Goal: Communication & Community: Answer question/provide support

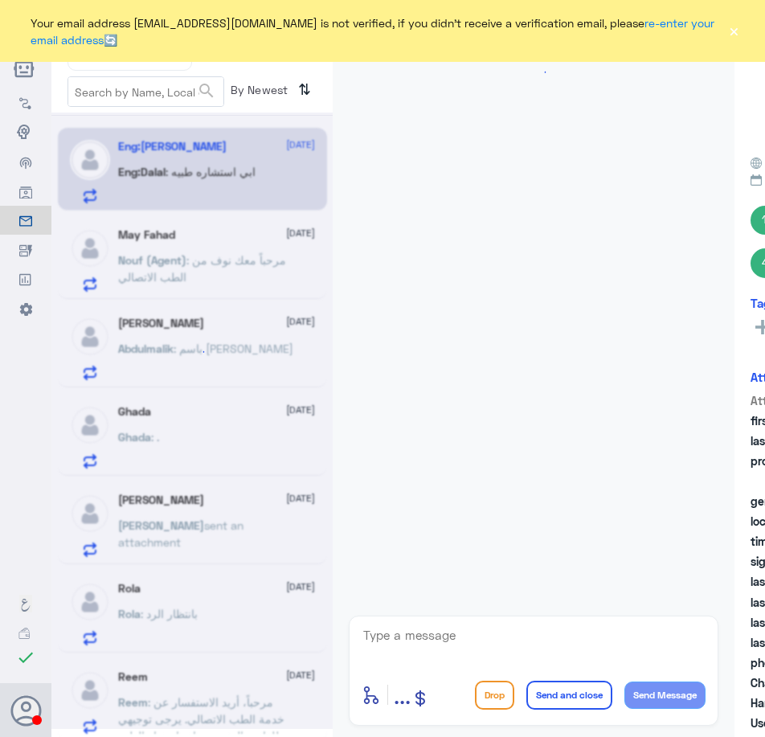
scroll to position [782, 0]
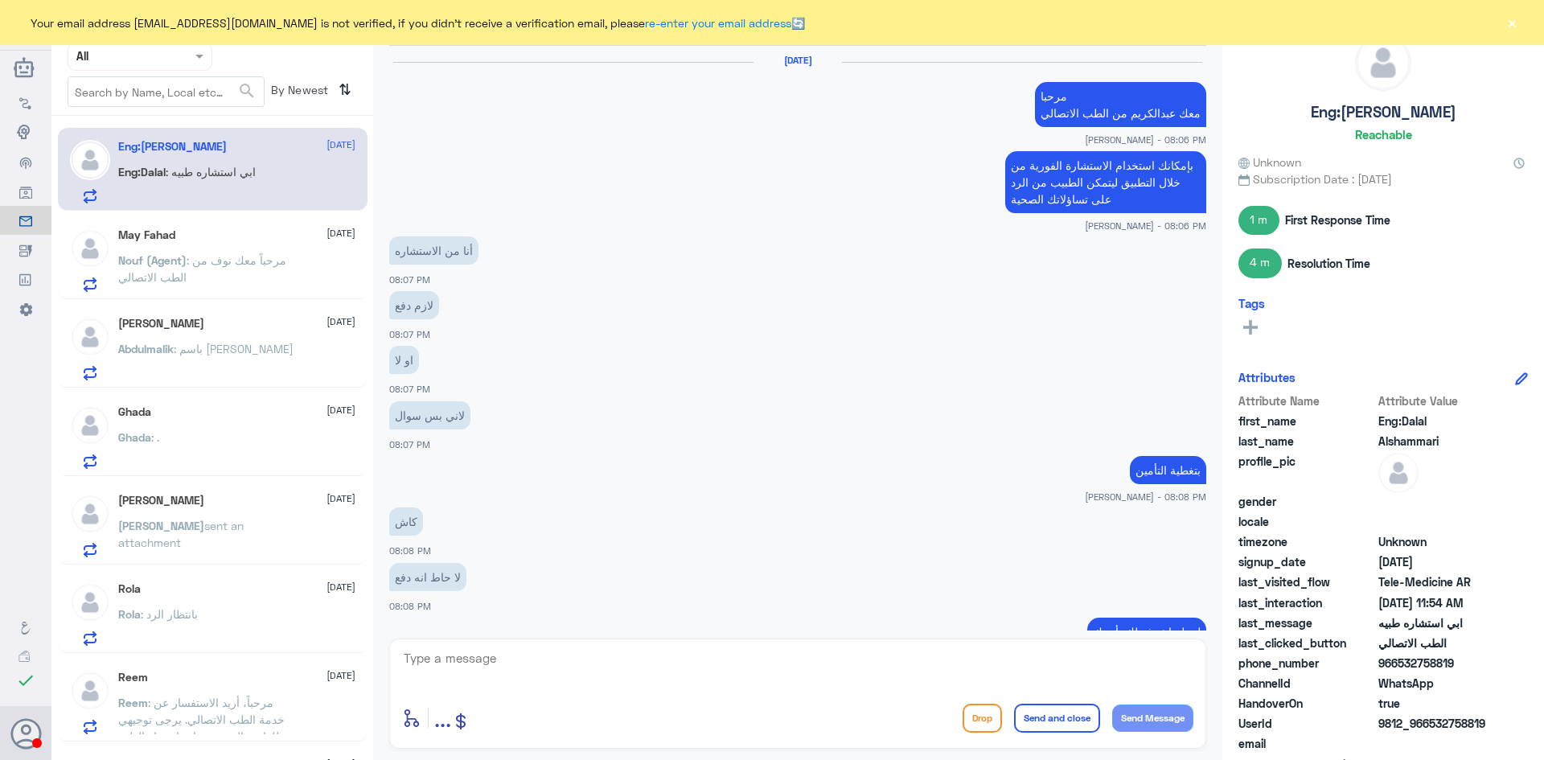
scroll to position [737, 0]
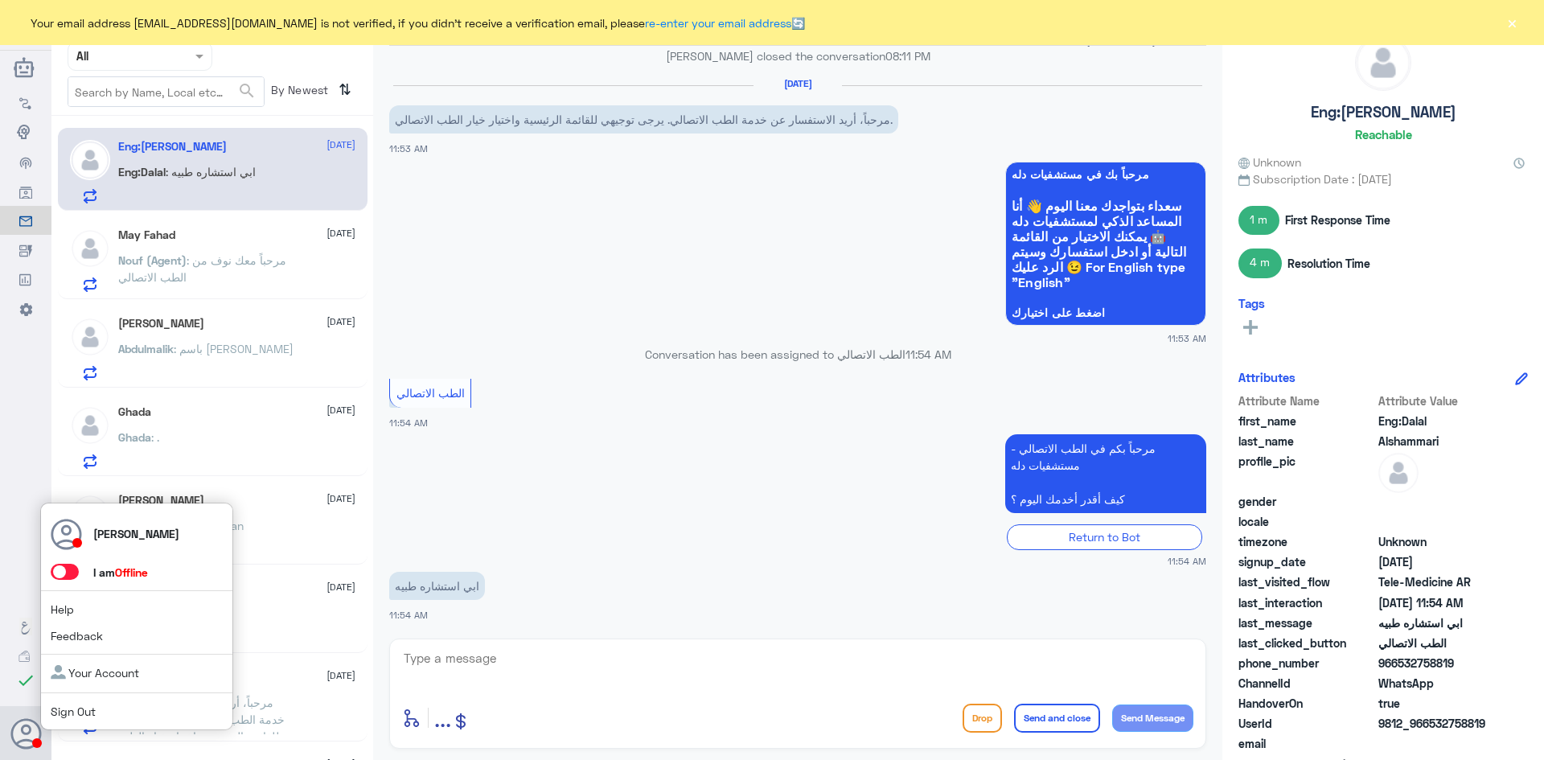
click at [17, 732] on icon at bounding box center [26, 734] width 32 height 32
click at [65, 571] on span at bounding box center [65, 572] width 28 height 16
click at [0, 0] on input "checkbox" at bounding box center [0, 0] width 0 height 0
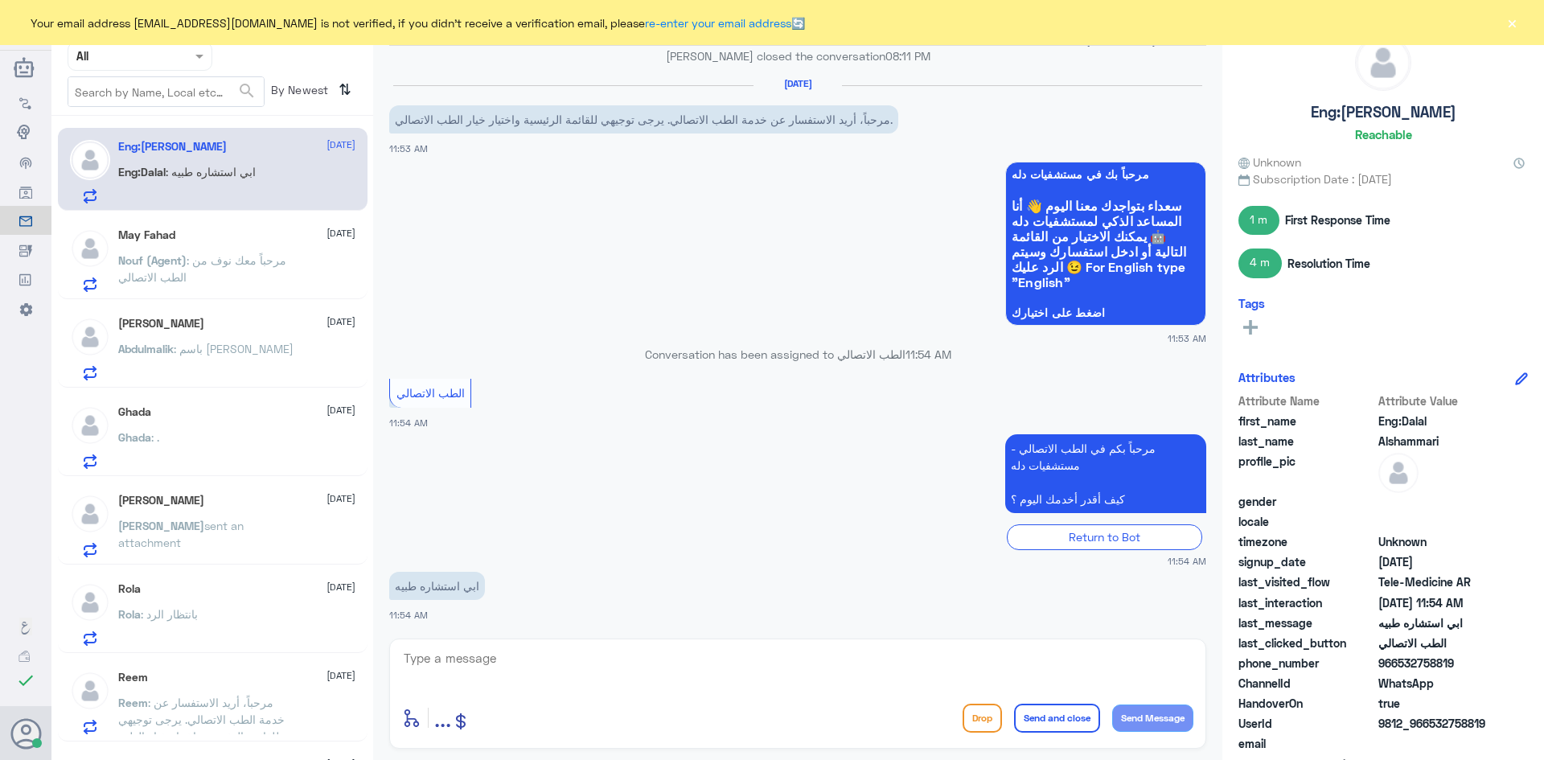
click at [1507, 22] on button "×" at bounding box center [1511, 22] width 16 height 16
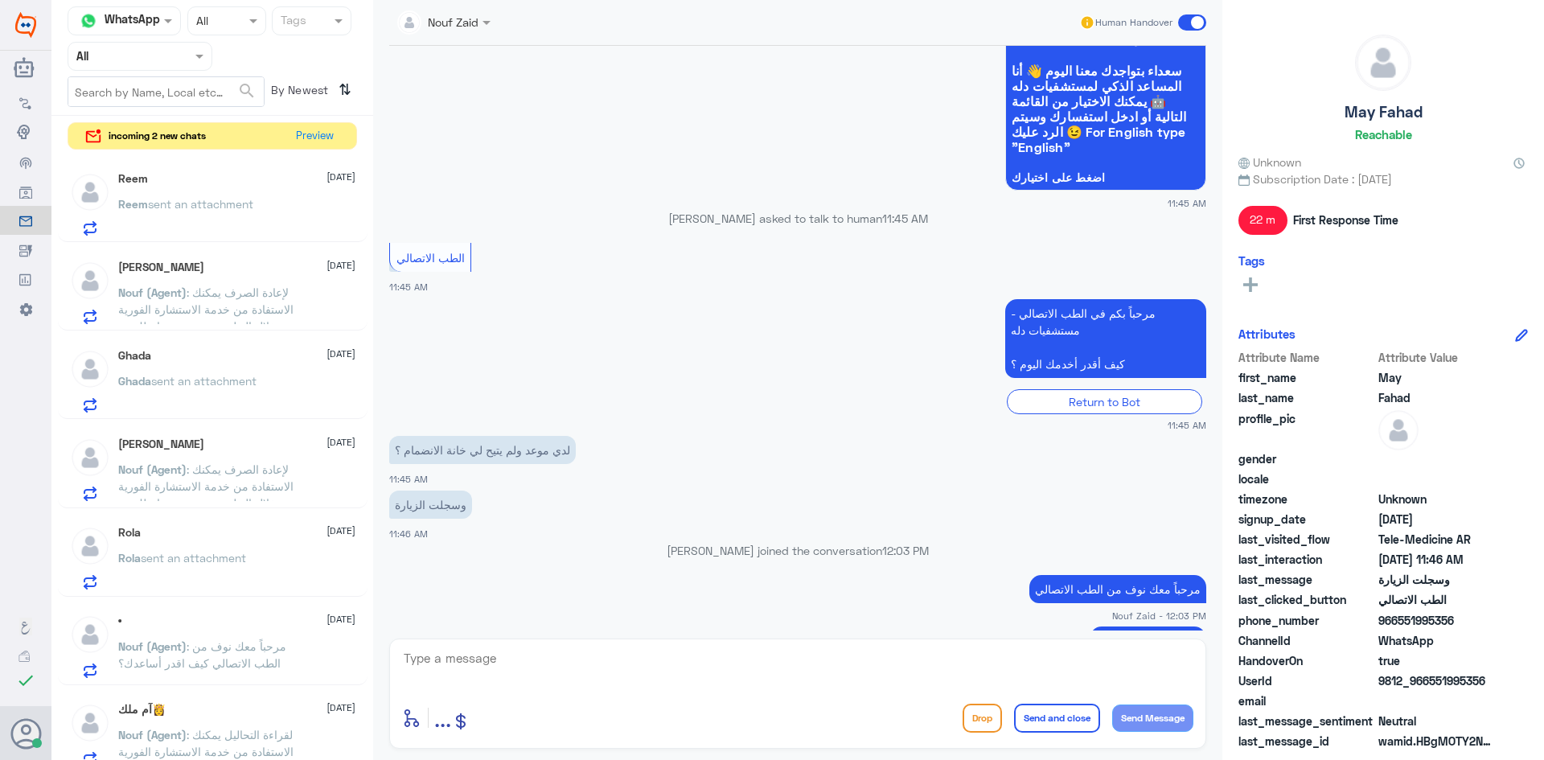
scroll to position [410, 0]
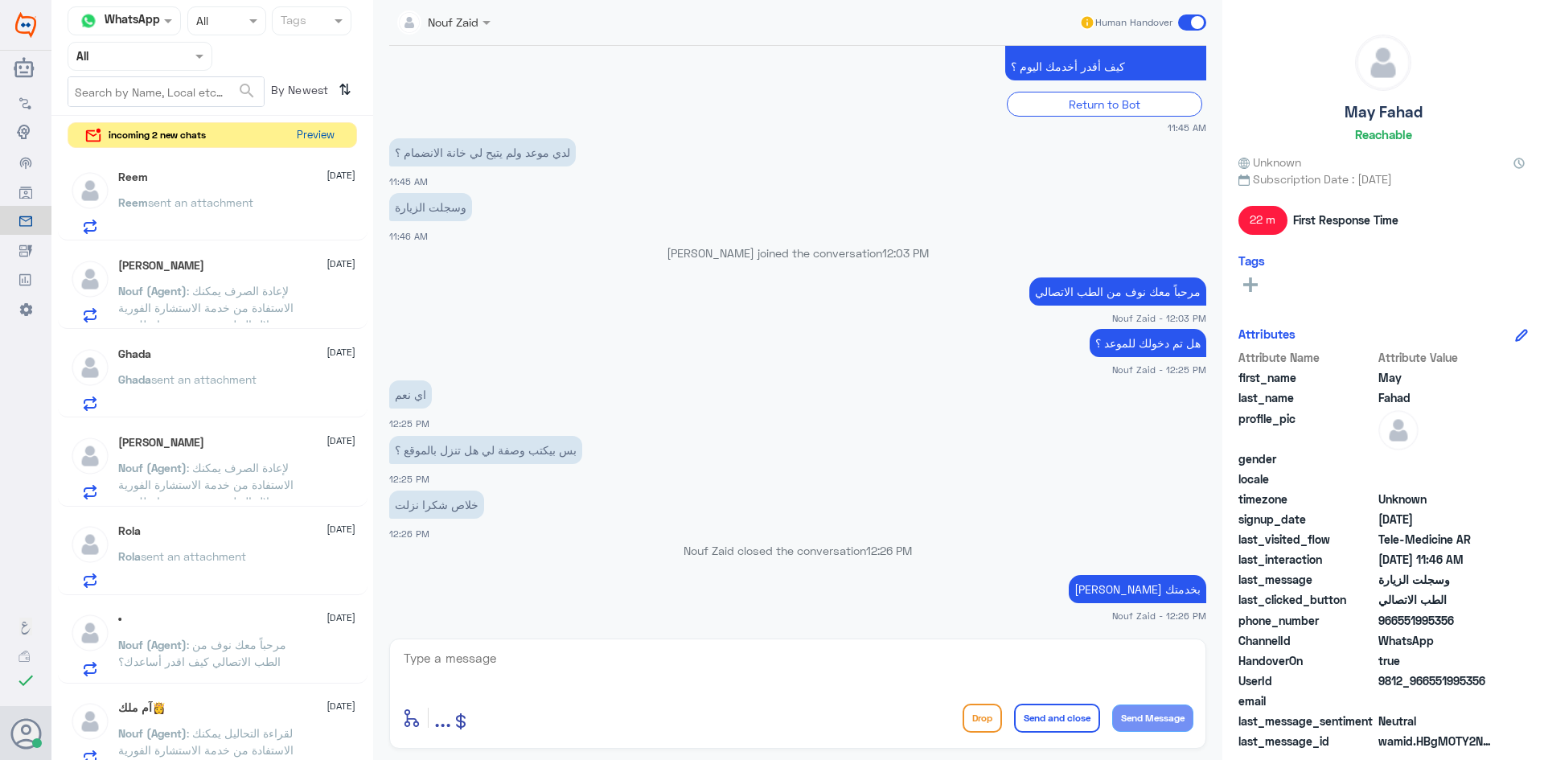
click at [330, 131] on button "Preview" at bounding box center [315, 135] width 50 height 25
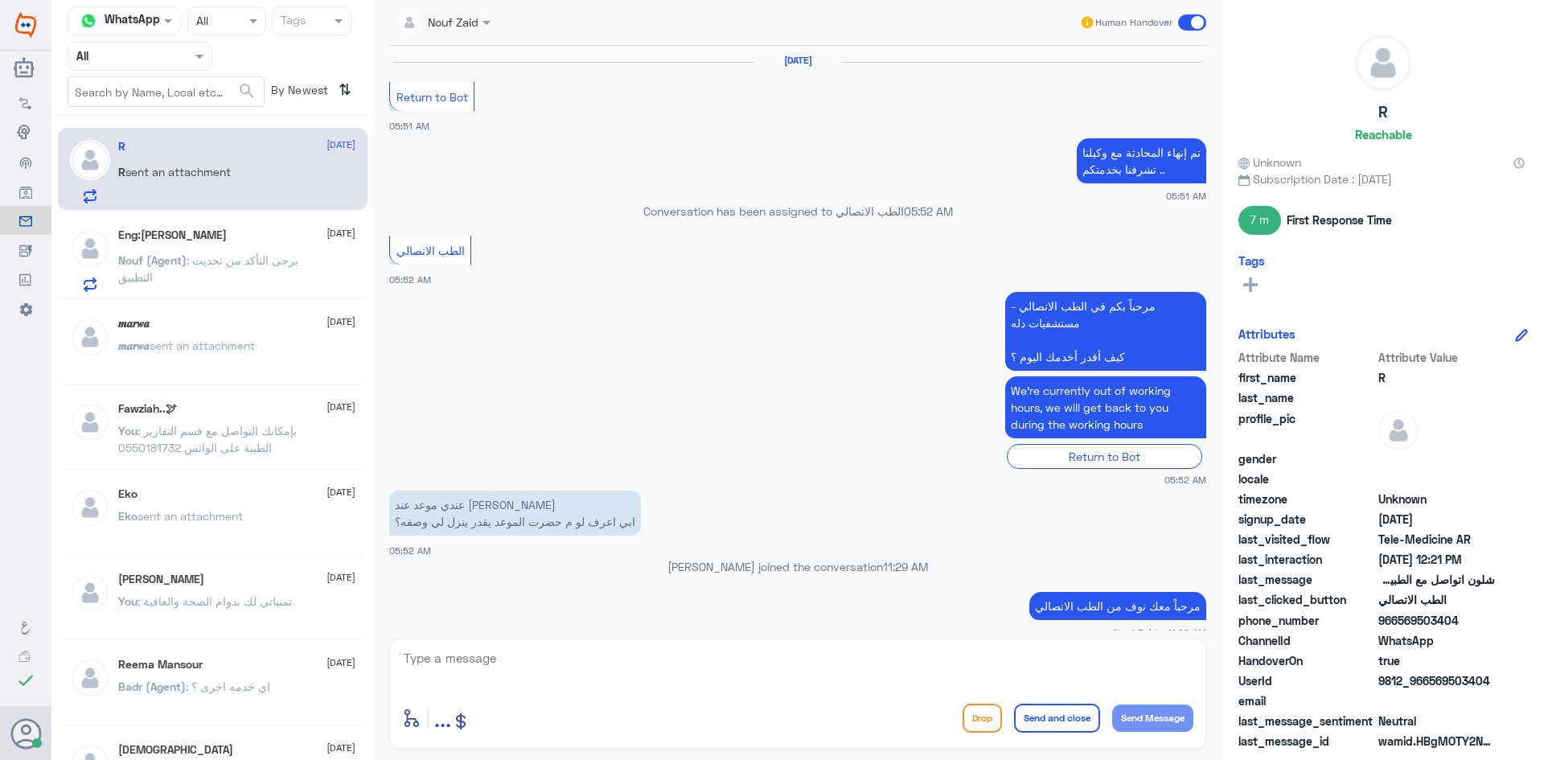
scroll to position [801, 0]
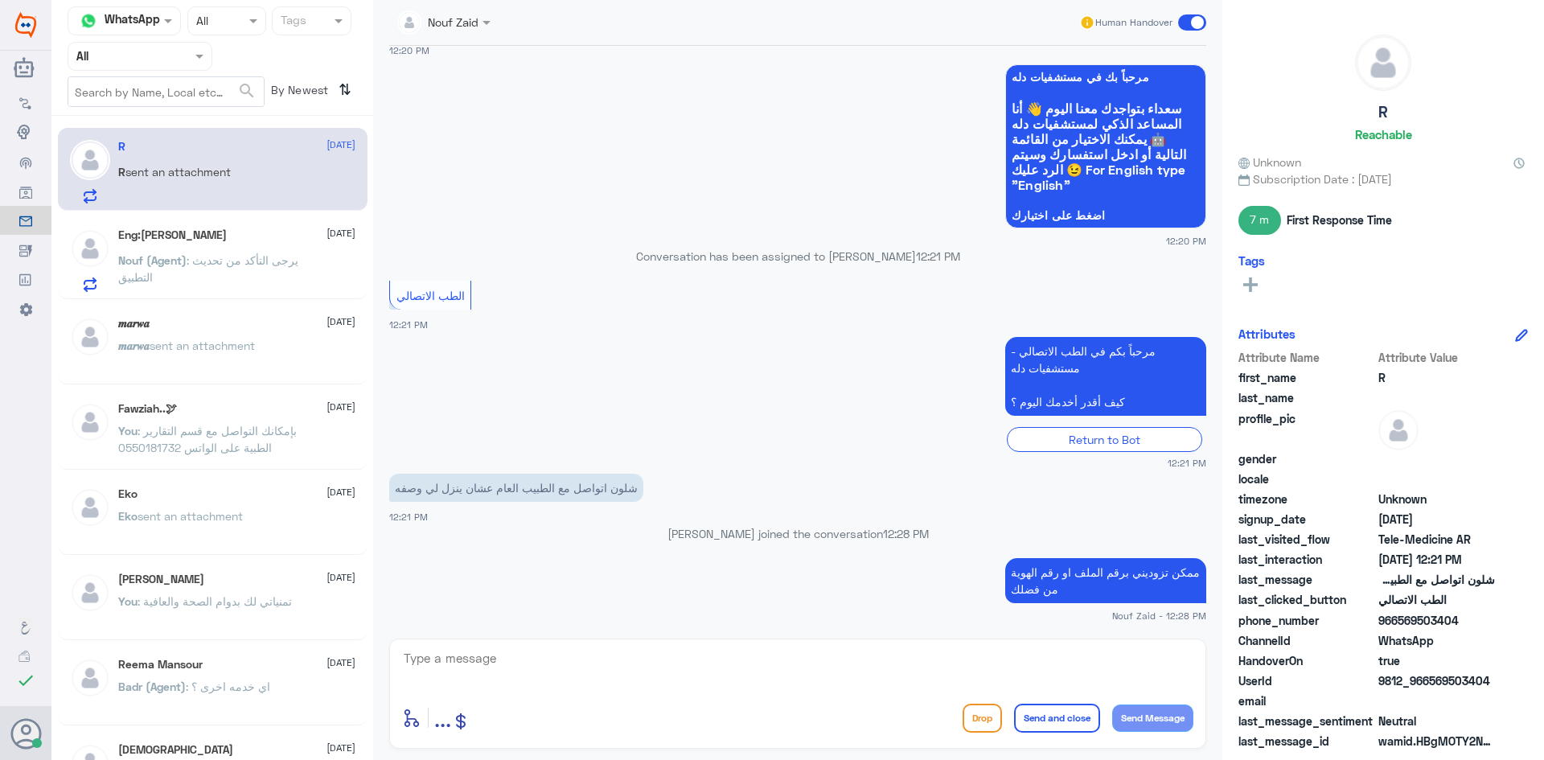
click at [260, 257] on span ": يرجى التأكد من تحديث التطبيق" at bounding box center [208, 268] width 180 height 31
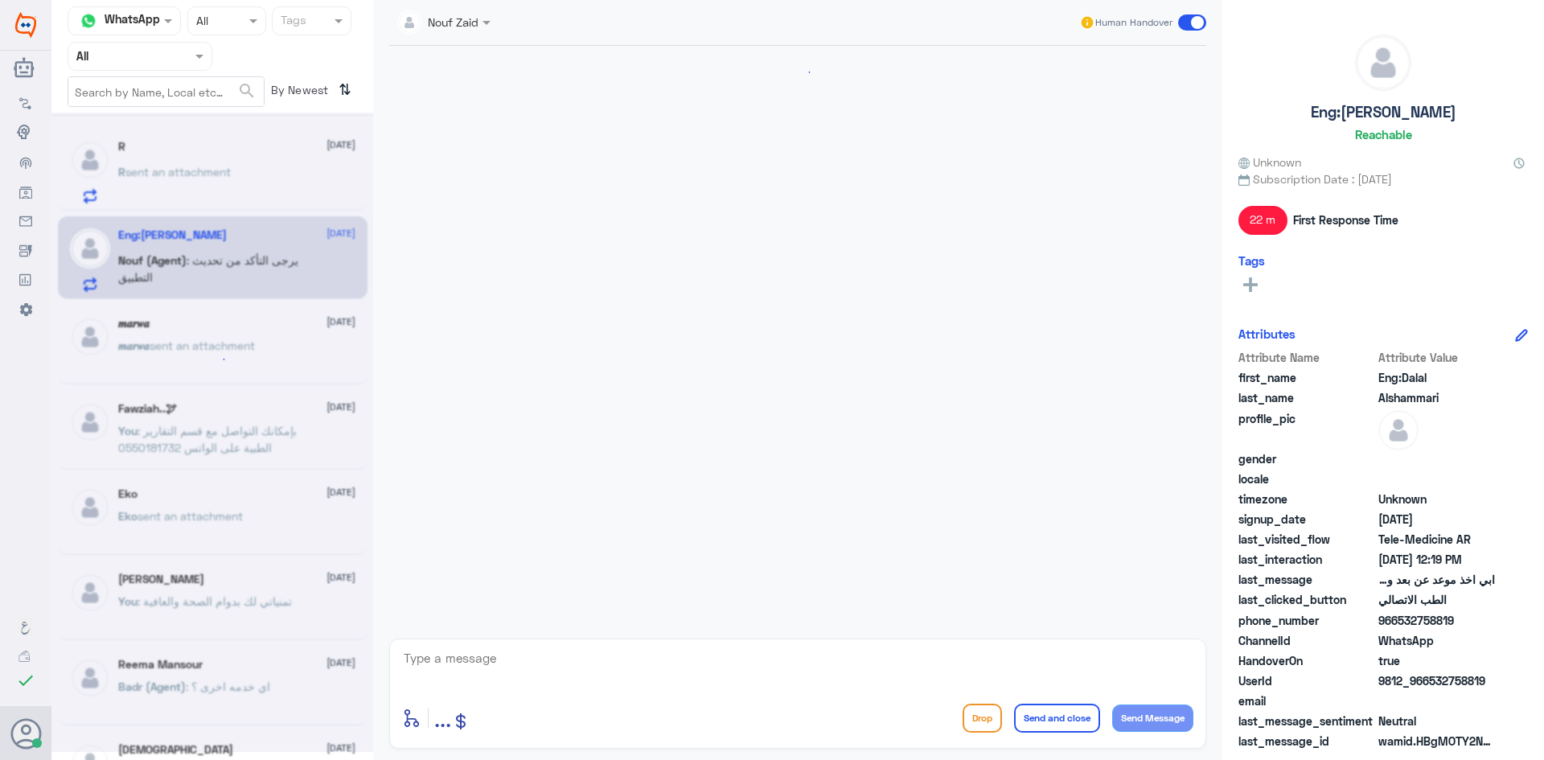
scroll to position [661, 0]
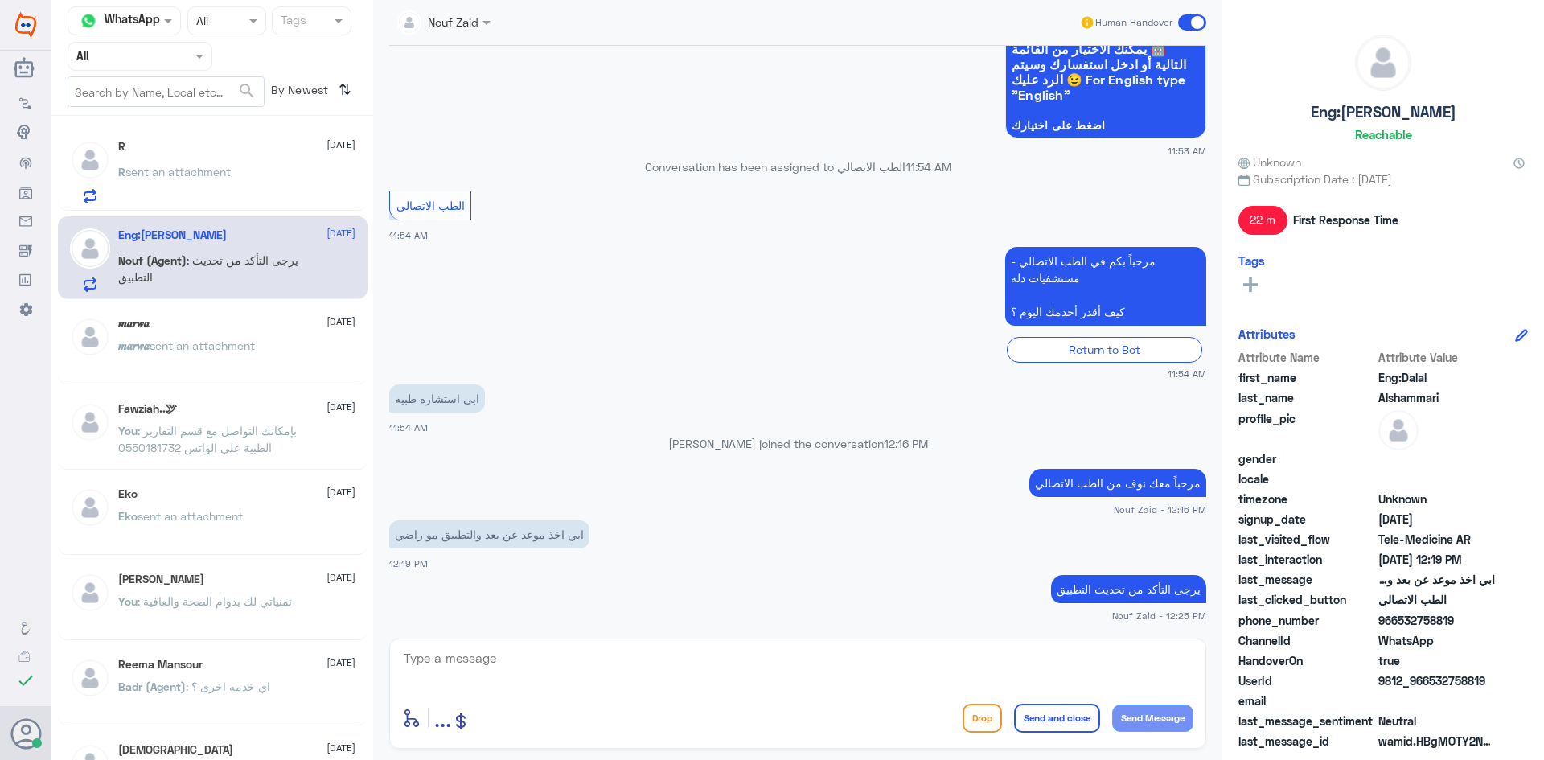
click at [236, 334] on div "𝒎𝒂𝒓𝒘𝒂 [DATE] 𝒎𝒂𝒓𝒘𝒂 sent an attachment" at bounding box center [236, 347] width 237 height 60
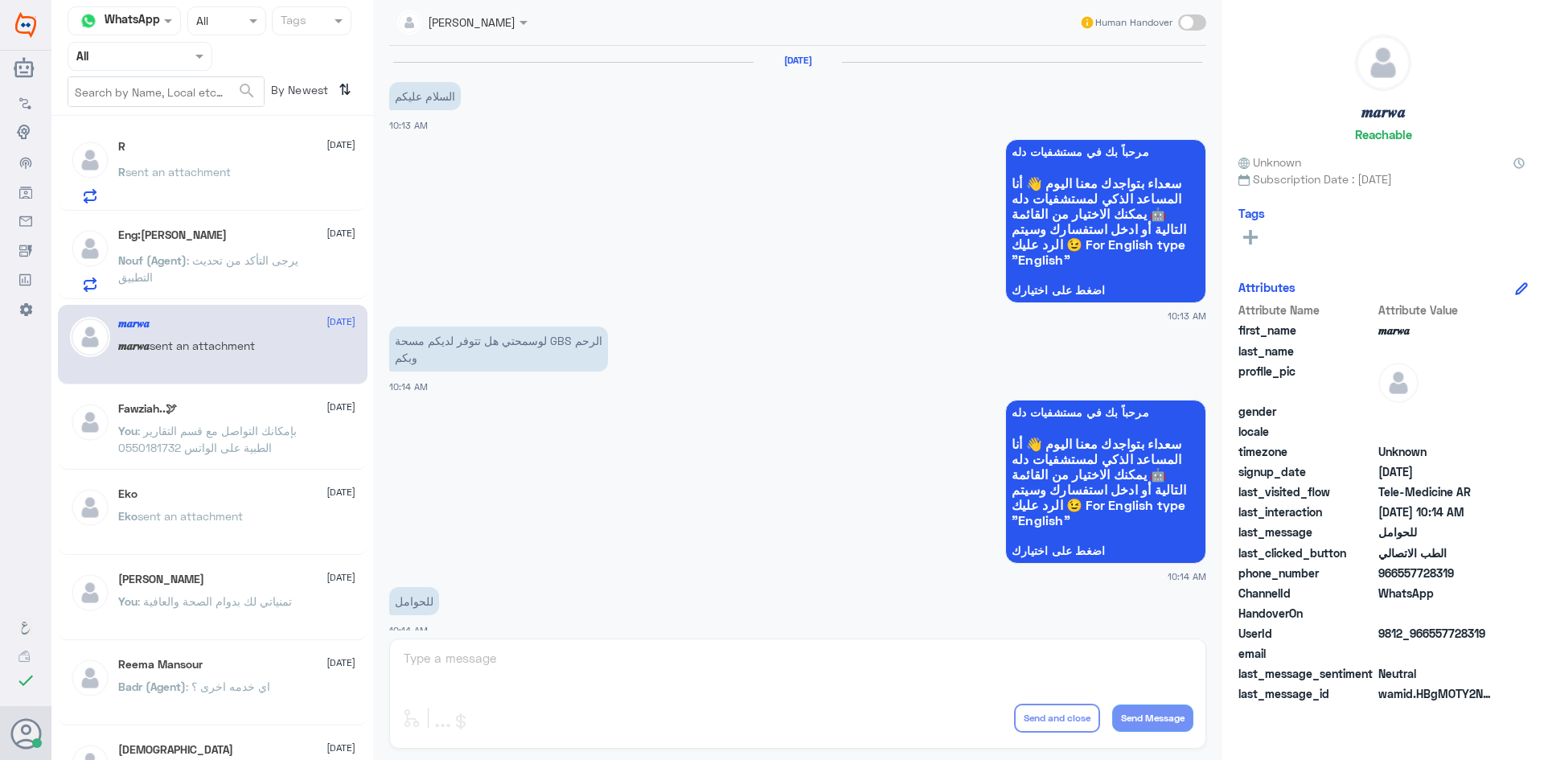
scroll to position [813, 0]
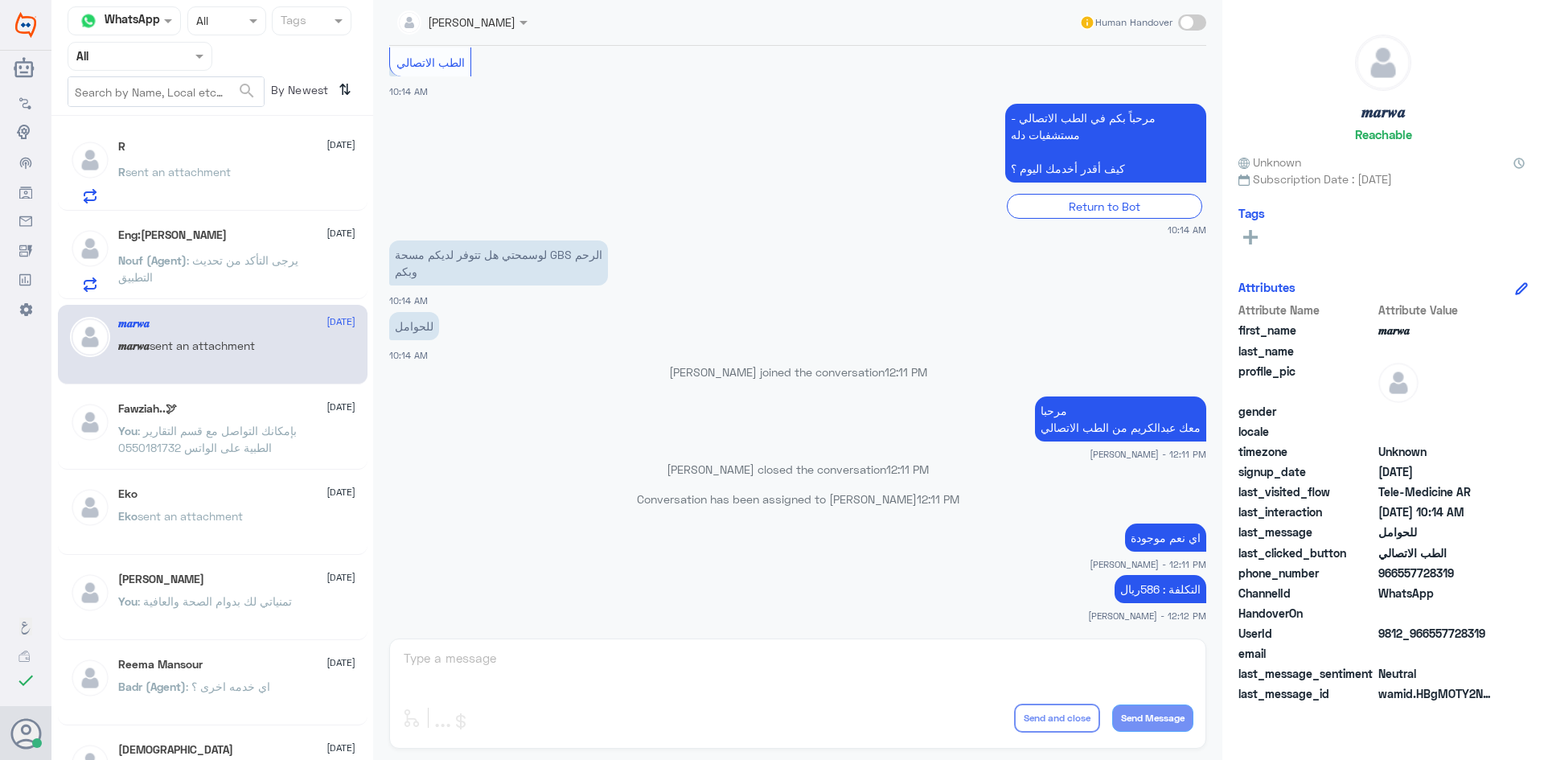
click at [231, 167] on span "sent an attachment" at bounding box center [177, 172] width 105 height 14
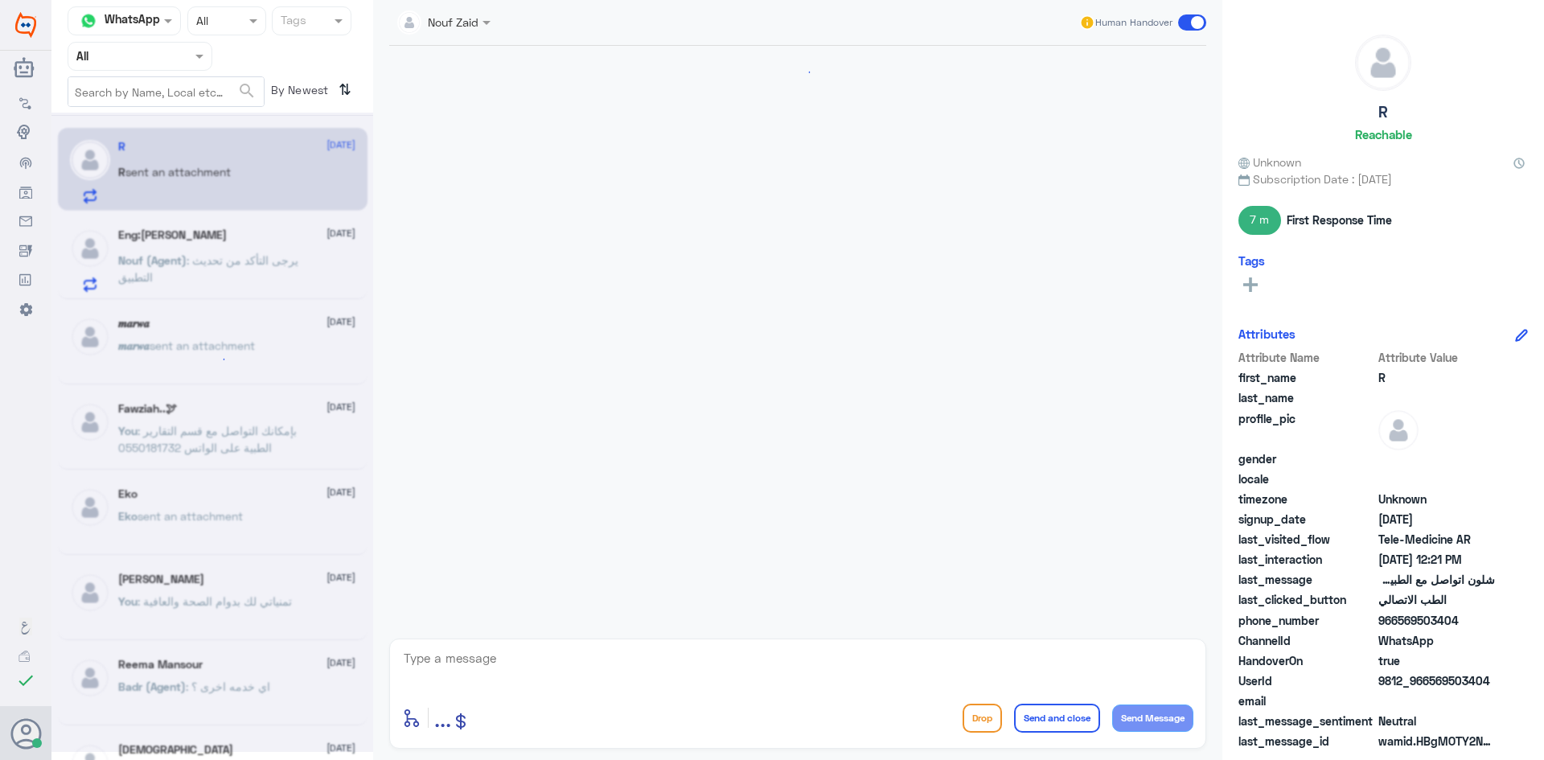
scroll to position [801, 0]
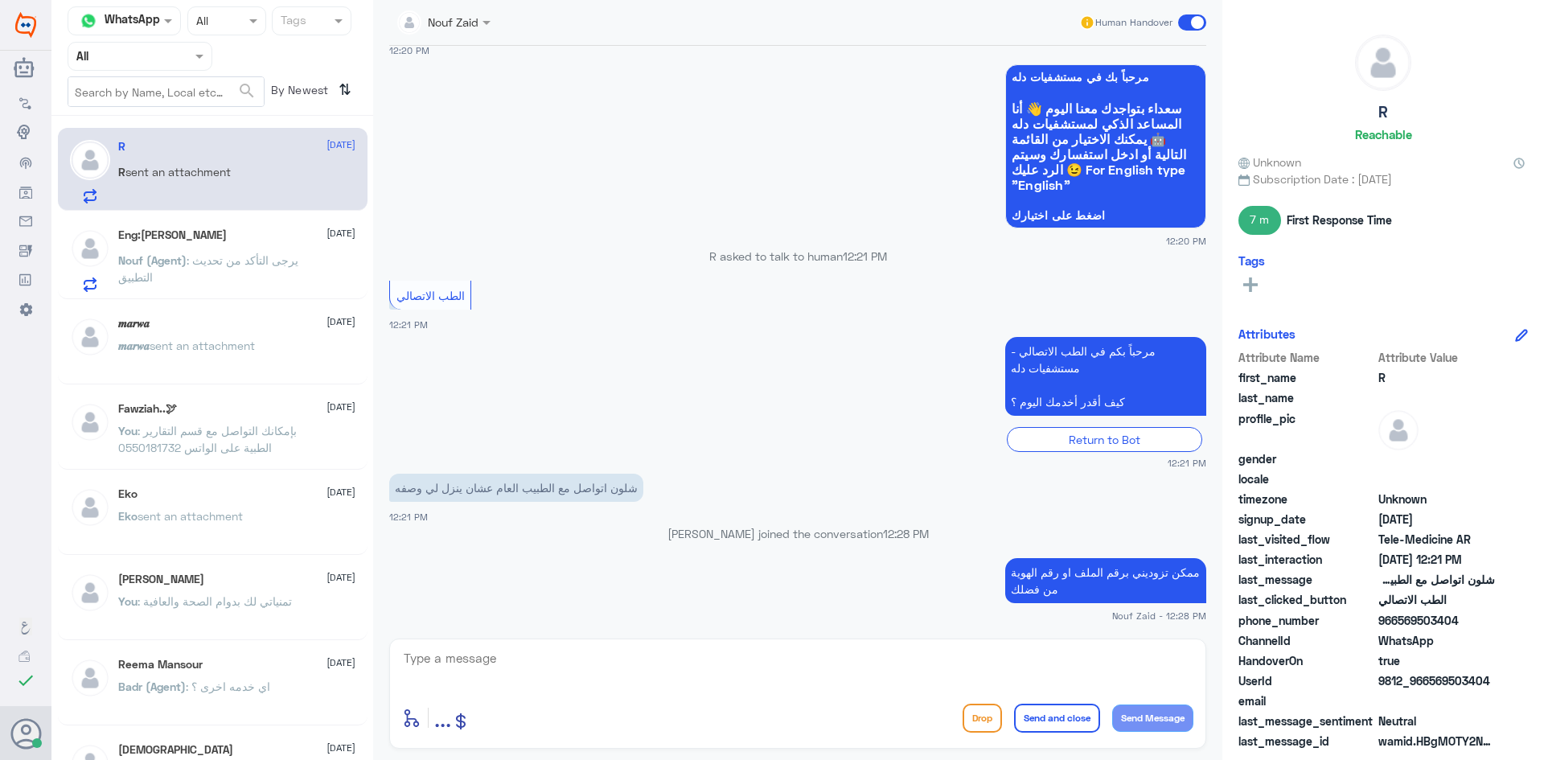
click at [247, 249] on div "Eng:[PERSON_NAME] [DATE] Nouf (Agent) : يرجى التأكد من تحديث التطبيق" at bounding box center [236, 260] width 237 height 64
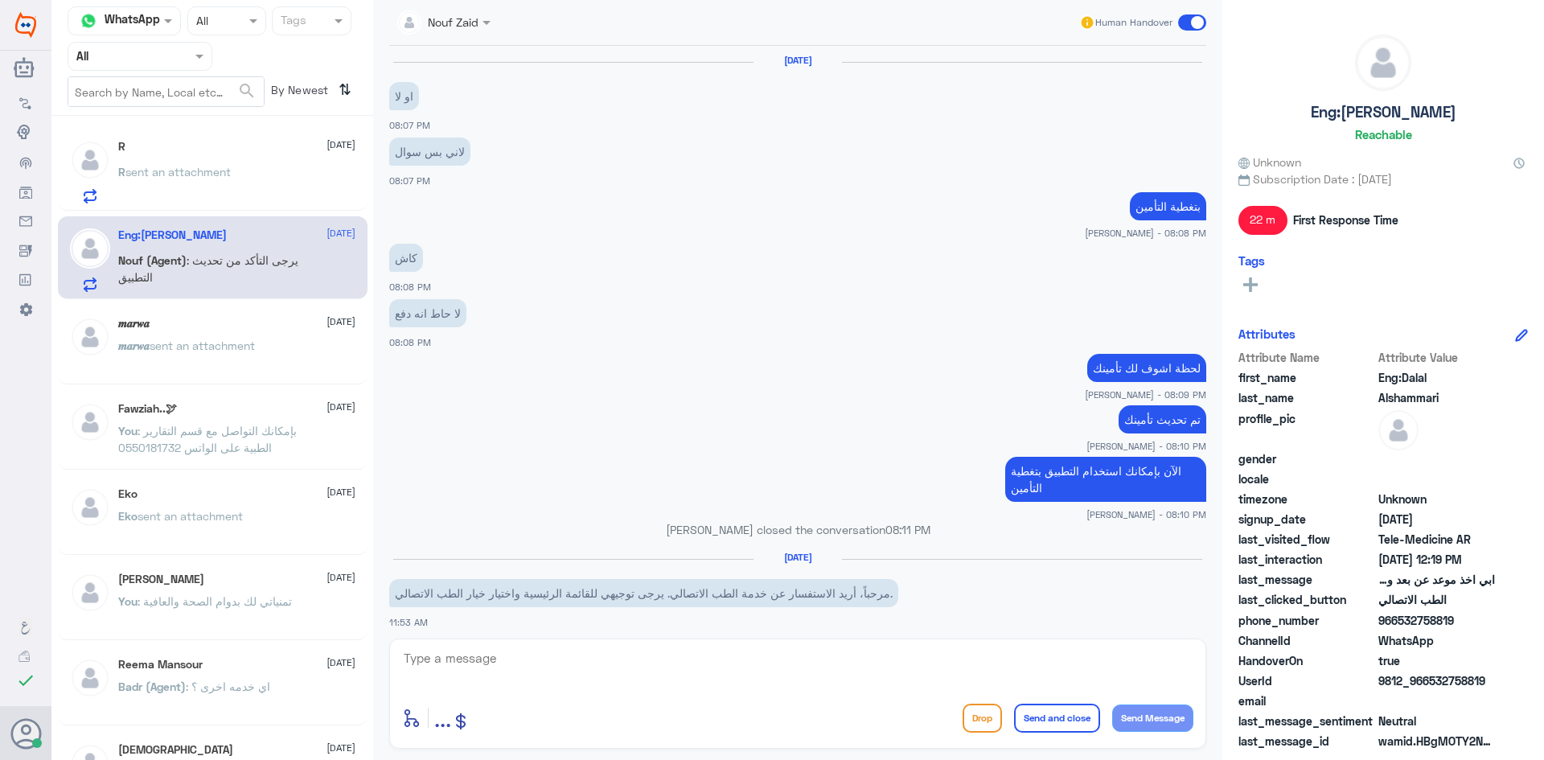
scroll to position [661, 0]
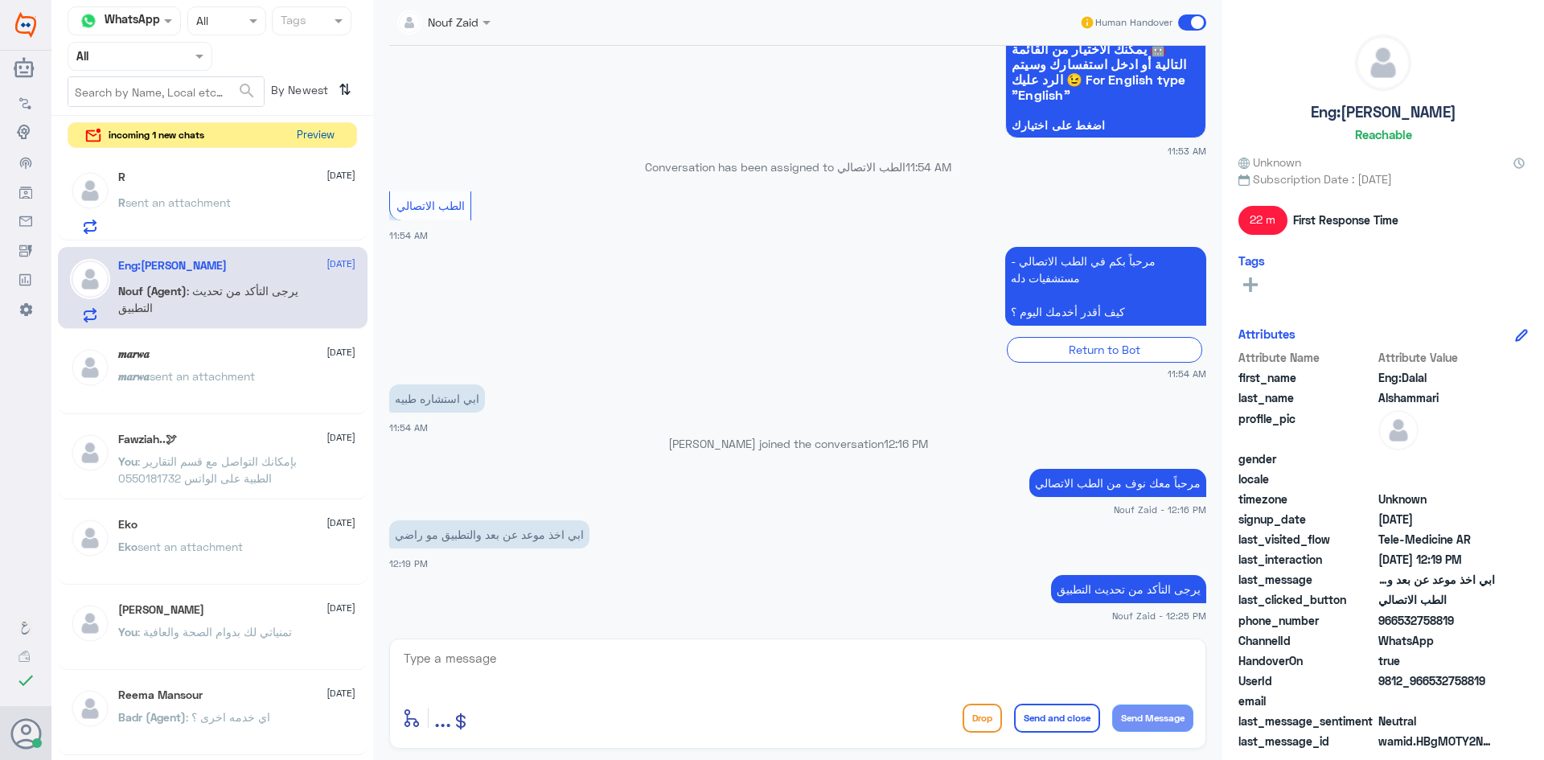
click at [319, 131] on button "Preview" at bounding box center [315, 135] width 50 height 25
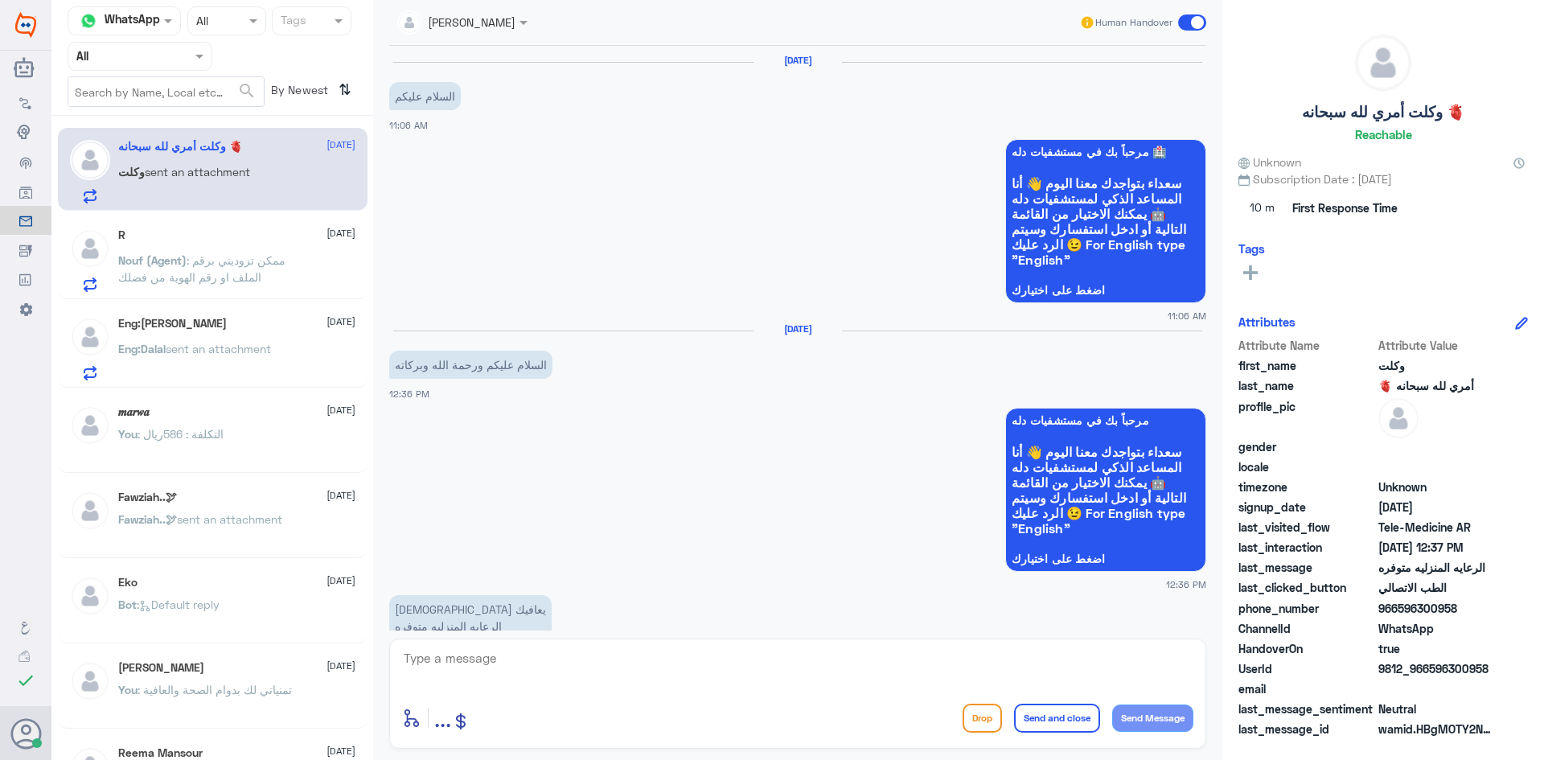
scroll to position [506, 0]
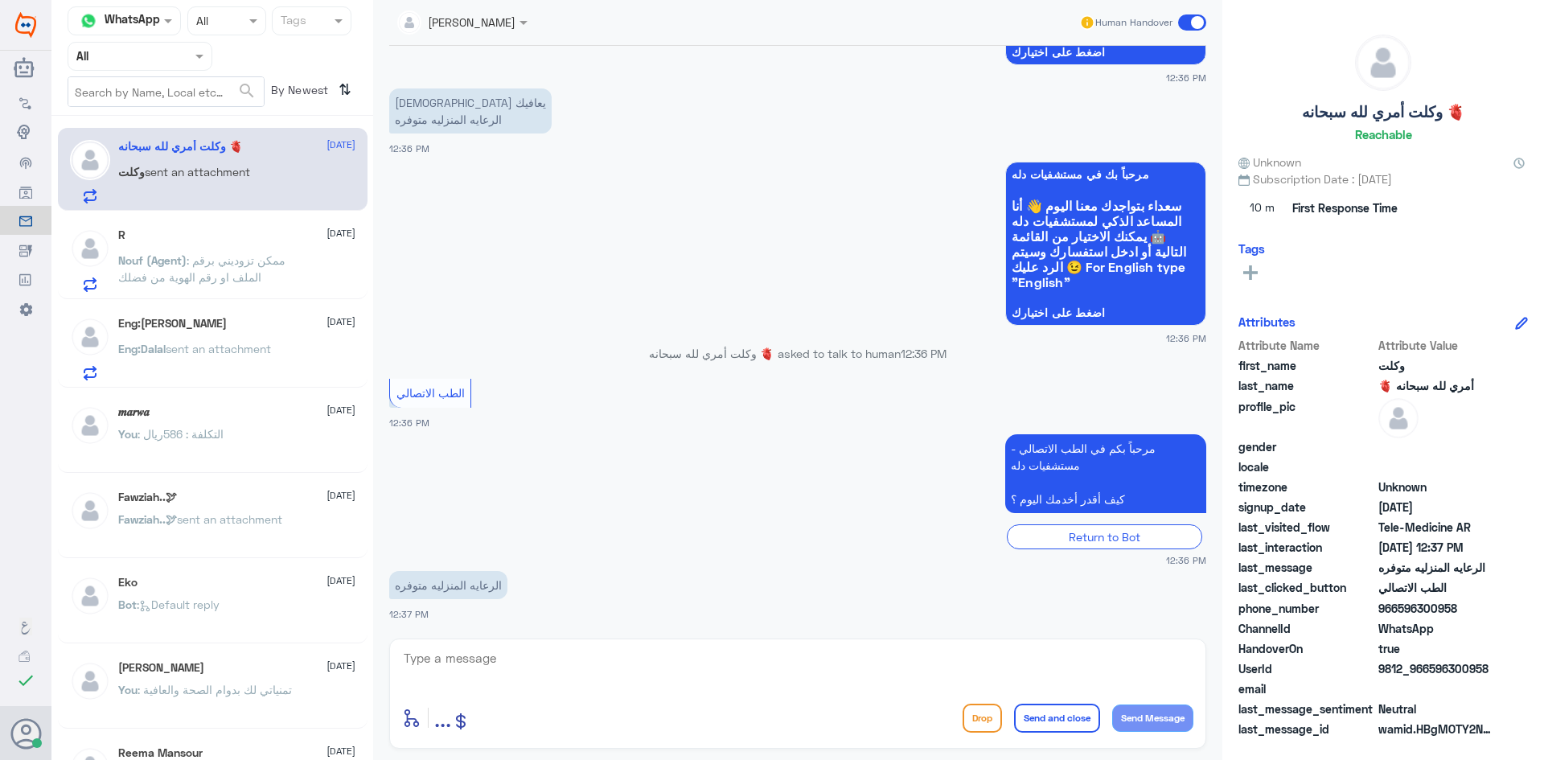
click at [180, 162] on div "وكلت أمري لله سبحانه 🫀 [DATE] وكلت sent an attachment" at bounding box center [236, 172] width 237 height 64
click at [484, 666] on textarea at bounding box center [797, 666] width 791 height 39
click at [506, 669] on textarea at bounding box center [797, 666] width 791 height 39
paste textarea "مرحبا، معك اميره من الطب الاتصالي"
type textarea "مرحبا، معك اميره من الطب الاتصالي"
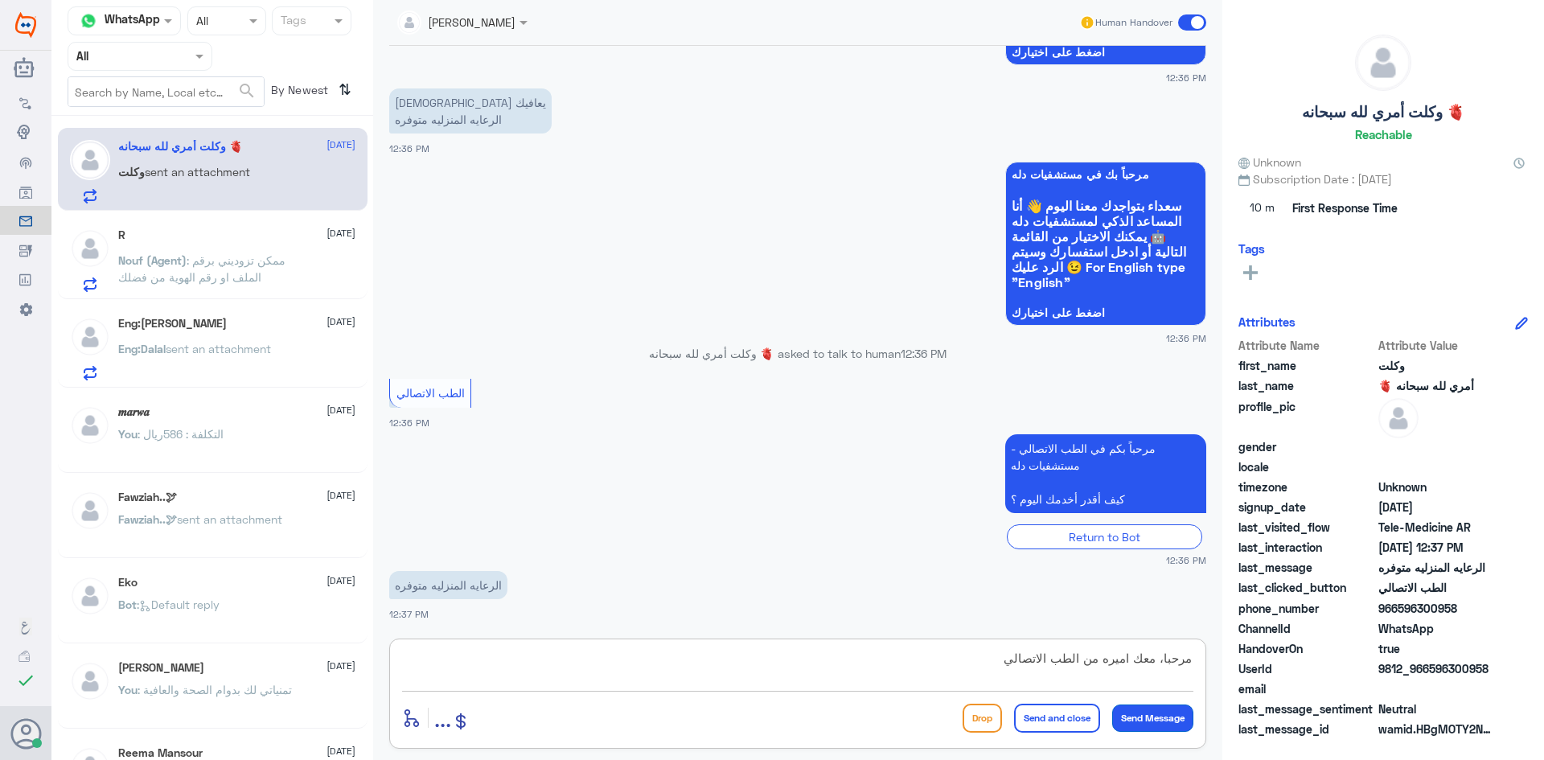
click at [1178, 707] on button "Send Message" at bounding box center [1152, 717] width 81 height 27
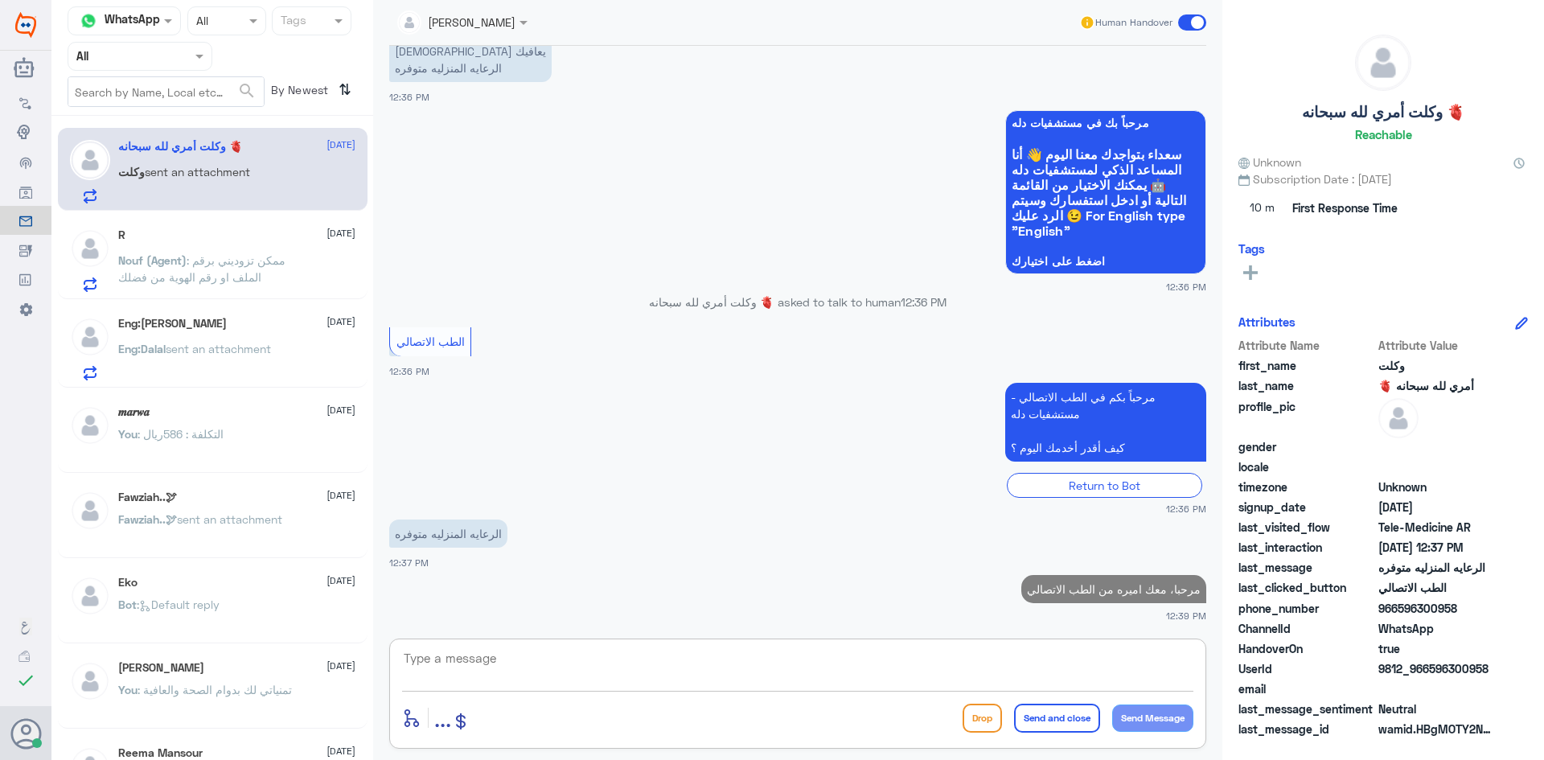
click at [469, 669] on textarea at bounding box center [797, 666] width 791 height 39
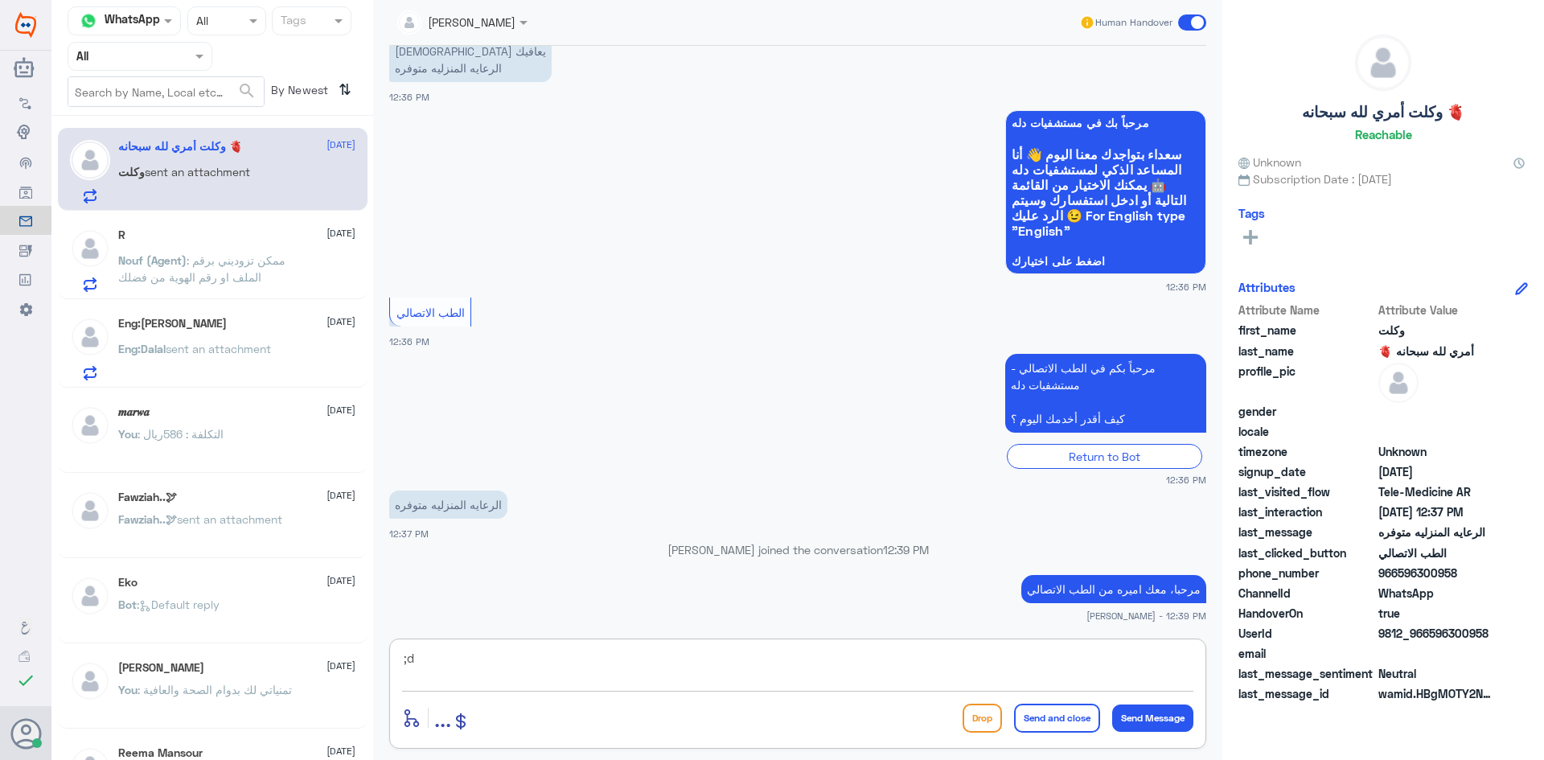
type textarea ";"
type textarea "كيف اقدر اساعدك؟"
click at [1179, 713] on button "Send Message" at bounding box center [1152, 717] width 81 height 27
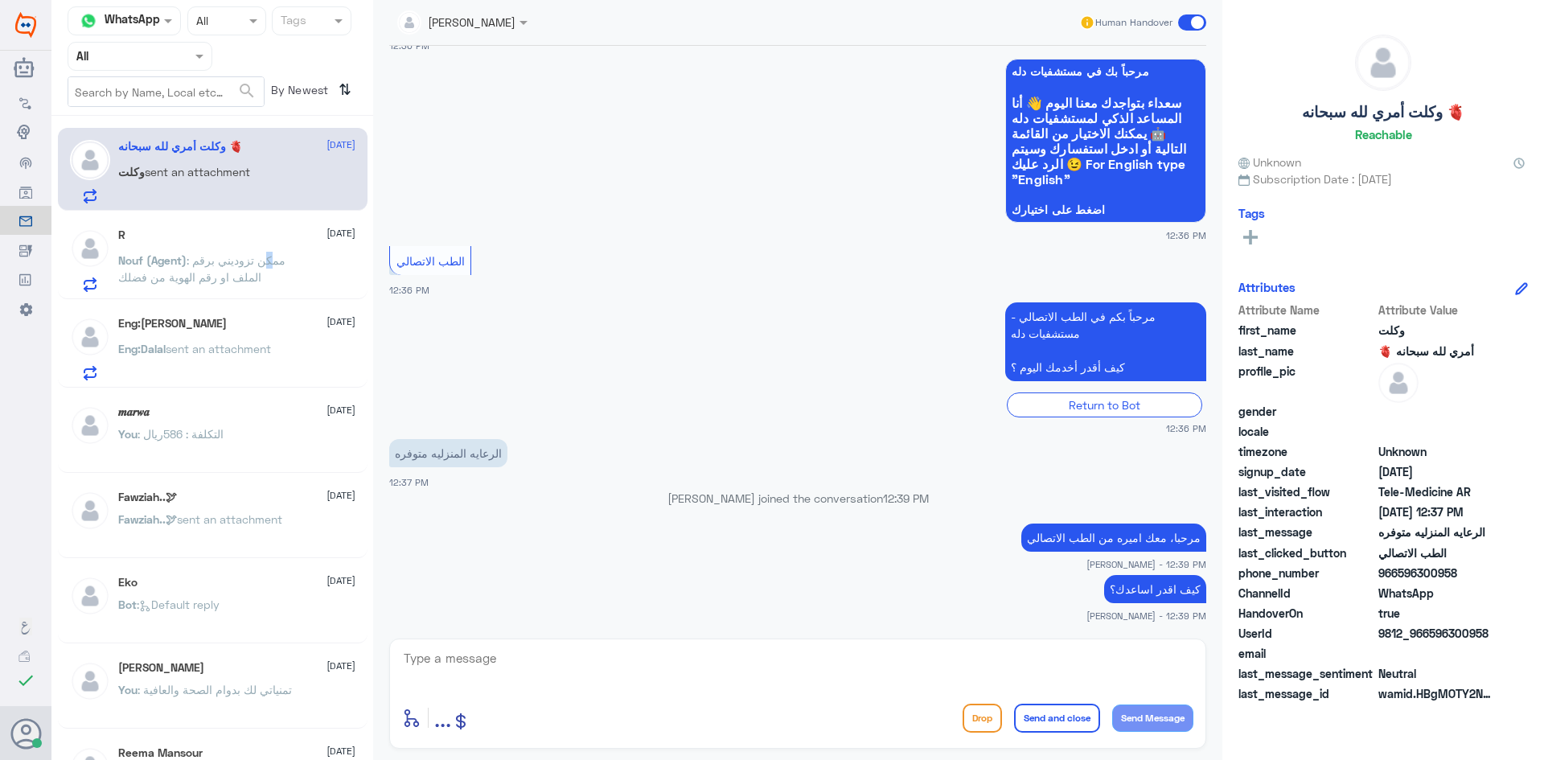
click at [269, 253] on span ": ممكن تزوديني برقم الملف او رقم الهوية من فضلك" at bounding box center [201, 268] width 167 height 31
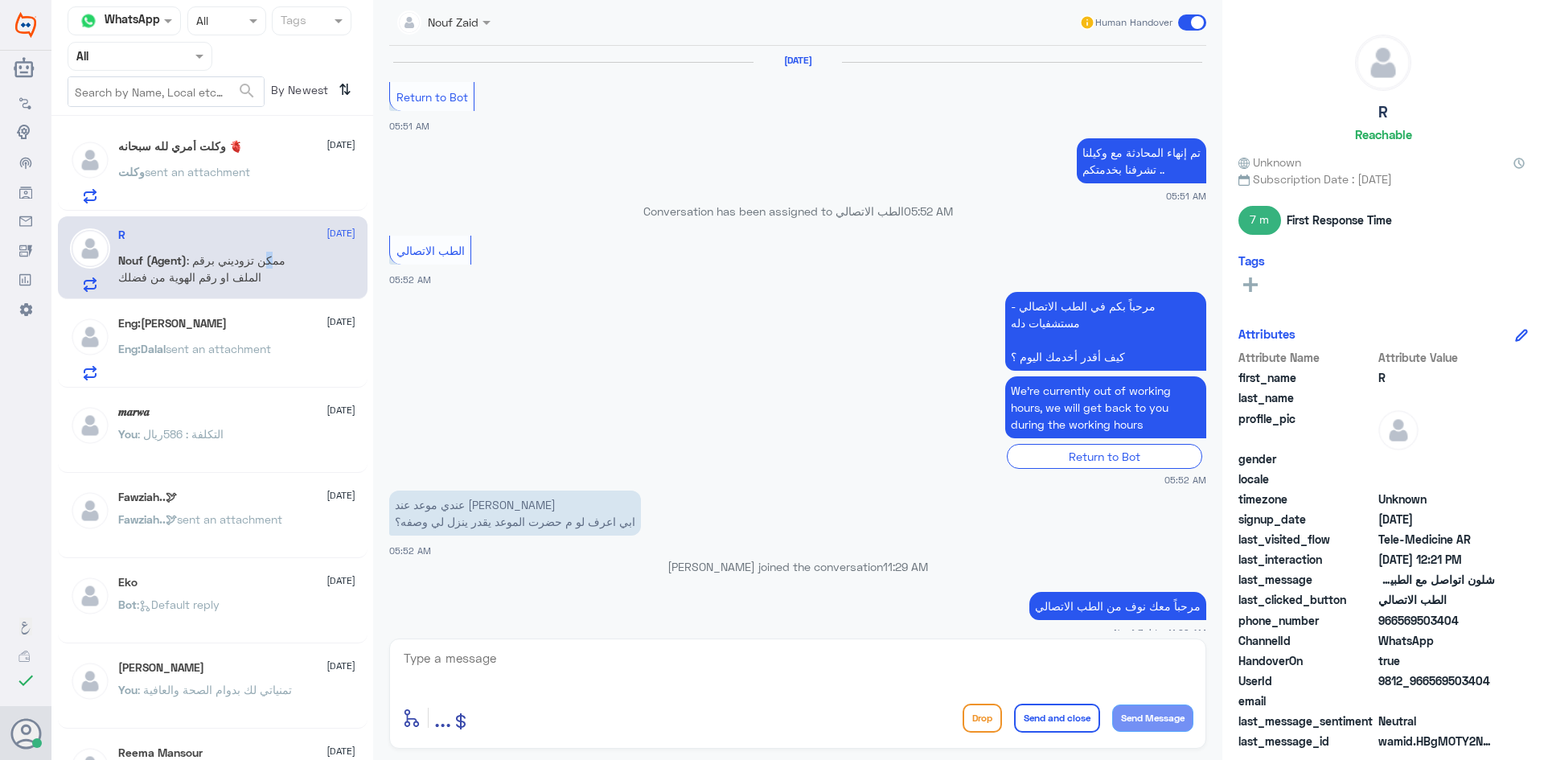
scroll to position [801, 0]
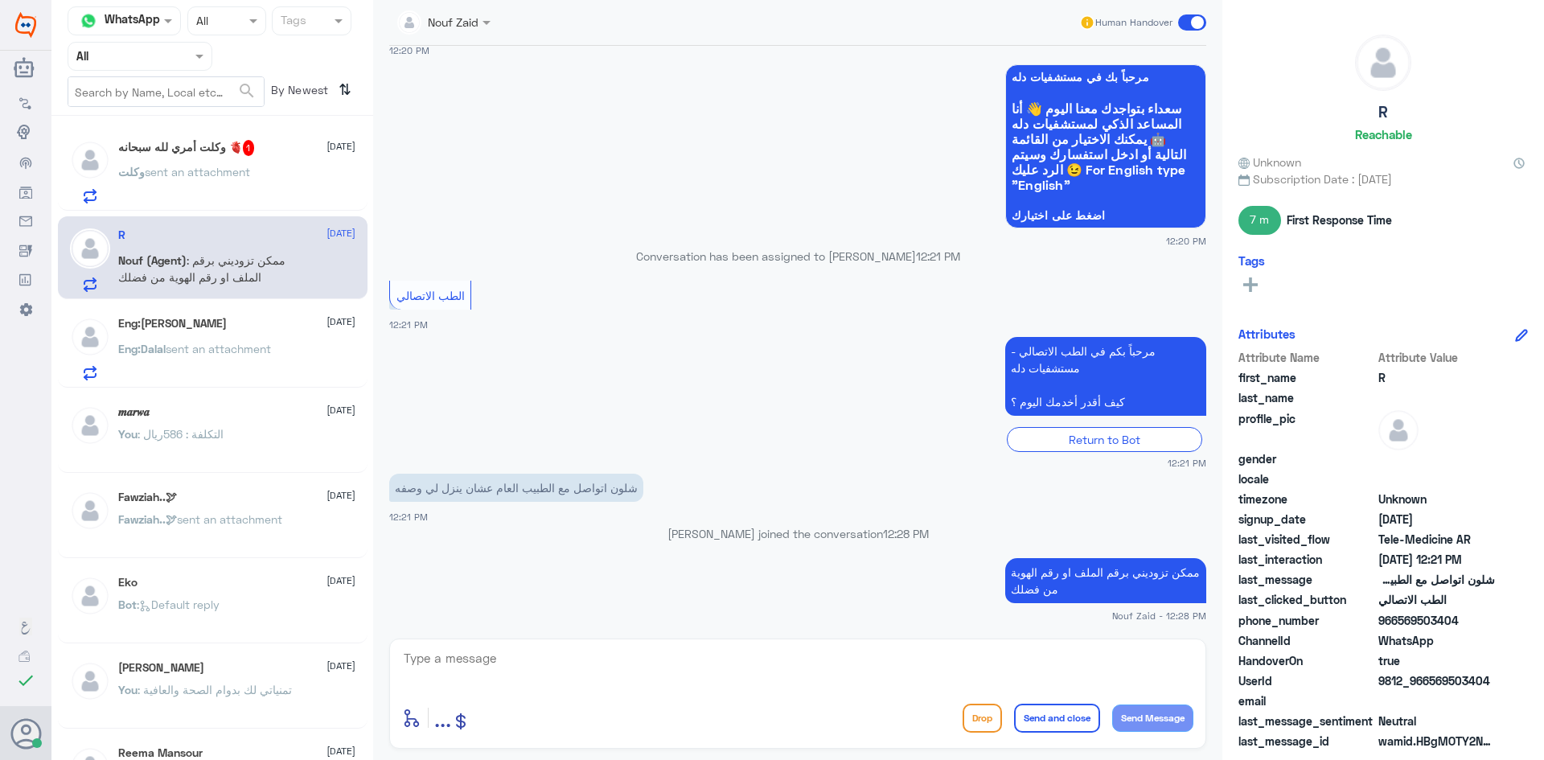
click at [166, 171] on span "sent an attachment" at bounding box center [197, 172] width 105 height 14
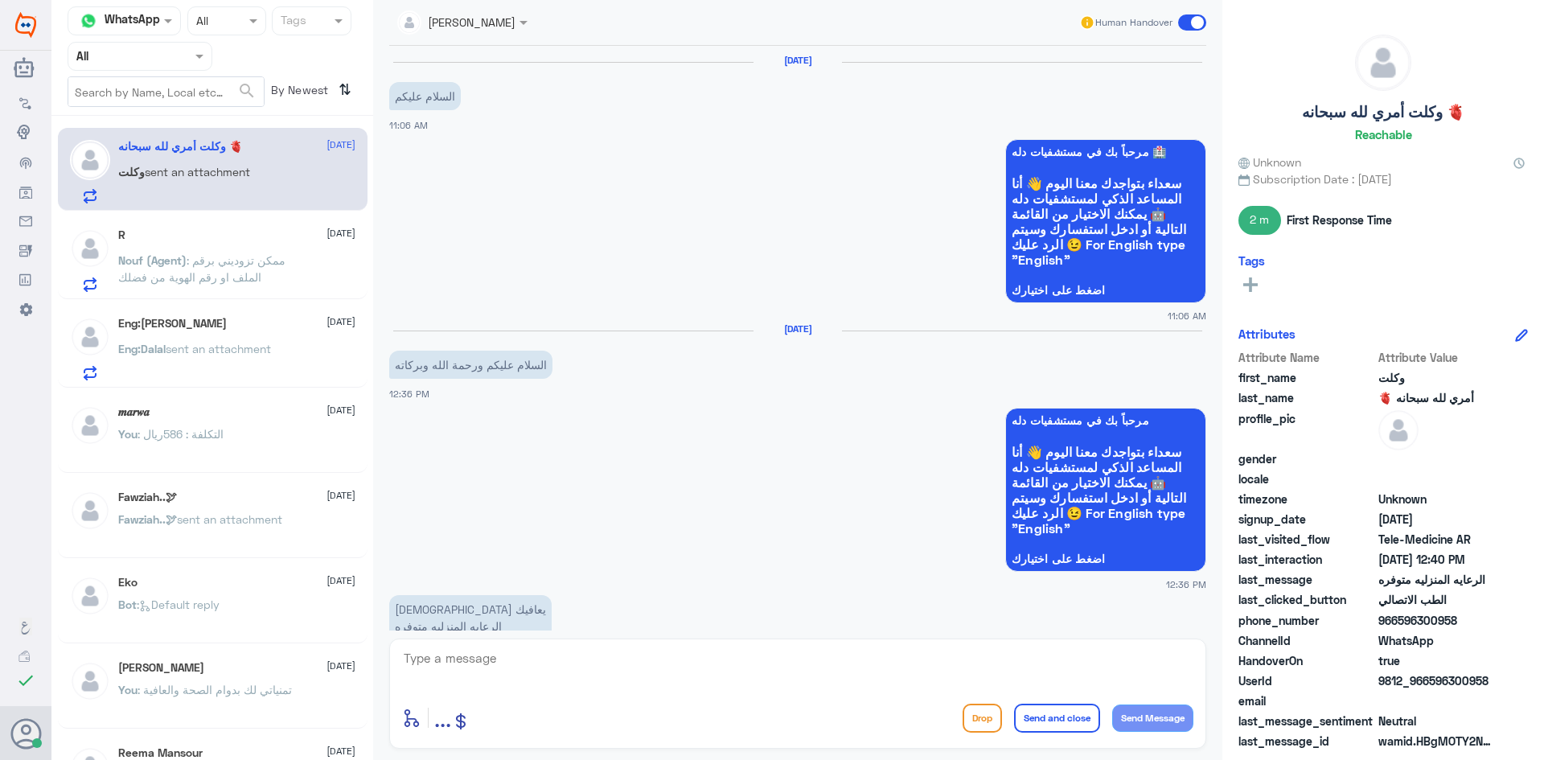
scroll to position [694, 0]
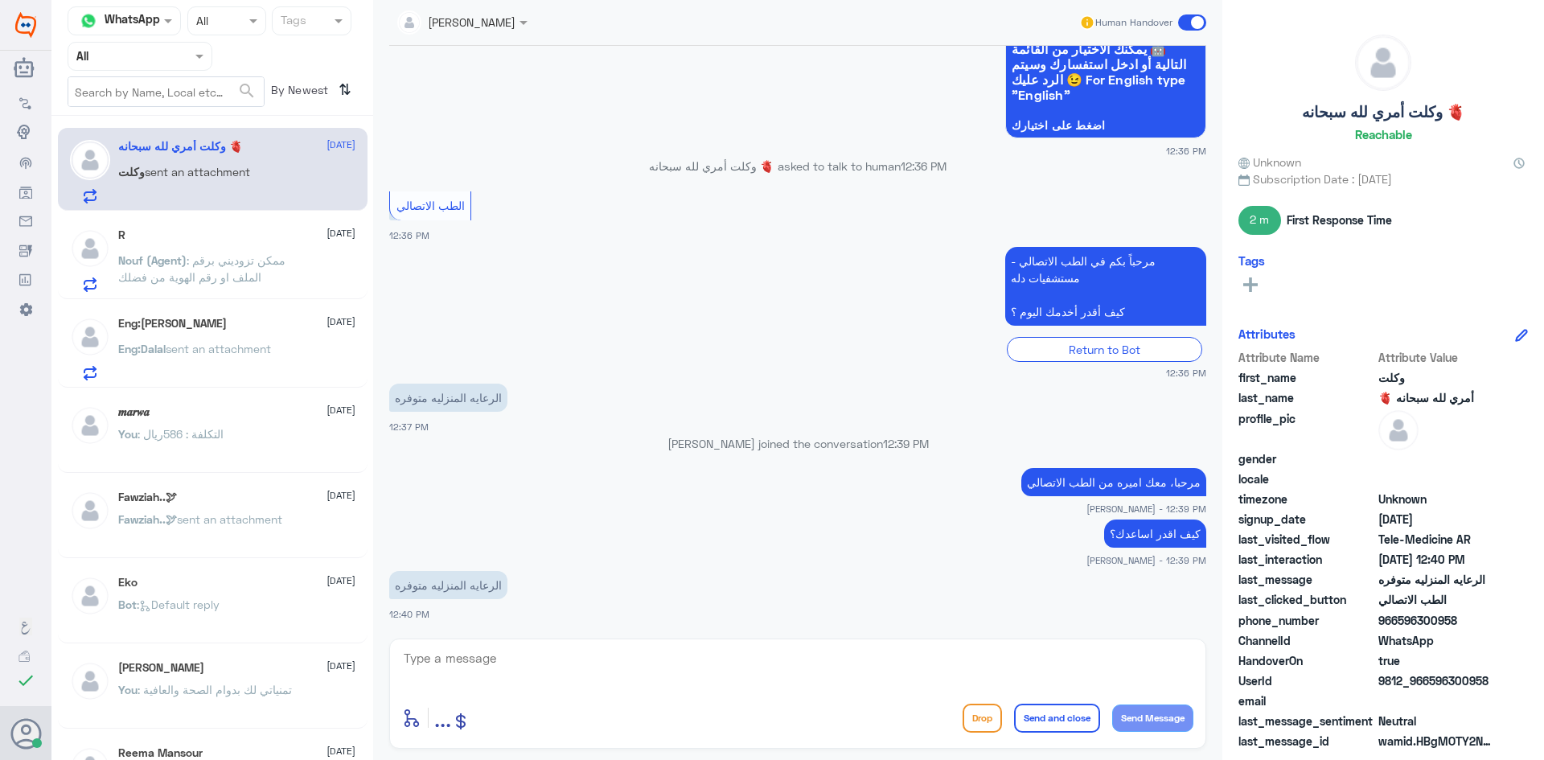
click at [473, 687] on div at bounding box center [797, 668] width 791 height 43
click at [481, 671] on textarea at bounding box center [797, 666] width 791 height 39
click at [446, 661] on textarea at bounding box center [797, 666] width 791 height 39
paste textarea "هنا الطب الاتصالي لكل مايخص الاستشارة الفورية من خلال التطبيق، يمكنك التواصل مع…"
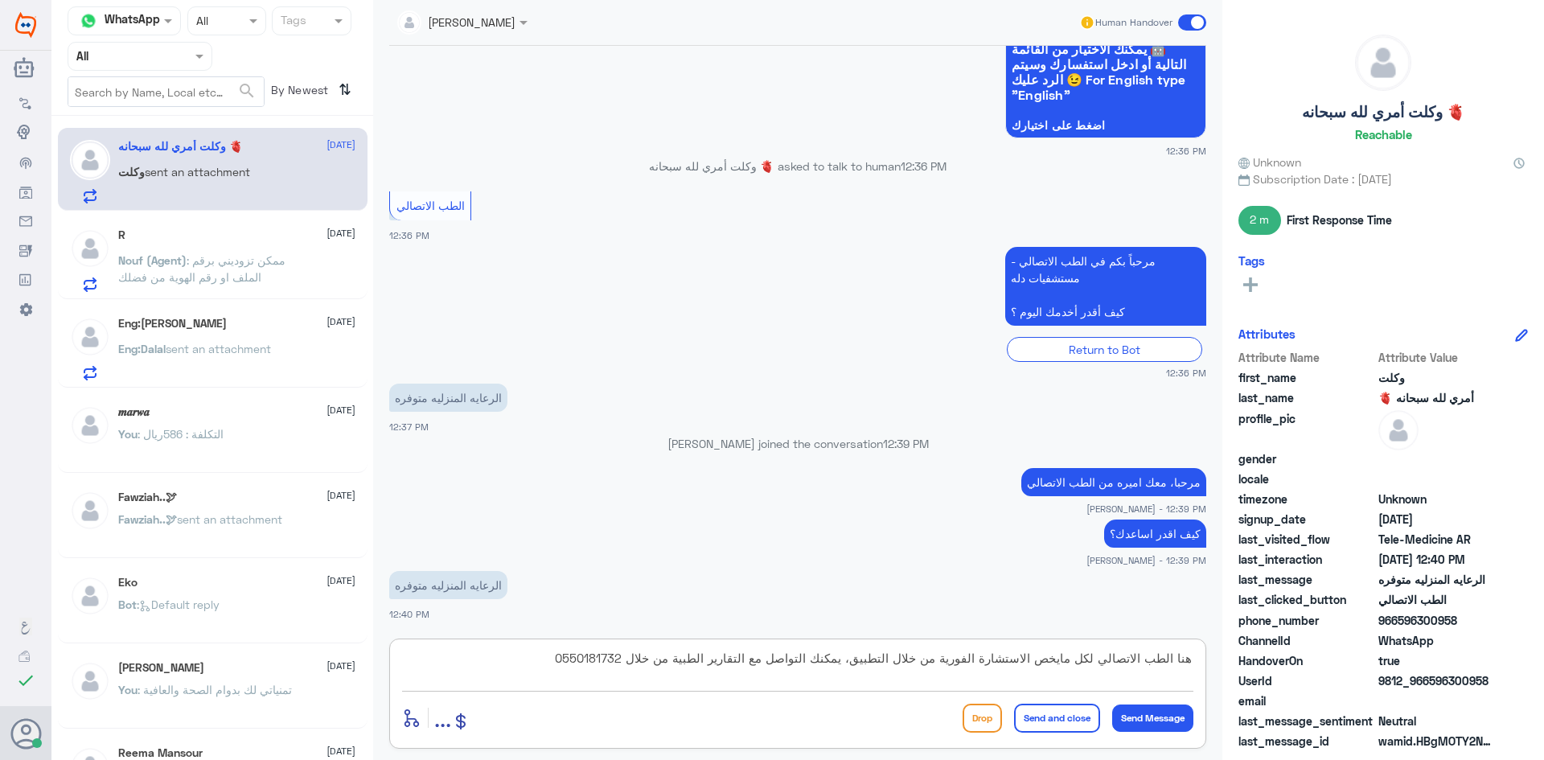
drag, startPoint x: 691, startPoint y: 657, endPoint x: 752, endPoint y: 666, distance: 61.9
click at [752, 666] on textarea "هنا الطب الاتصالي لكل مايخص الاستشارة الفورية من خلال التطبيق، يمكنك التواصل مع…" at bounding box center [797, 666] width 791 height 39
click at [747, 660] on textarea "هنا الطب الاتصالي لكل مايخص الاستشارة الفورية من خلال التطبيق، يمكنك التواصل مع…" at bounding box center [797, 666] width 791 height 39
drag, startPoint x: 565, startPoint y: 659, endPoint x: 633, endPoint y: 674, distance: 69.1
click at [633, 674] on textarea "هنا الطب الاتصالي لكل مايخص الاستشارة الفورية من خلال التطبيق، يمكنك التواصل مع…" at bounding box center [797, 666] width 791 height 39
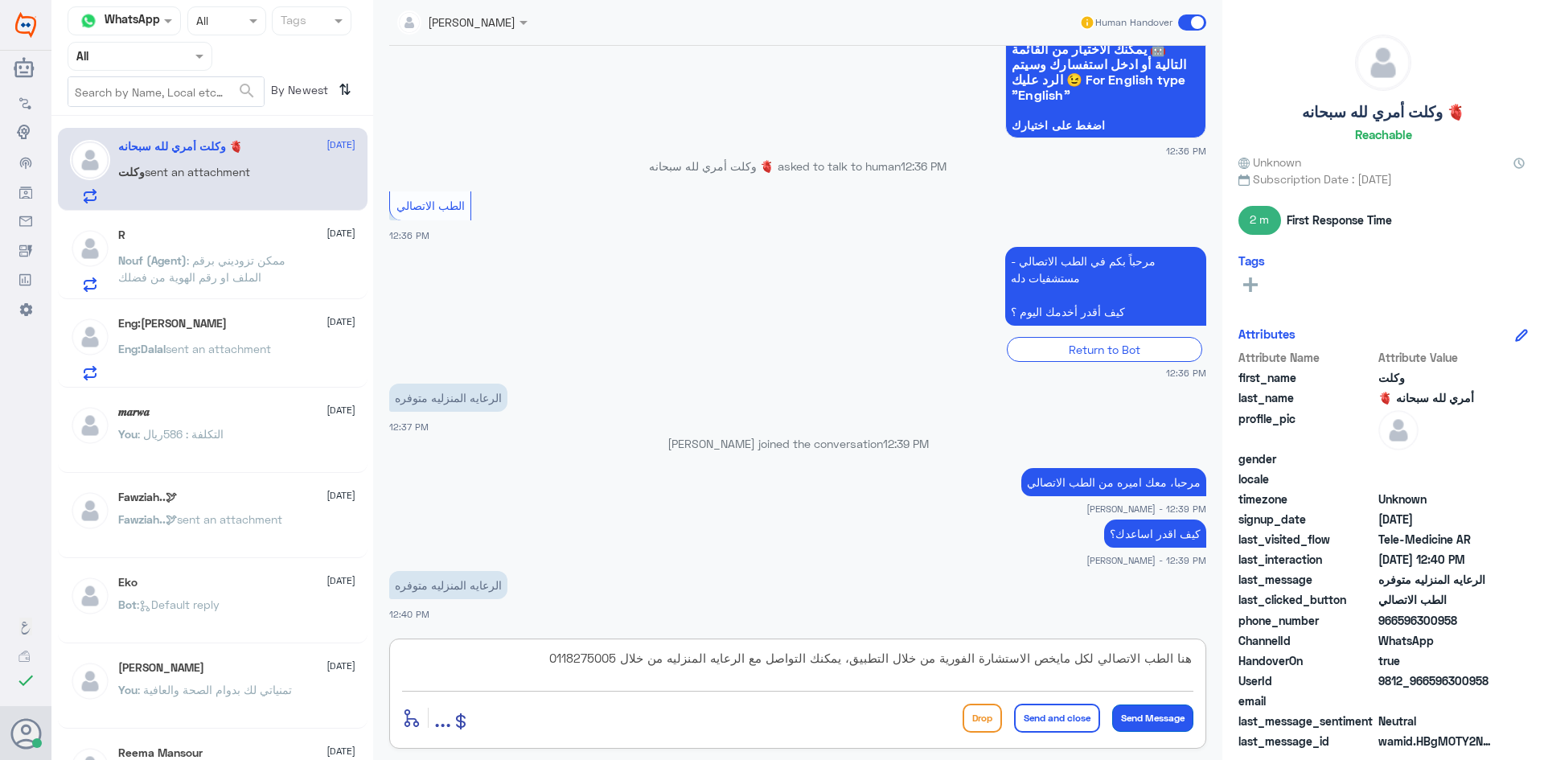
type textarea "هنا الطب الاتصالي لكل مايخص الاستشارة الفورية من خلال التطبيق، يمكنك التواصل مع…"
click at [1148, 721] on button "Send Message" at bounding box center [1152, 717] width 81 height 27
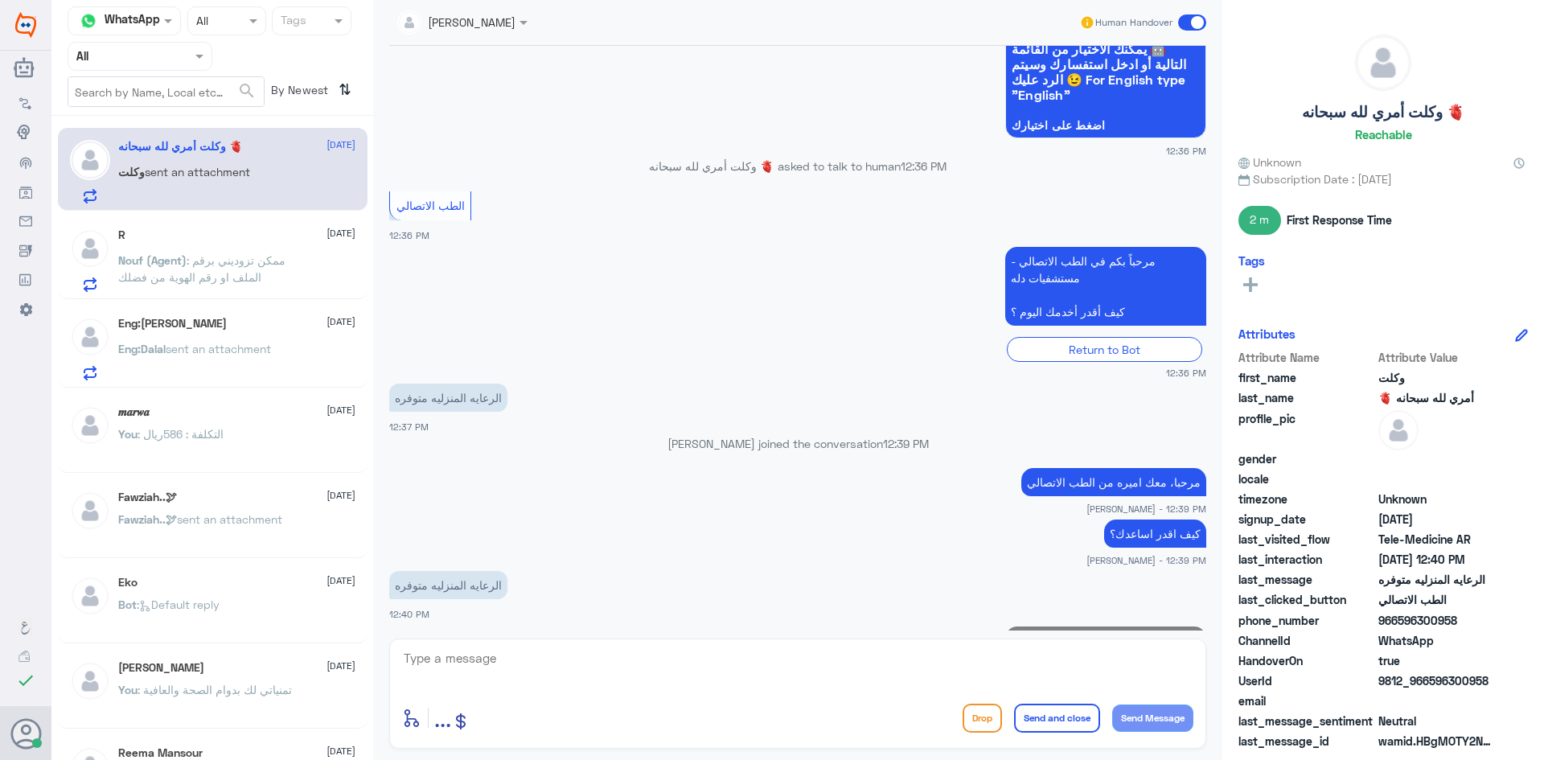
scroll to position [796, 0]
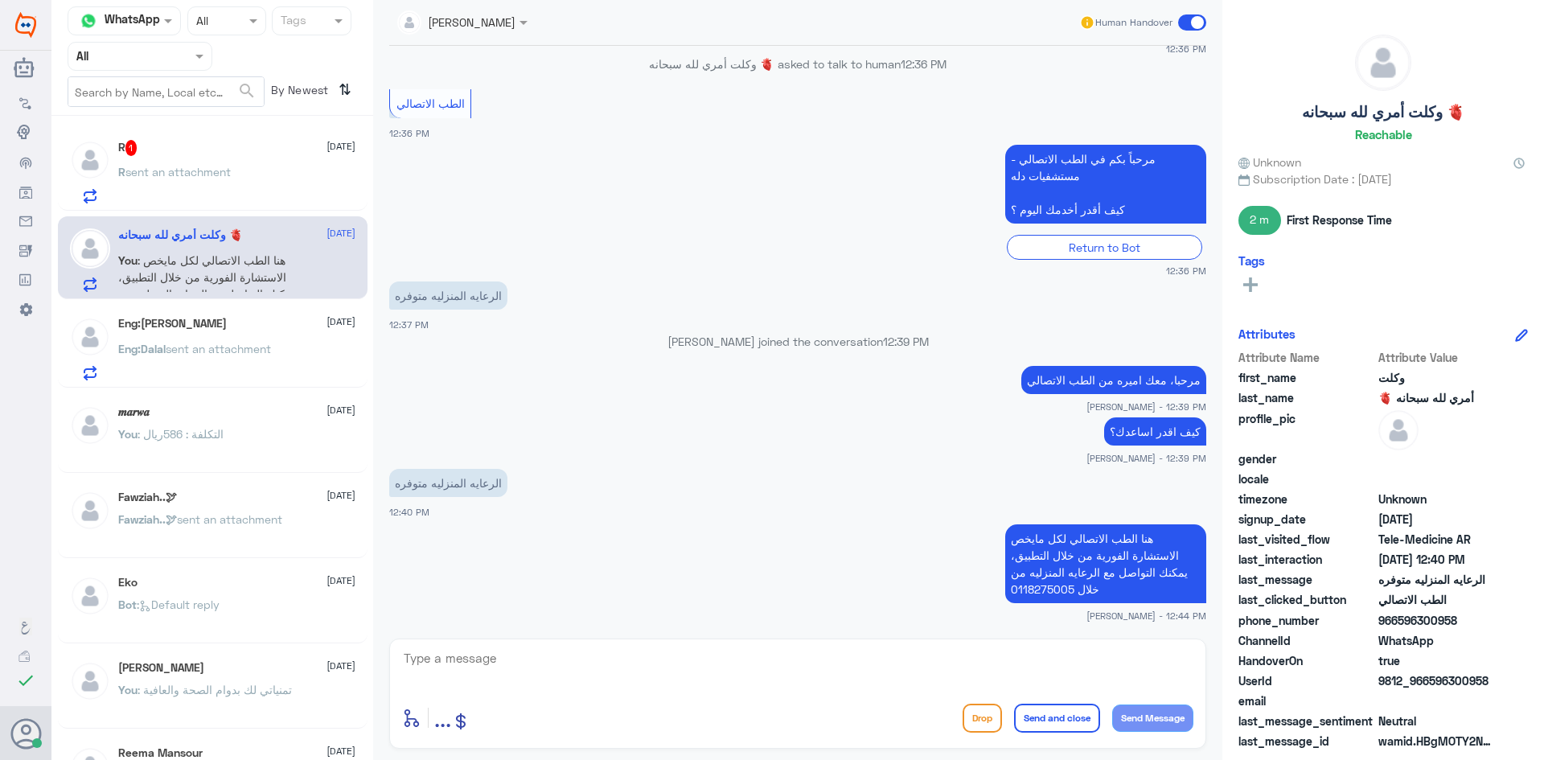
click at [1187, 23] on span at bounding box center [1192, 22] width 28 height 16
click at [0, 0] on input "checkbox" at bounding box center [0, 0] width 0 height 0
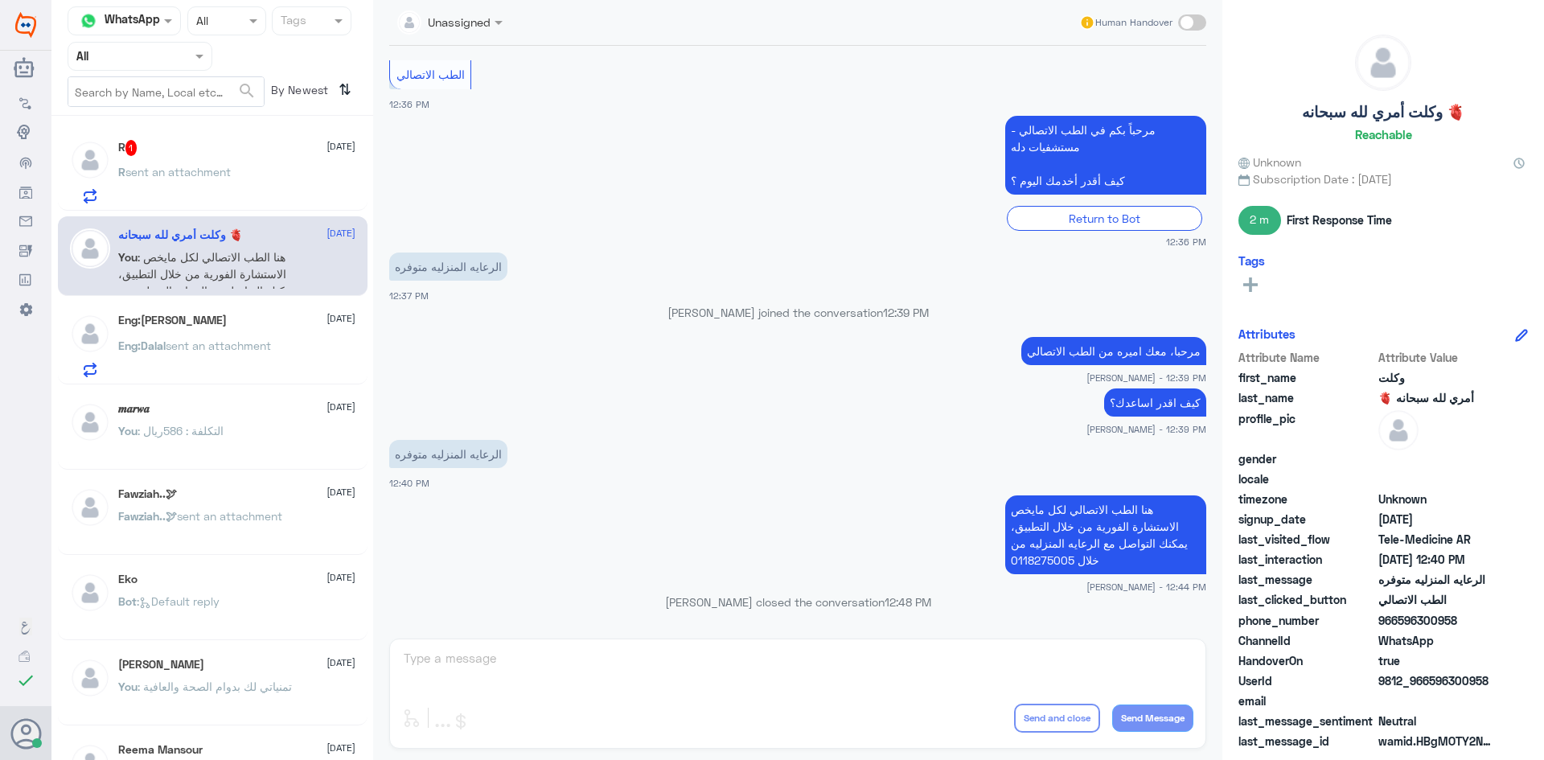
click at [232, 155] on div "R 1 [DATE]" at bounding box center [236, 148] width 237 height 16
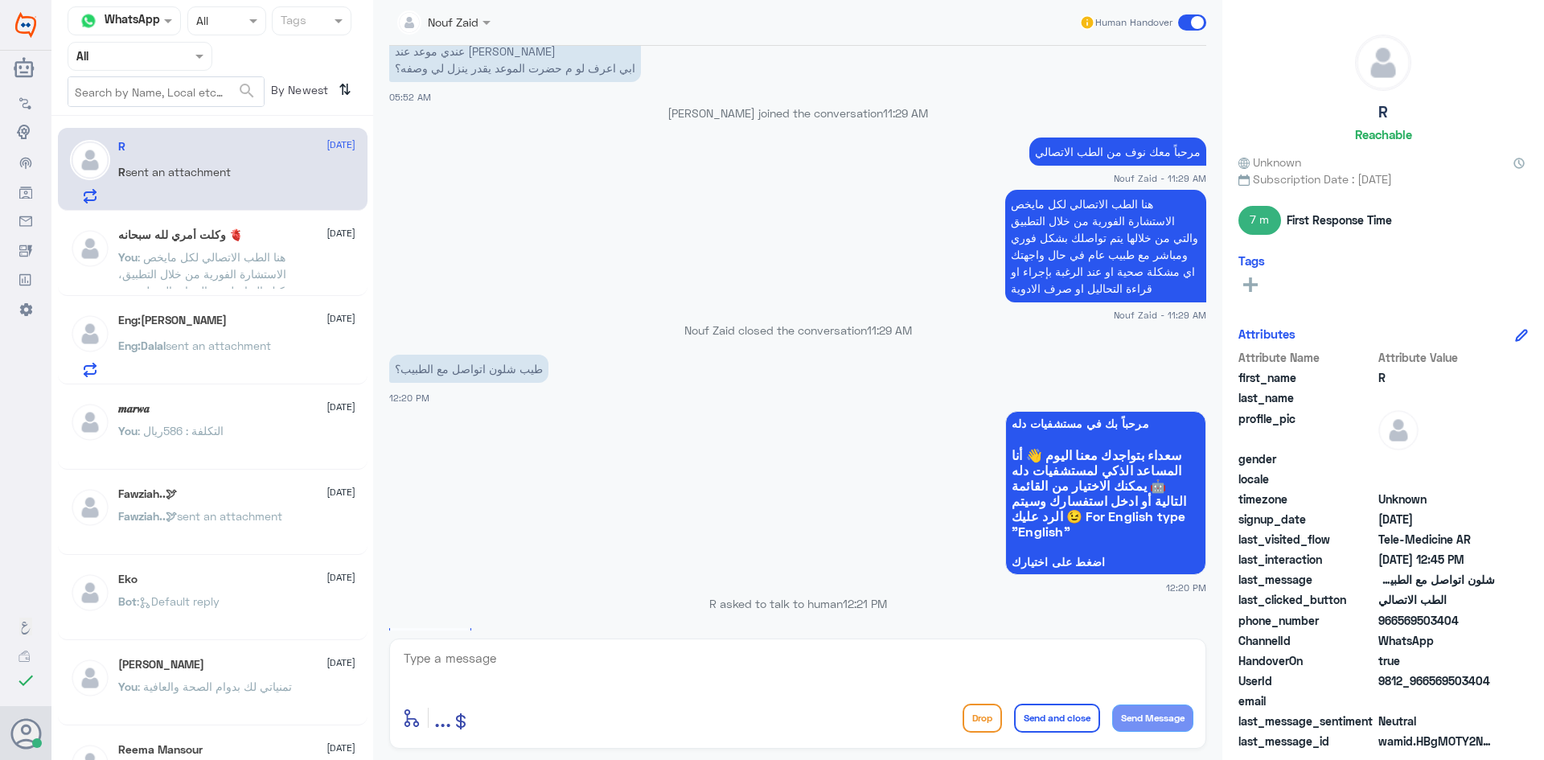
scroll to position [800, 0]
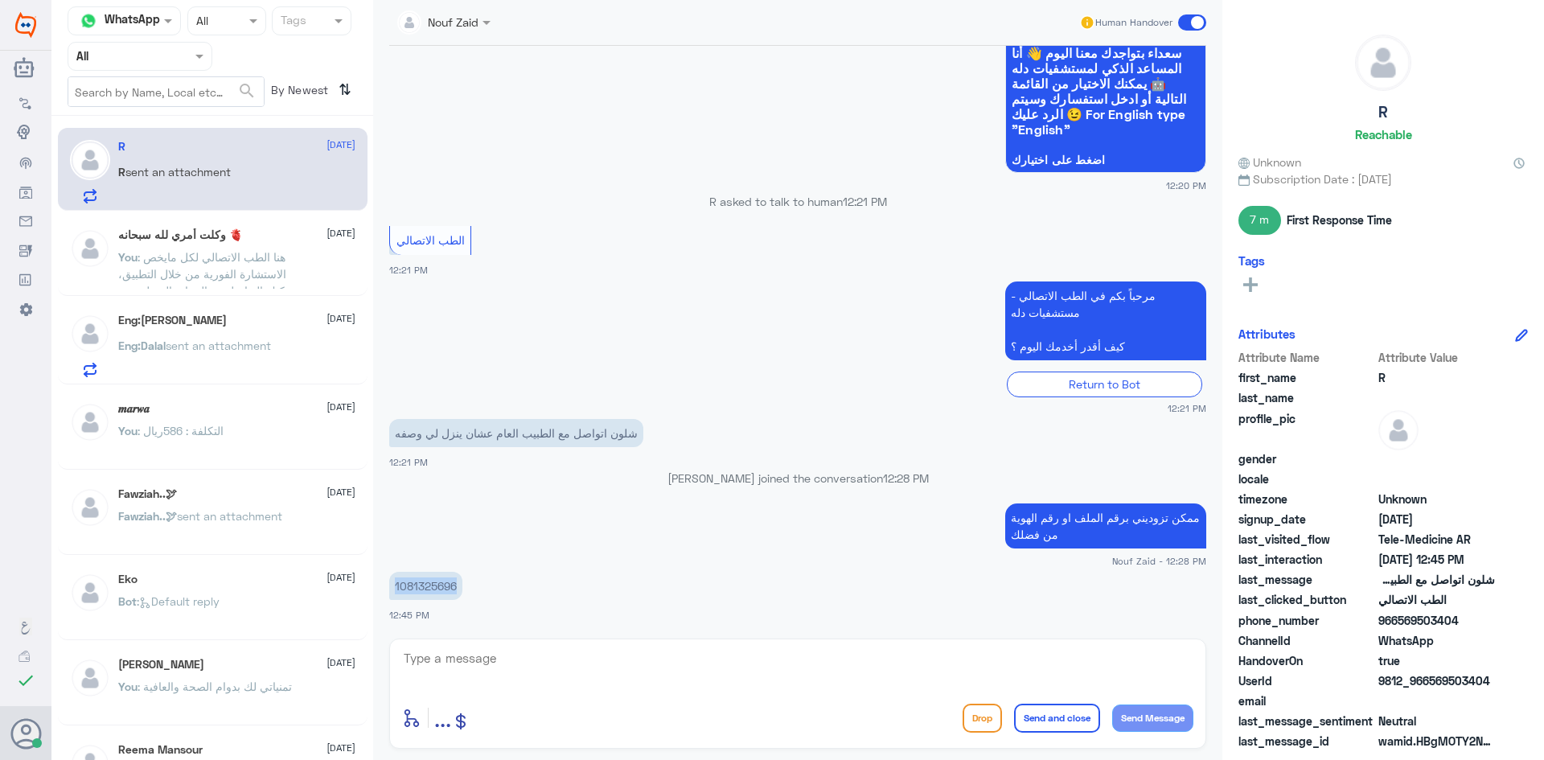
drag, startPoint x: 460, startPoint y: 584, endPoint x: 387, endPoint y: 581, distance: 72.4
click at [387, 581] on div "[DATE] تم إنهاء المحادثة مع وكيلنا تشرفنا بخدمتكم .. 05:51 AM R asked to talk t…" at bounding box center [797, 338] width 833 height 584
copy p "1081325696"
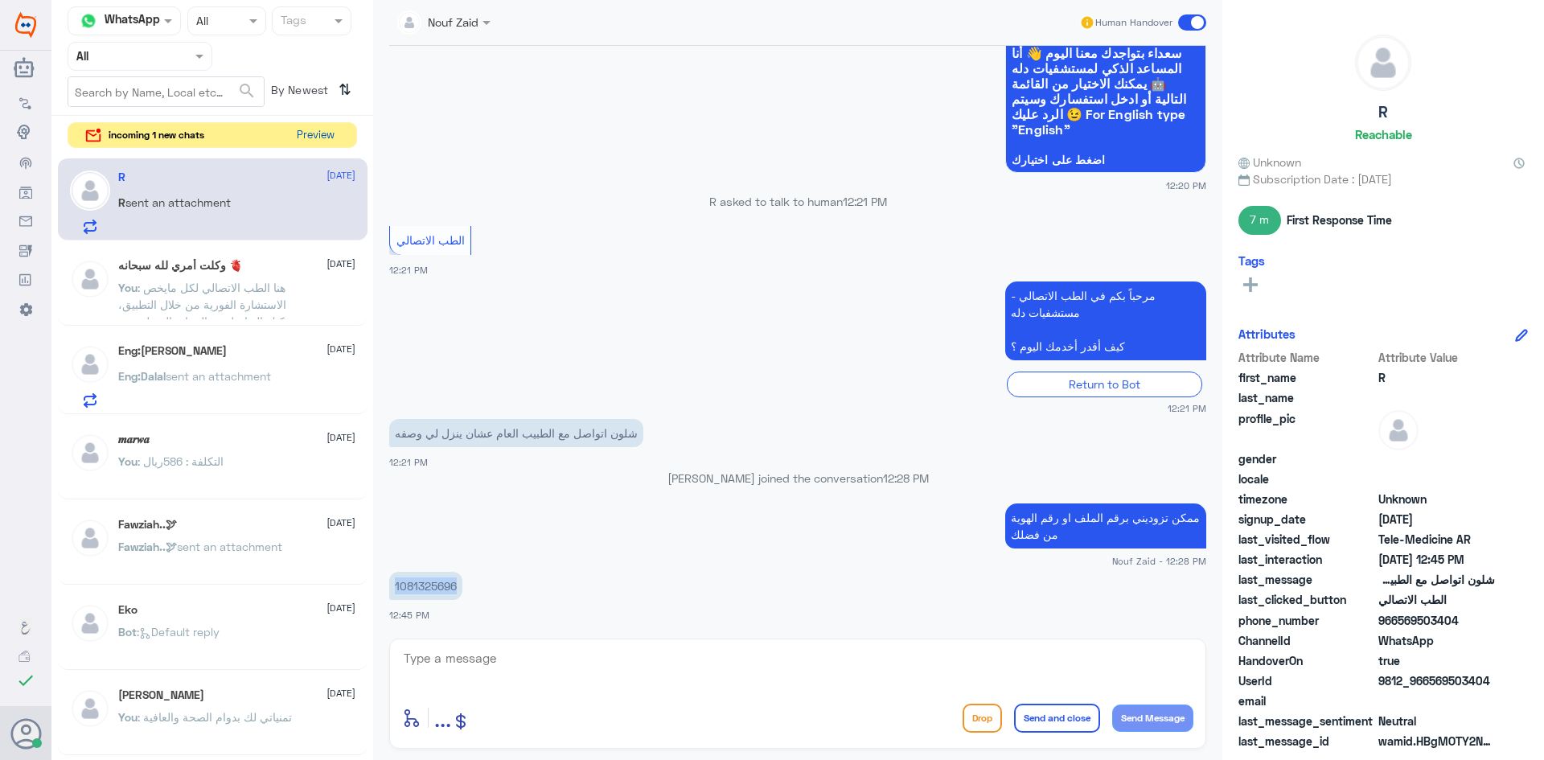
click at [329, 128] on button "Preview" at bounding box center [315, 135] width 50 height 25
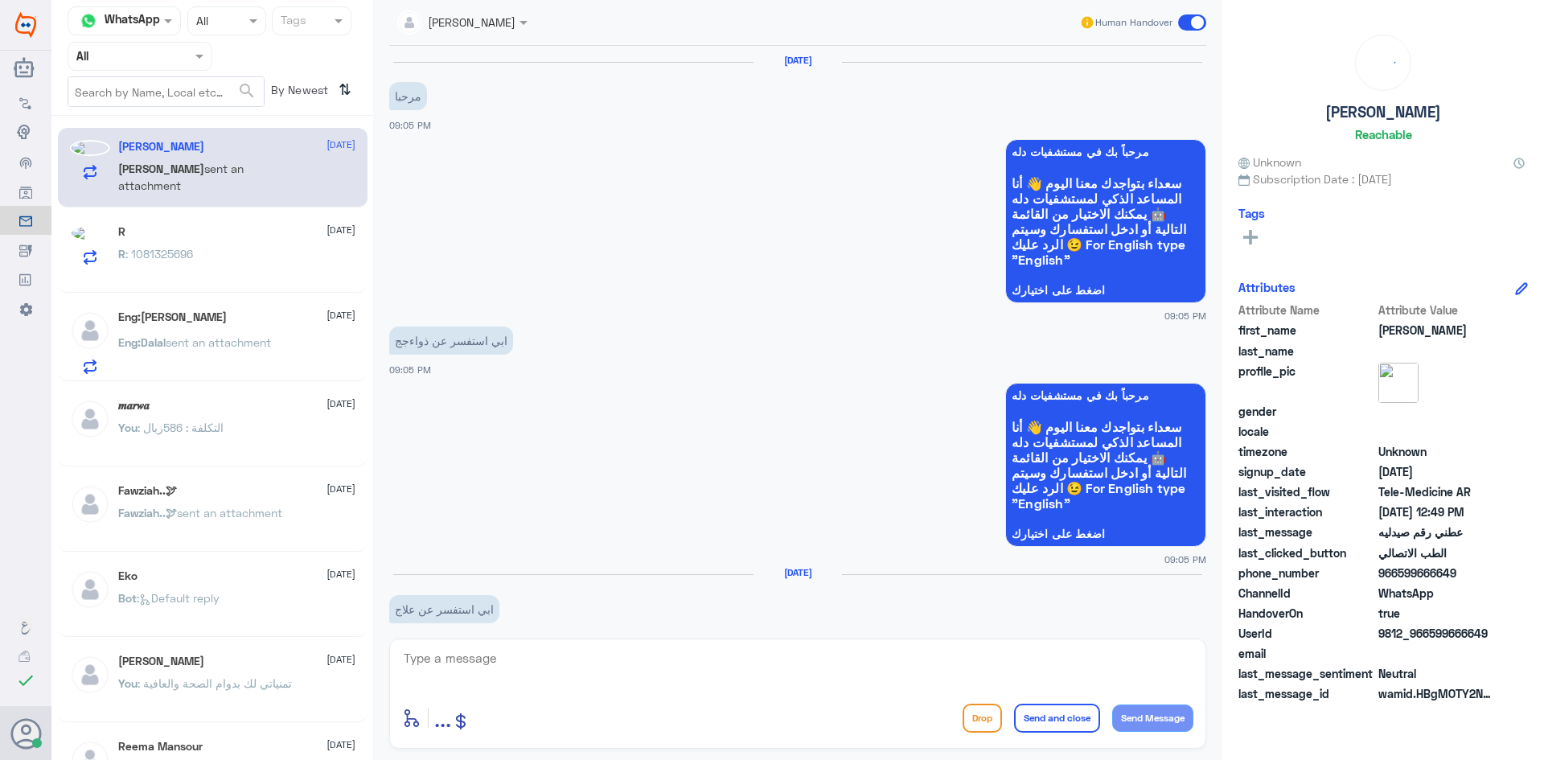
scroll to position [922, 0]
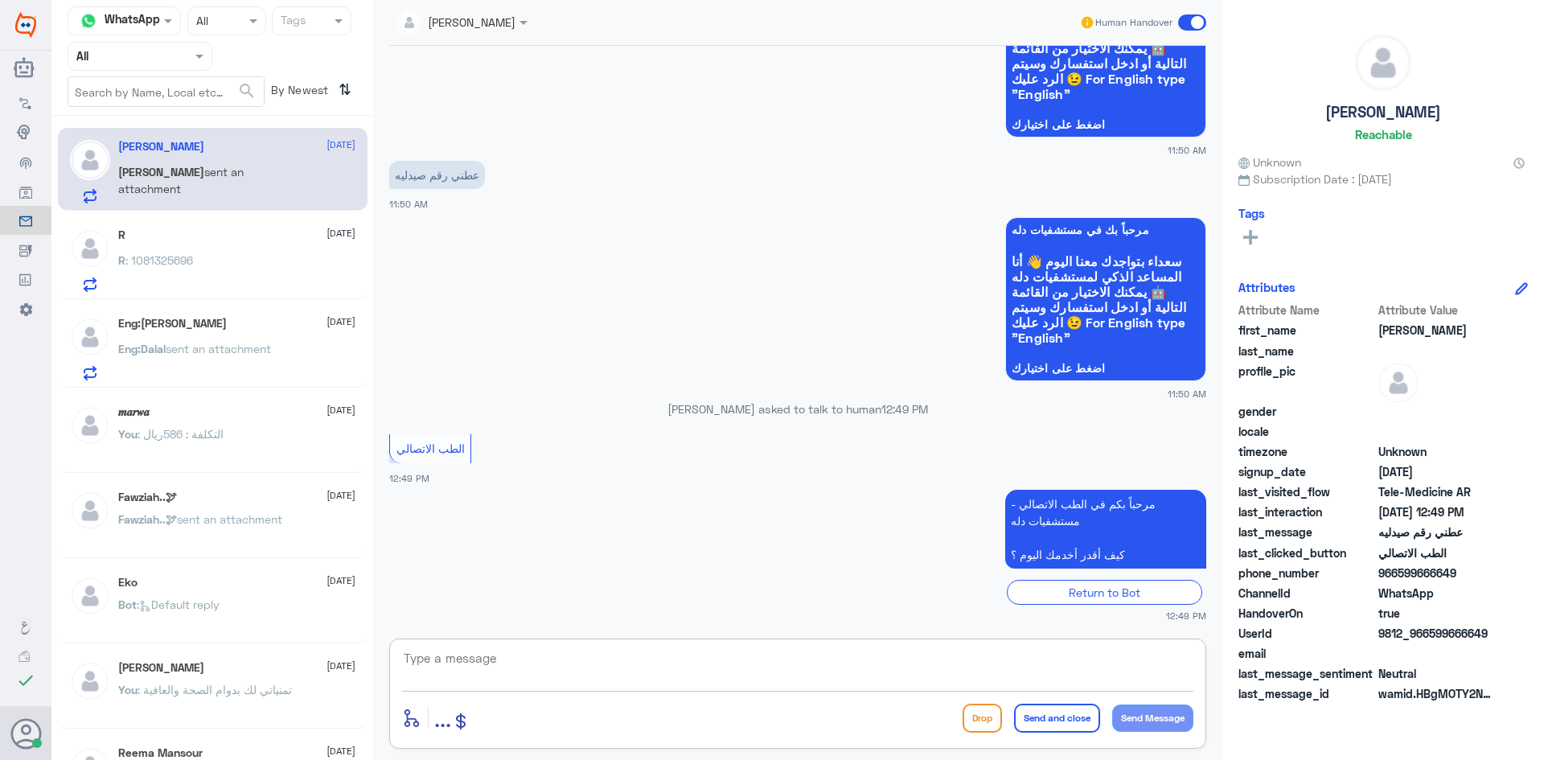
click at [571, 658] on textarea at bounding box center [797, 666] width 791 height 39
paste textarea "مرحبا، معك اميره من الطب الاتصالي"
type textarea "مرحبا، معك اميره من الطب الاتصالي"
drag, startPoint x: 1055, startPoint y: 666, endPoint x: 1203, endPoint y: 646, distance: 149.2
click at [1207, 646] on div "[PERSON_NAME] Human Handover [DATE] مرحبا 09:05 PM مرحباً بك في مستشفيات دله سع…" at bounding box center [797, 382] width 849 height 765
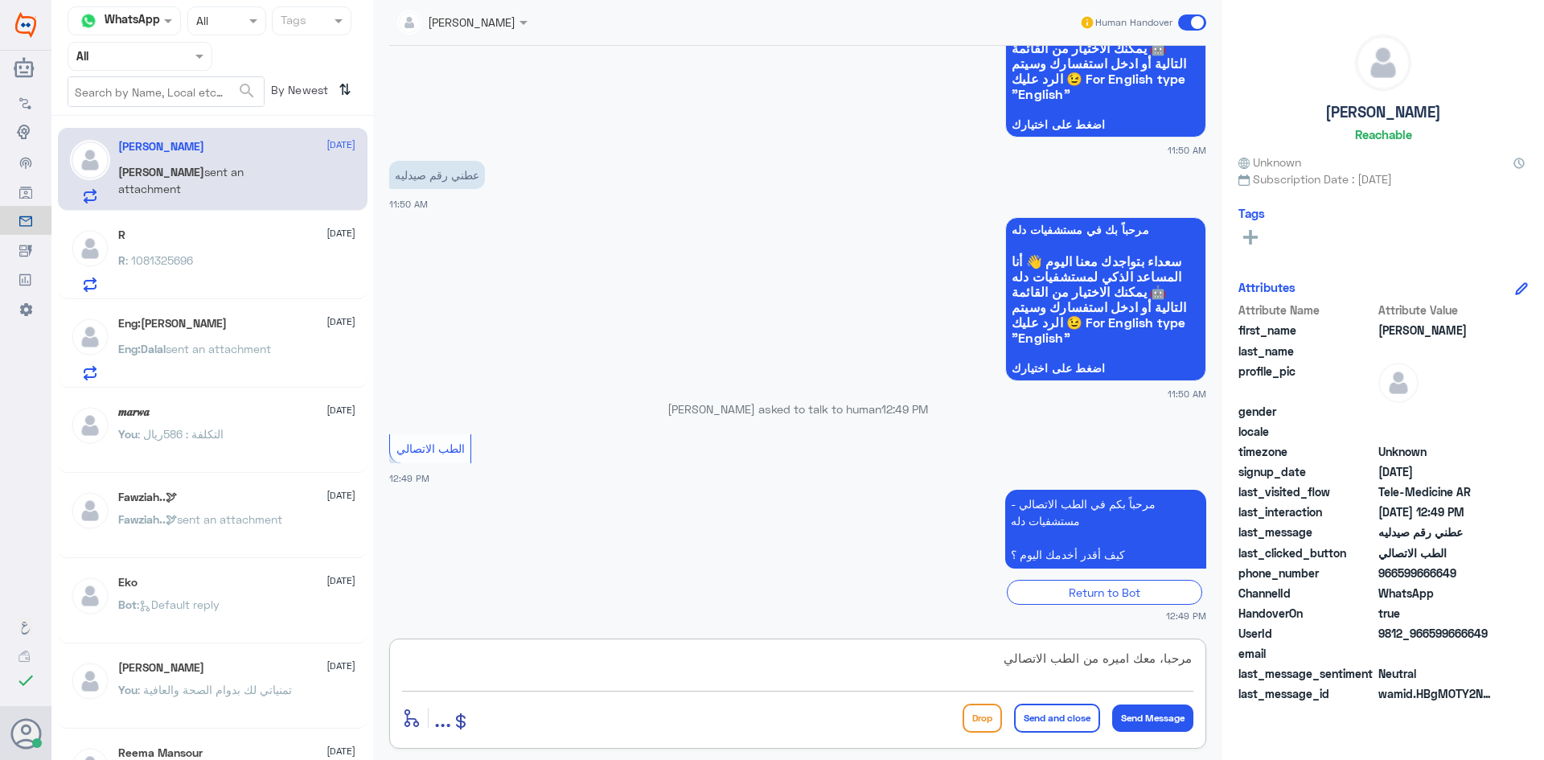
drag, startPoint x: 960, startPoint y: 664, endPoint x: 1220, endPoint y: 681, distance: 261.0
click at [1226, 682] on div "Channel WhatsApp Status × All Tags Agent Filter All search By Newest ⇅ [PERSON_…" at bounding box center [797, 382] width 1492 height 765
paste textarea "مرحبا معك اميره من الطب الاتصالي, كيف اقدر اساعدك"
type textarea "مرحبا معك اميره من الطب الاتصالي, كيف اقدر اساعدك"
click at [1171, 713] on button "Send Message" at bounding box center [1152, 717] width 81 height 27
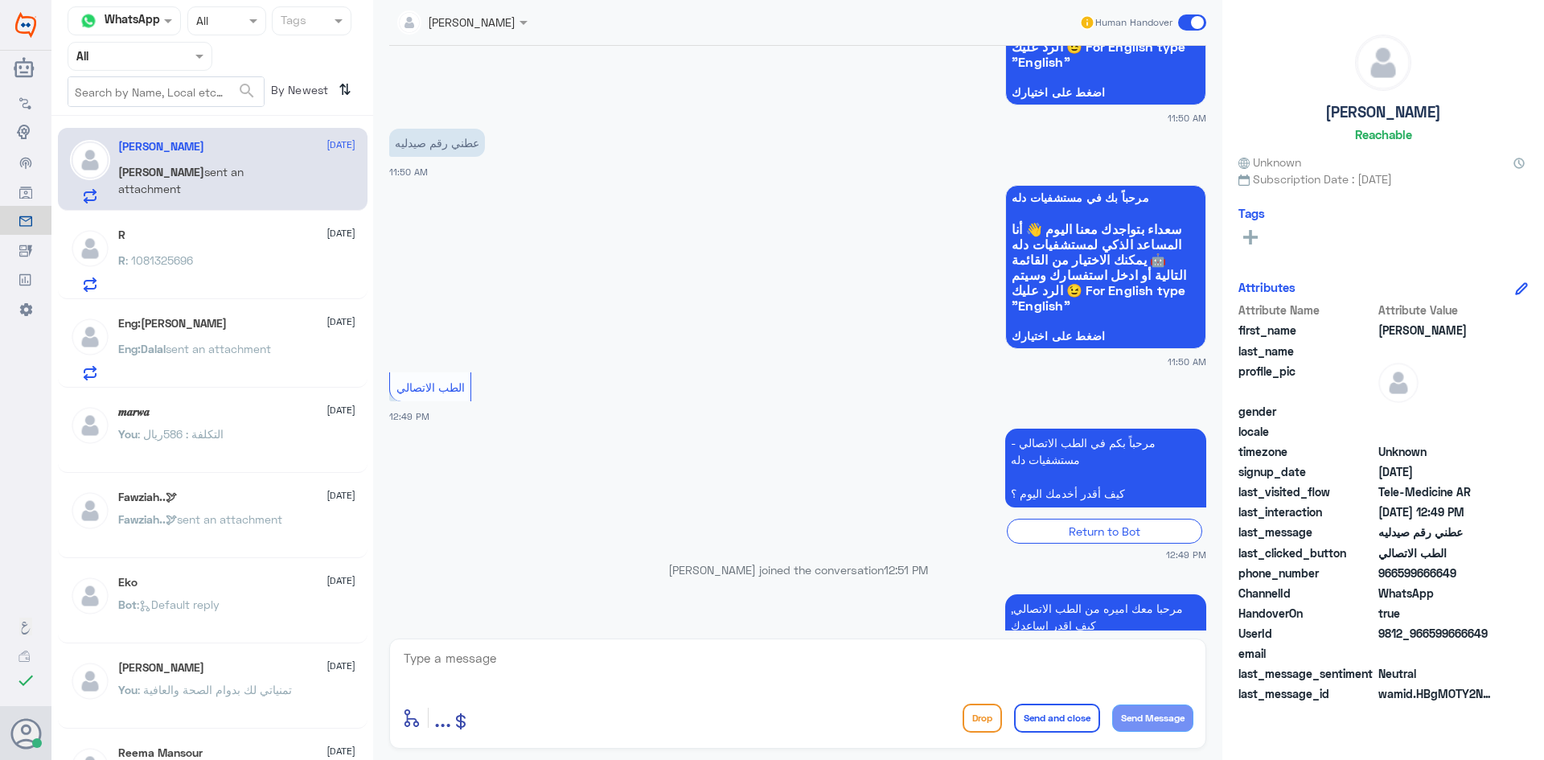
scroll to position [991, 0]
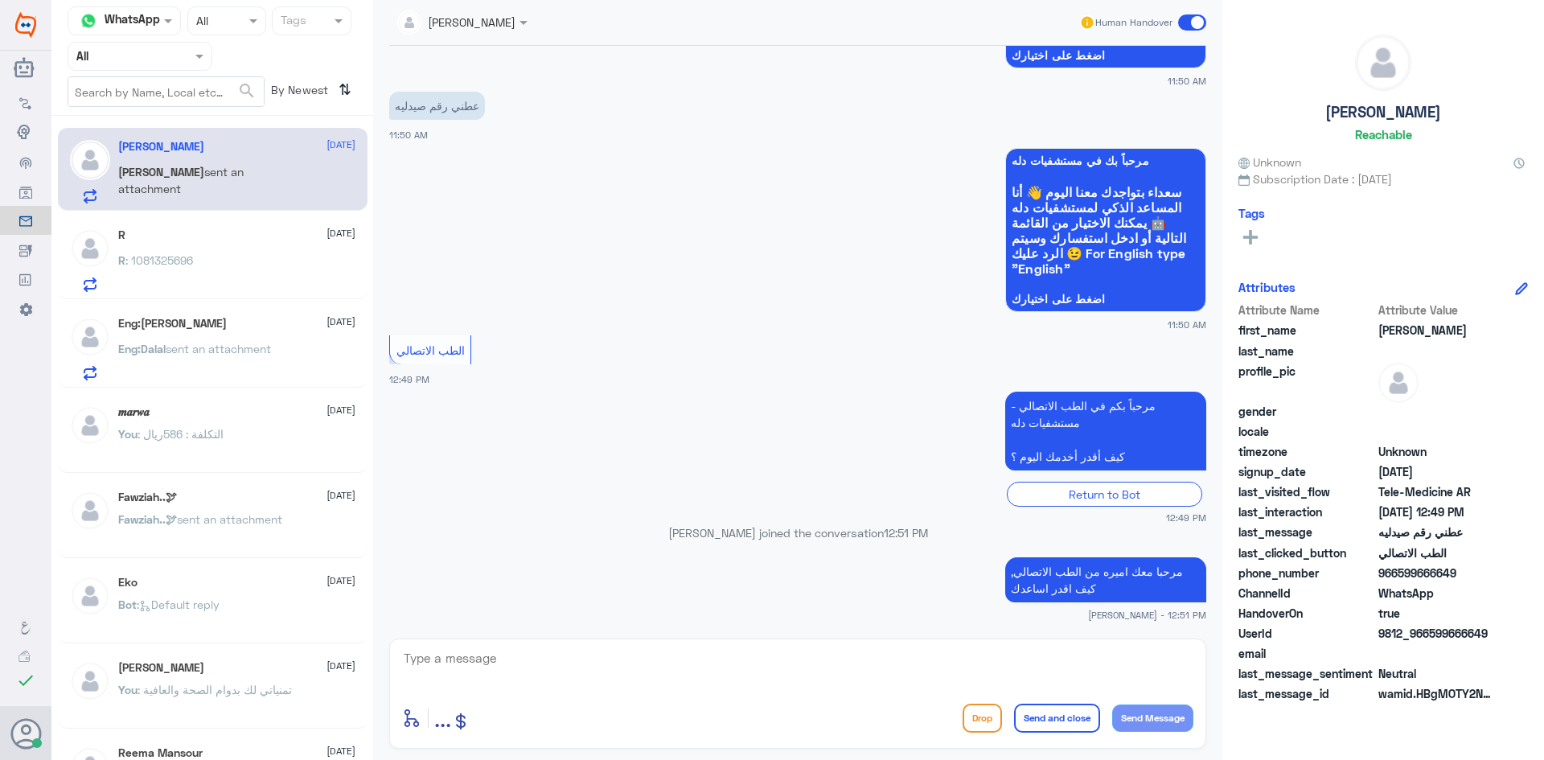
click at [274, 259] on div "R : 1081325696" at bounding box center [236, 274] width 237 height 36
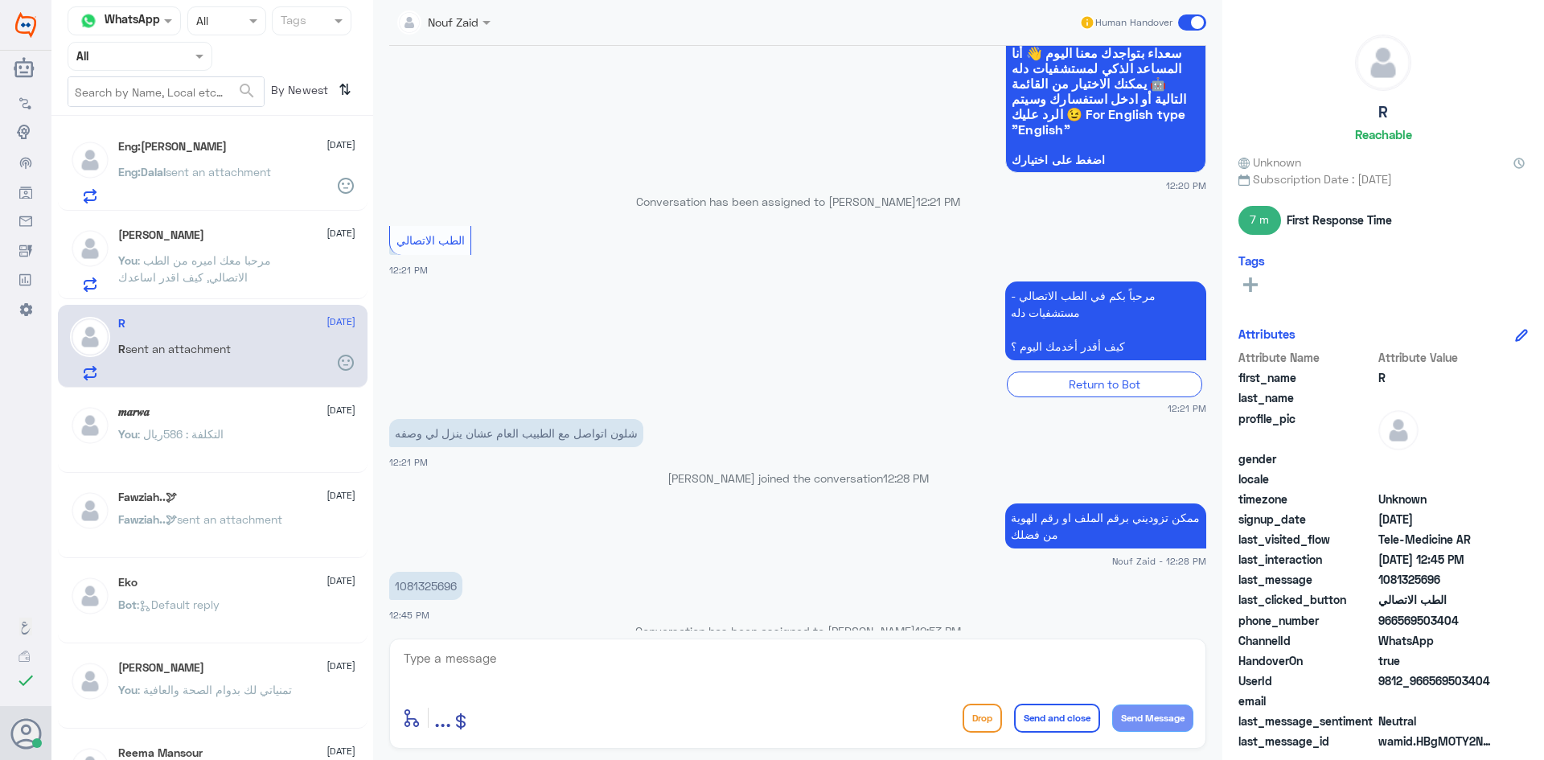
scroll to position [829, 0]
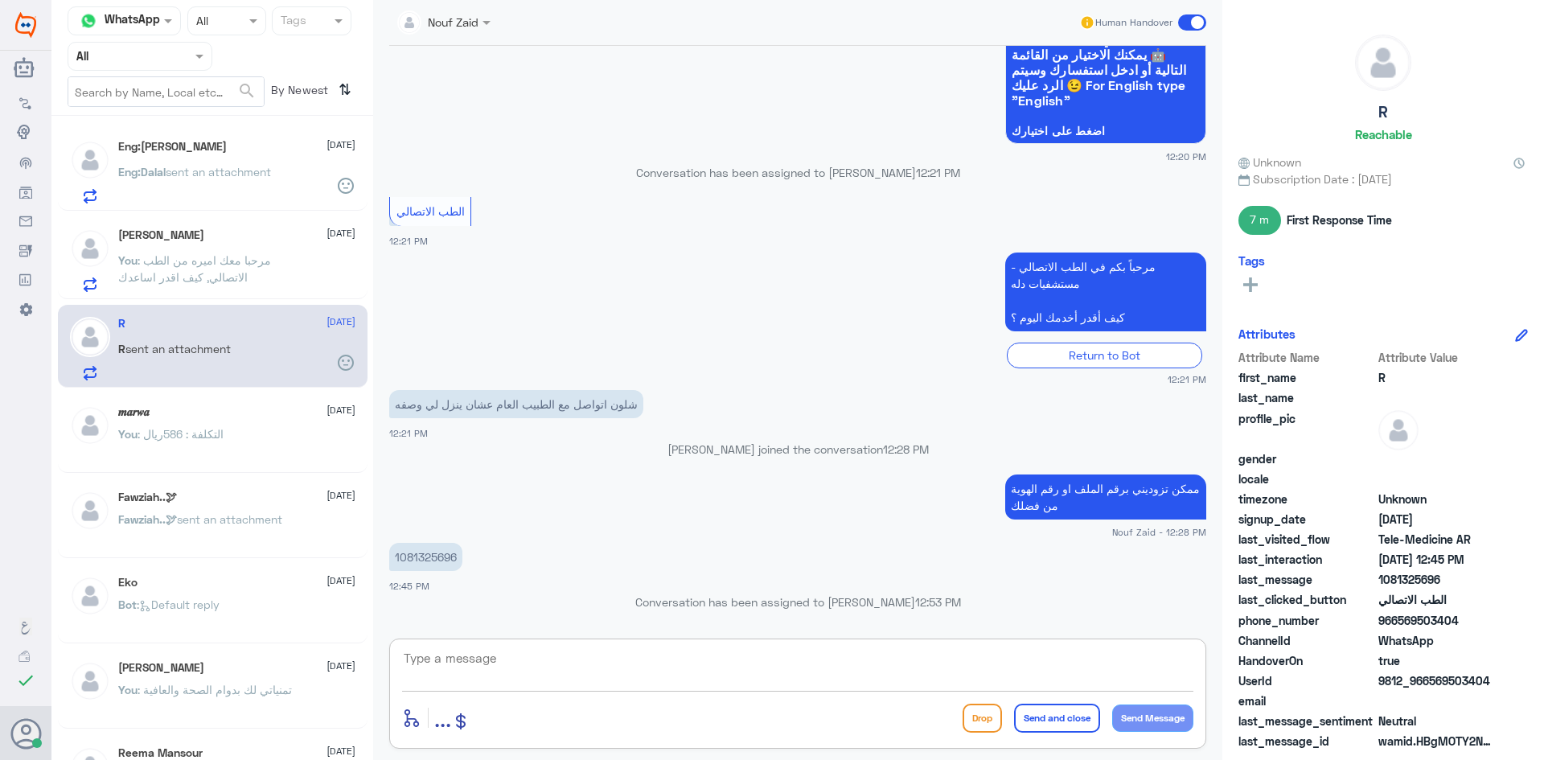
click at [456, 667] on textarea at bounding box center [797, 666] width 791 height 39
drag, startPoint x: 448, startPoint y: 679, endPoint x: 445, endPoint y: 651, distance: 27.5
click at [448, 678] on textarea at bounding box center [797, 666] width 791 height 39
click at [445, 651] on textarea at bounding box center [797, 666] width 791 height 39
click at [246, 168] on span "sent an attachment" at bounding box center [218, 172] width 105 height 14
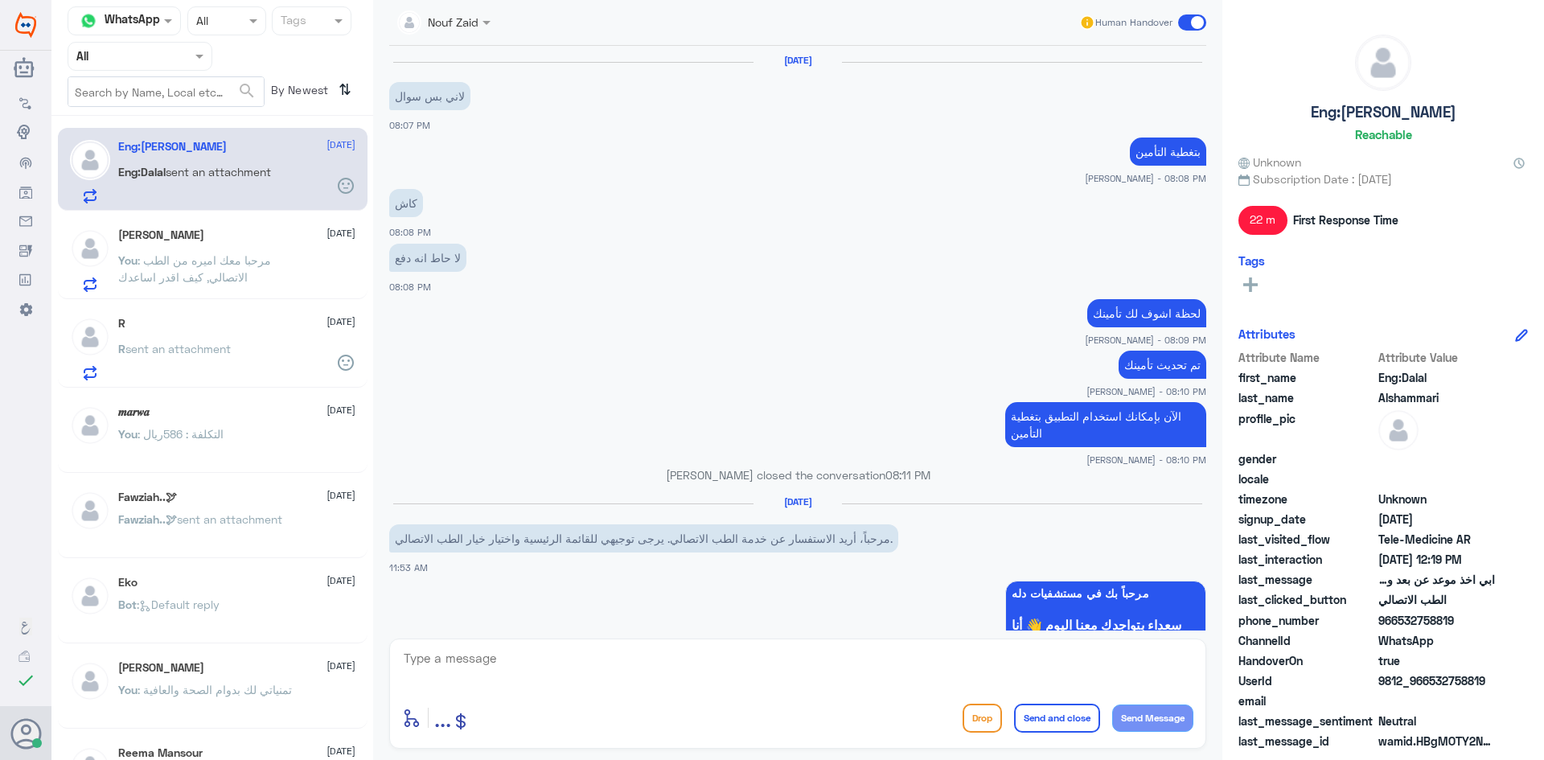
scroll to position [635, 0]
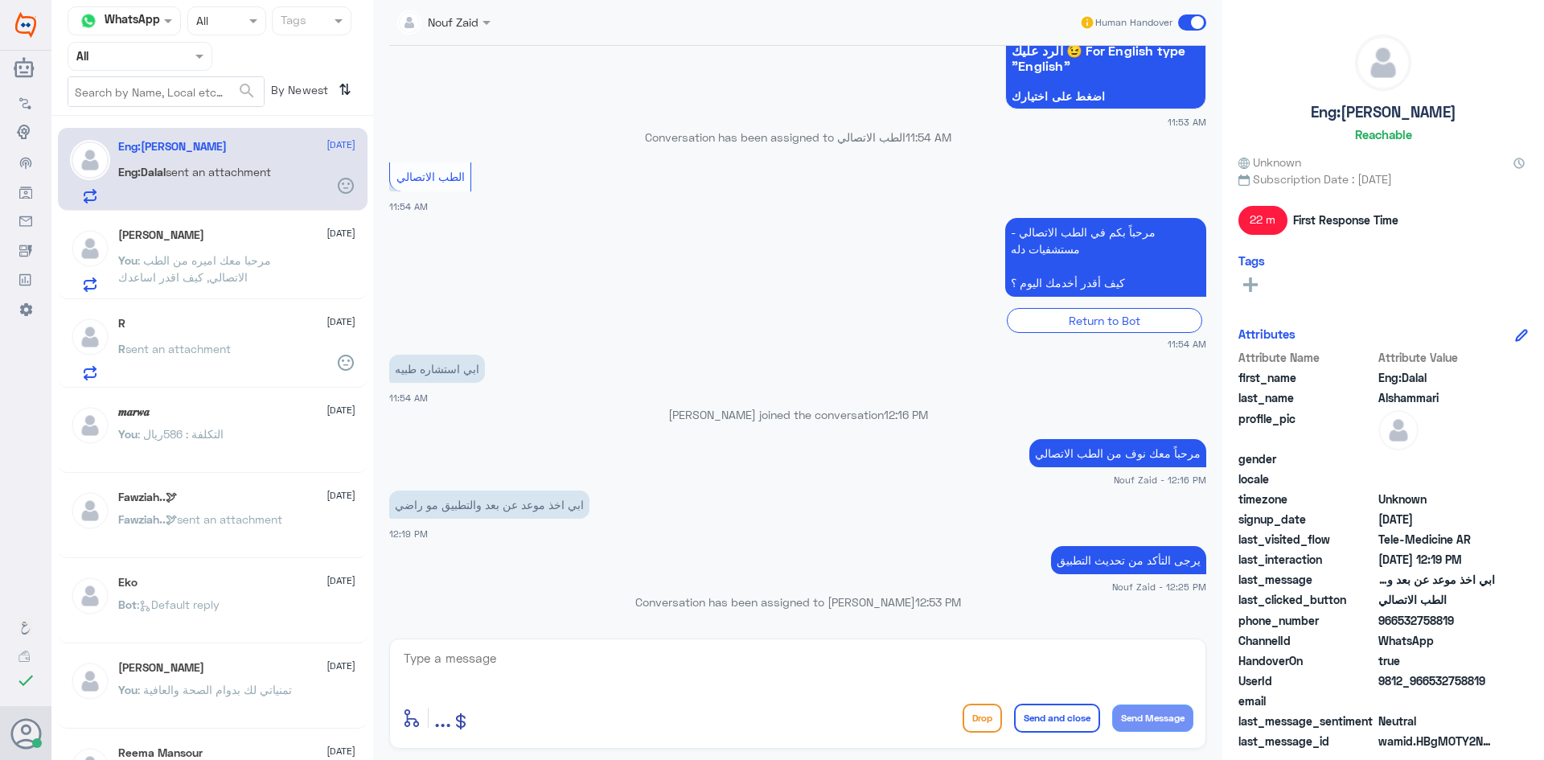
click at [240, 357] on div "R sent an attachment" at bounding box center [236, 362] width 237 height 36
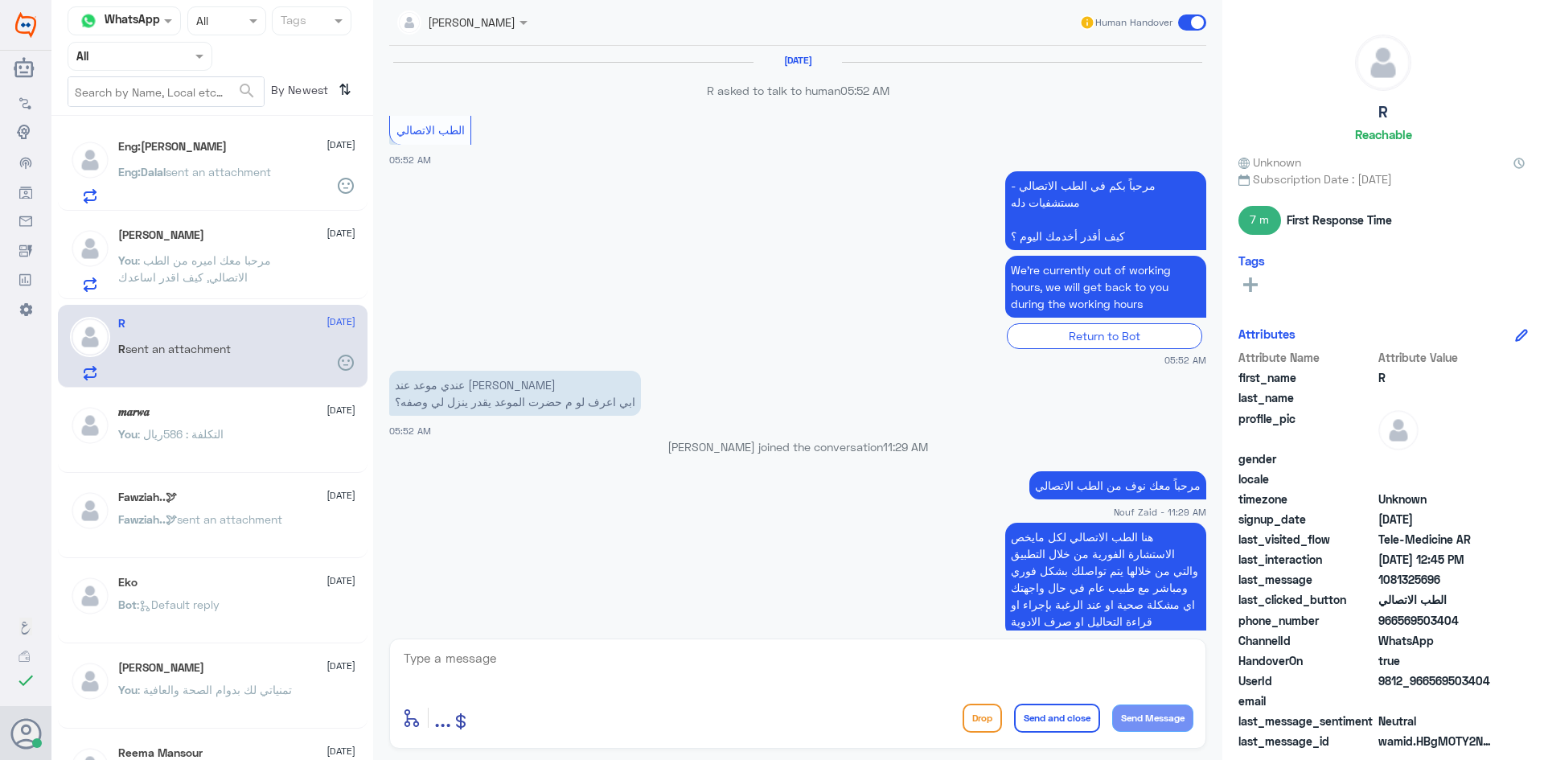
scroll to position [765, 0]
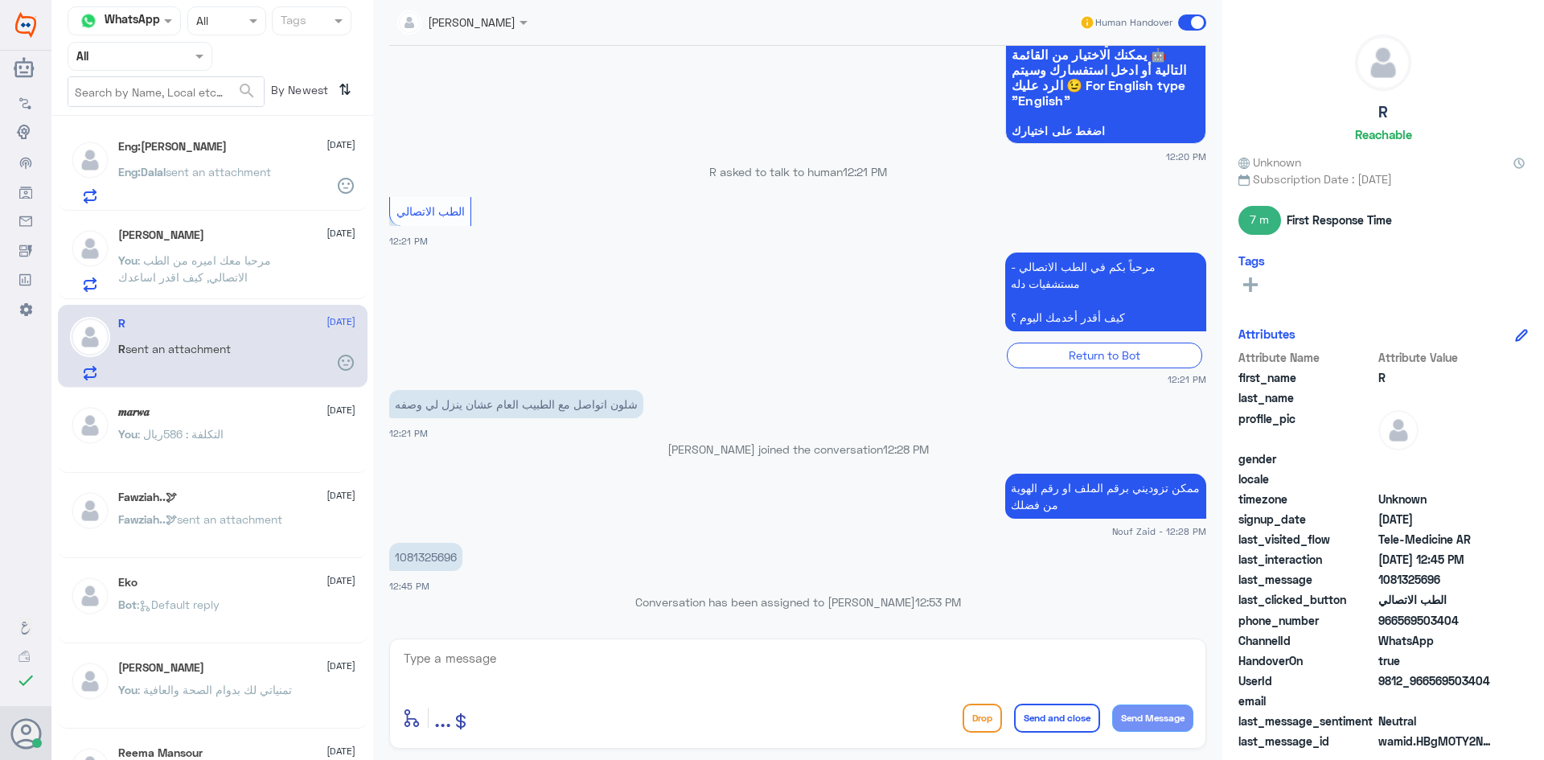
click at [219, 273] on span ": مرحبا معك اميره من الطب الاتصالي, كيف اقدر اساعدك" at bounding box center [194, 268] width 153 height 31
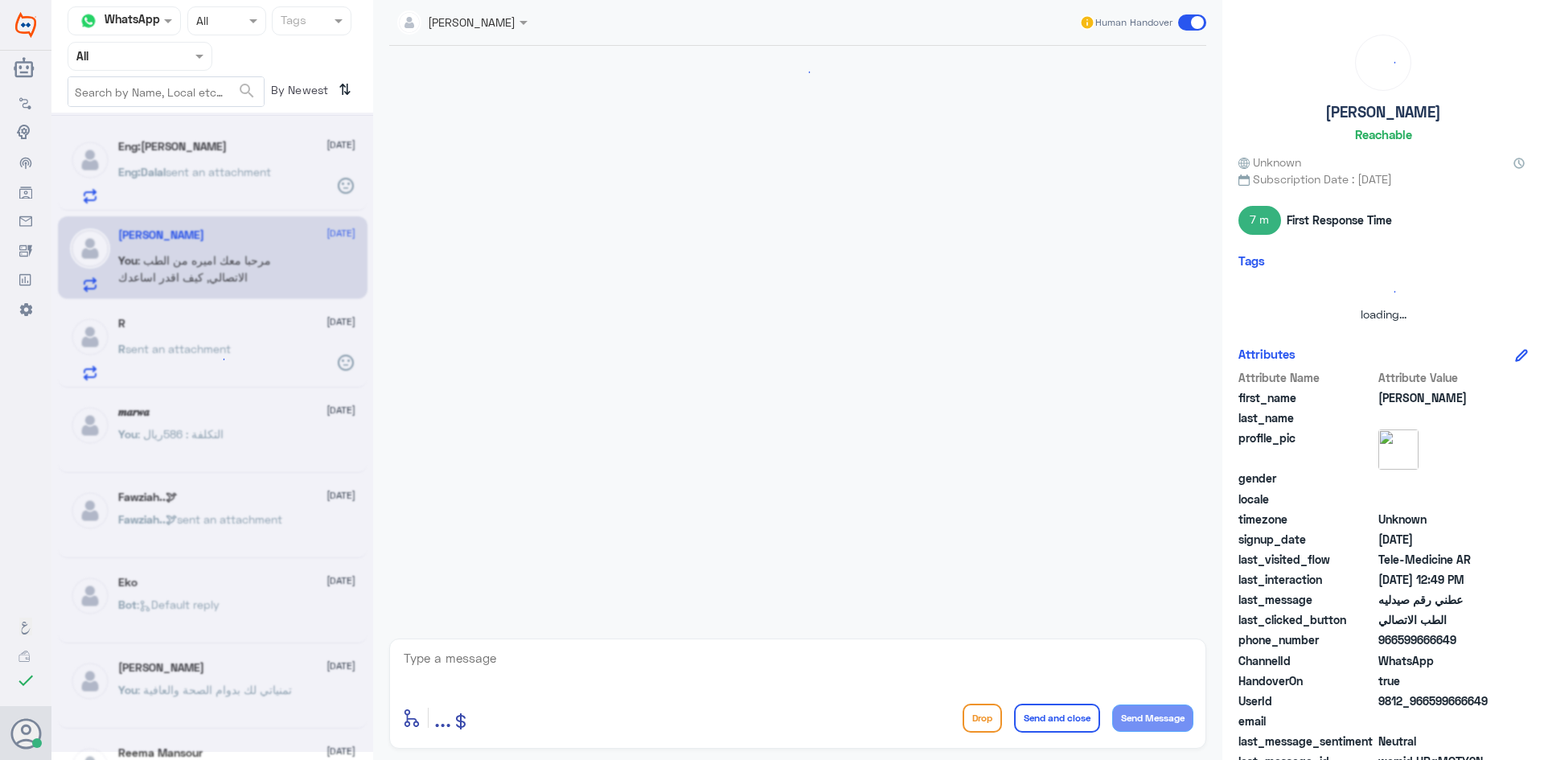
scroll to position [1020, 0]
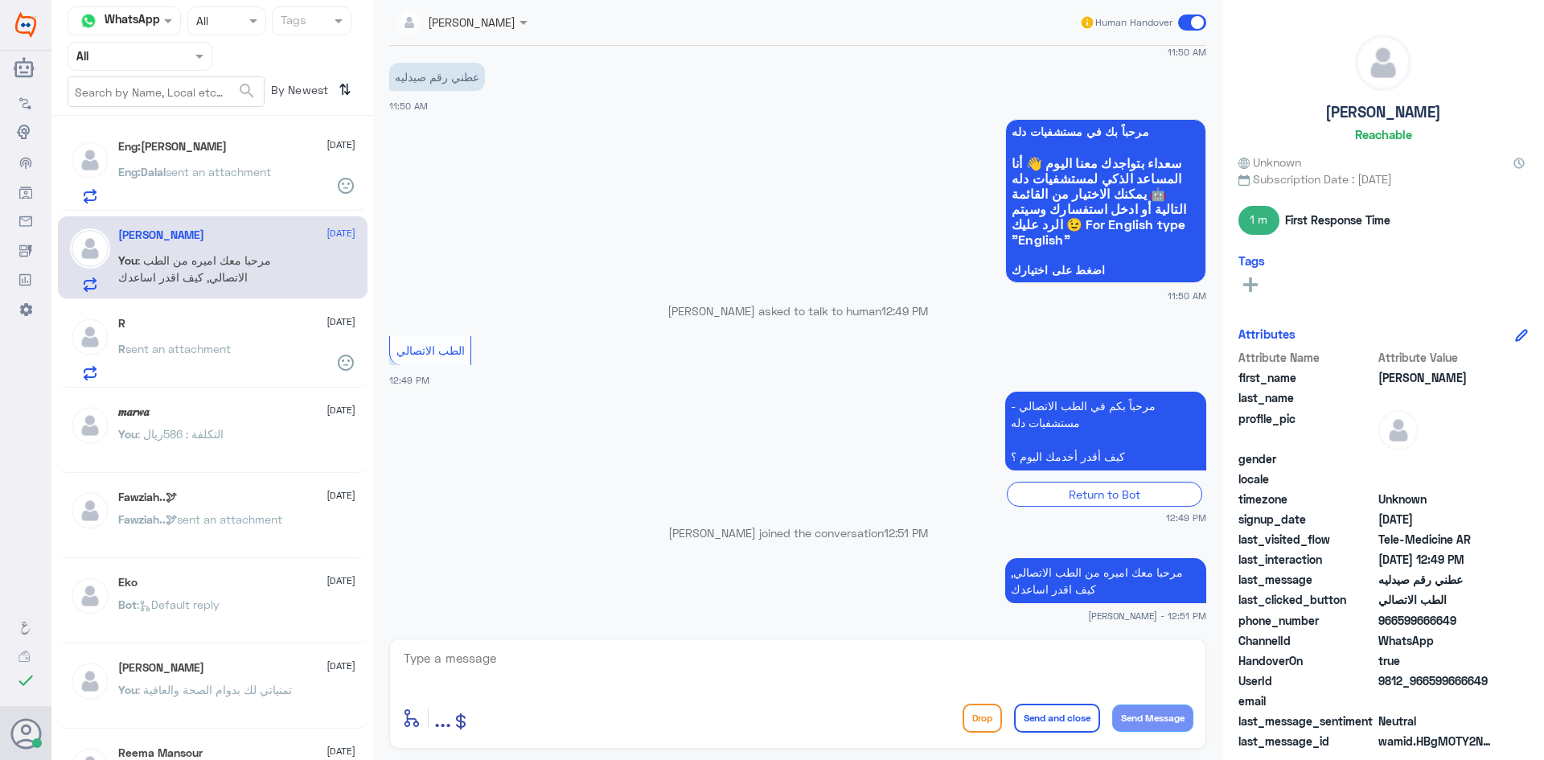
click at [216, 335] on div "R [DATE] R sent an attachment" at bounding box center [236, 349] width 237 height 64
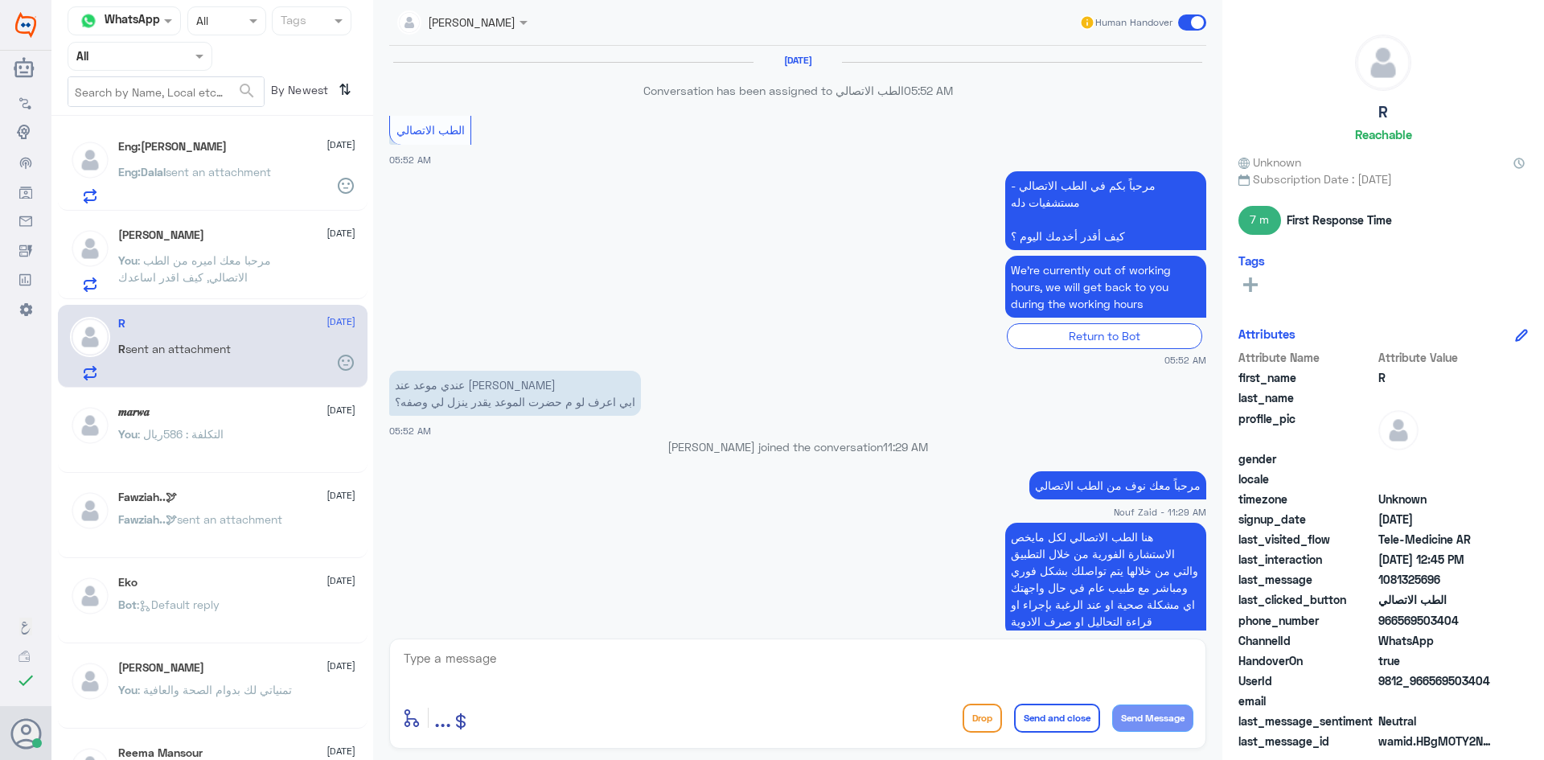
scroll to position [765, 0]
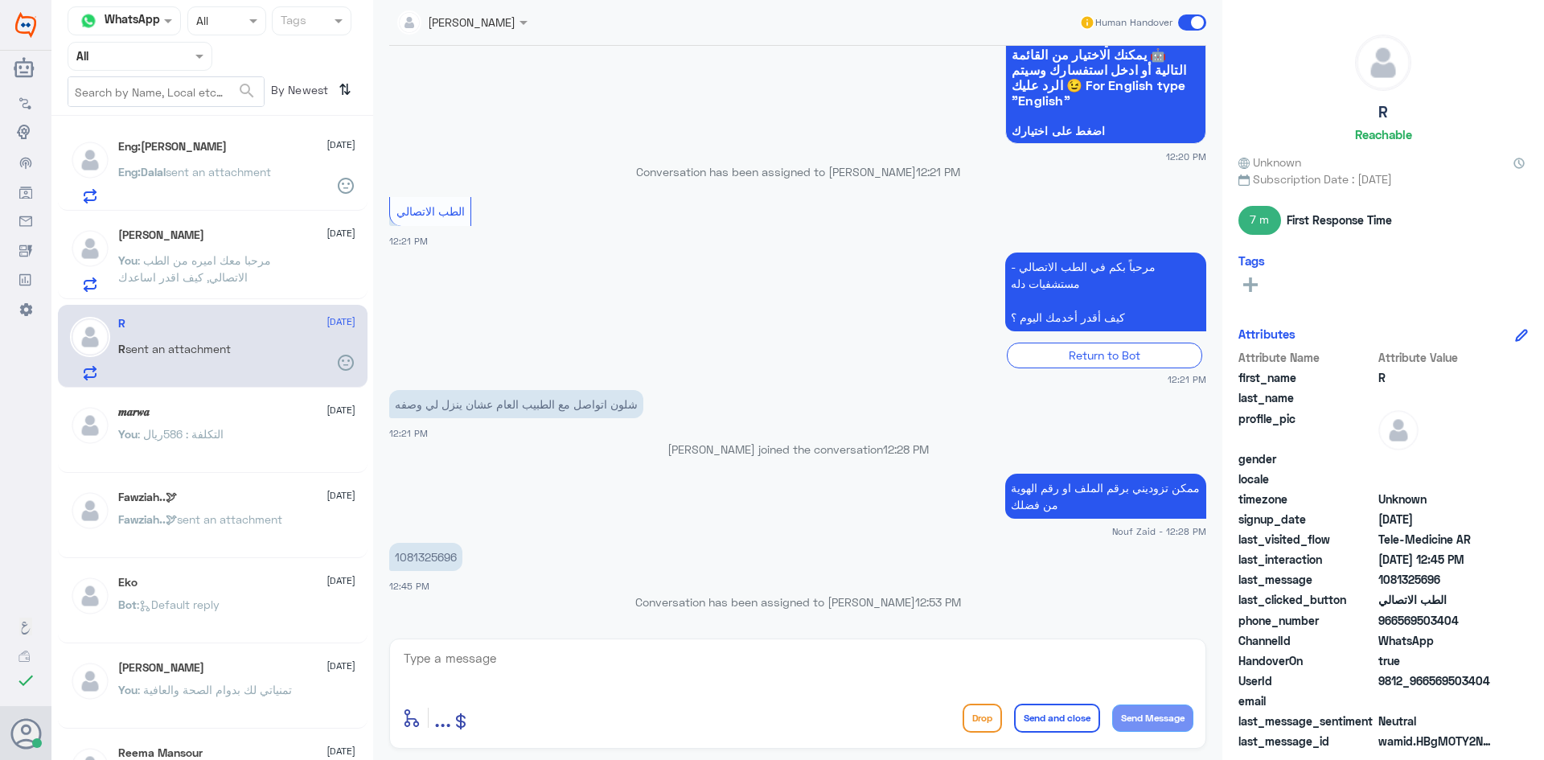
click at [482, 677] on textarea at bounding box center [797, 666] width 791 height 39
click at [225, 154] on div "Eng:[PERSON_NAME] [DATE] Eng:Dalal sent an attachment" at bounding box center [236, 172] width 237 height 64
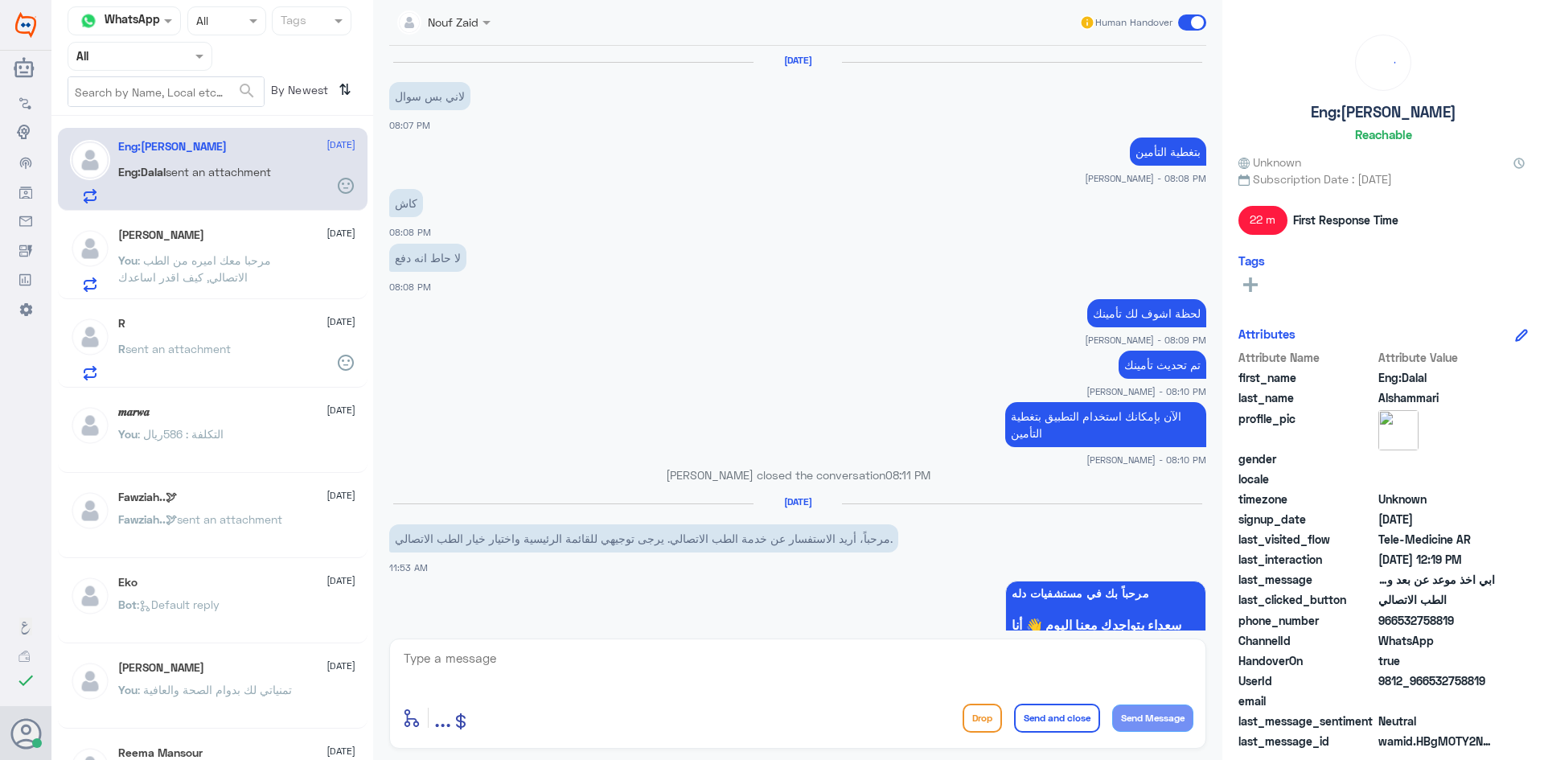
scroll to position [635, 0]
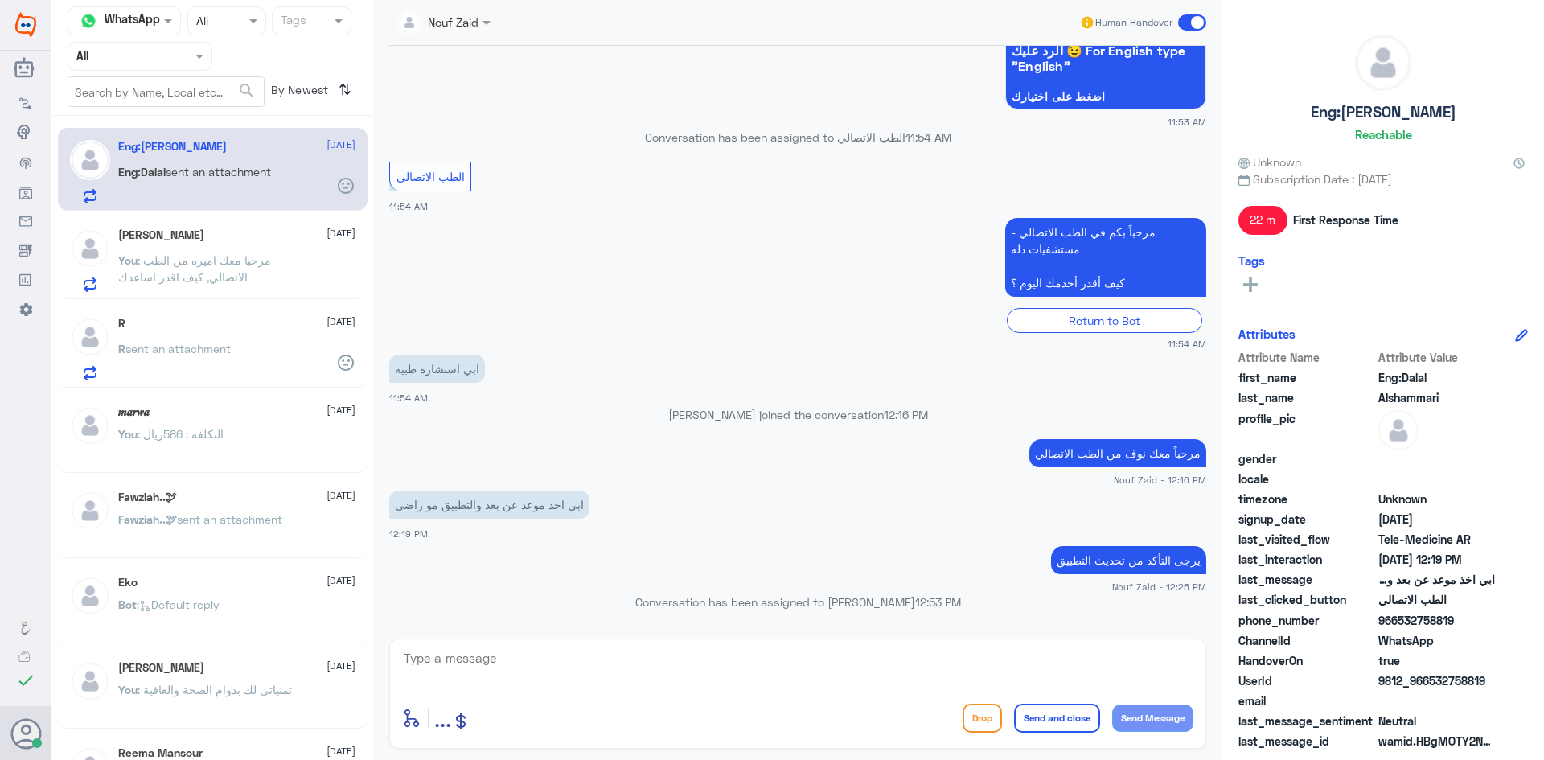
click at [233, 241] on div "[PERSON_NAME] [DATE]" at bounding box center [236, 235] width 237 height 14
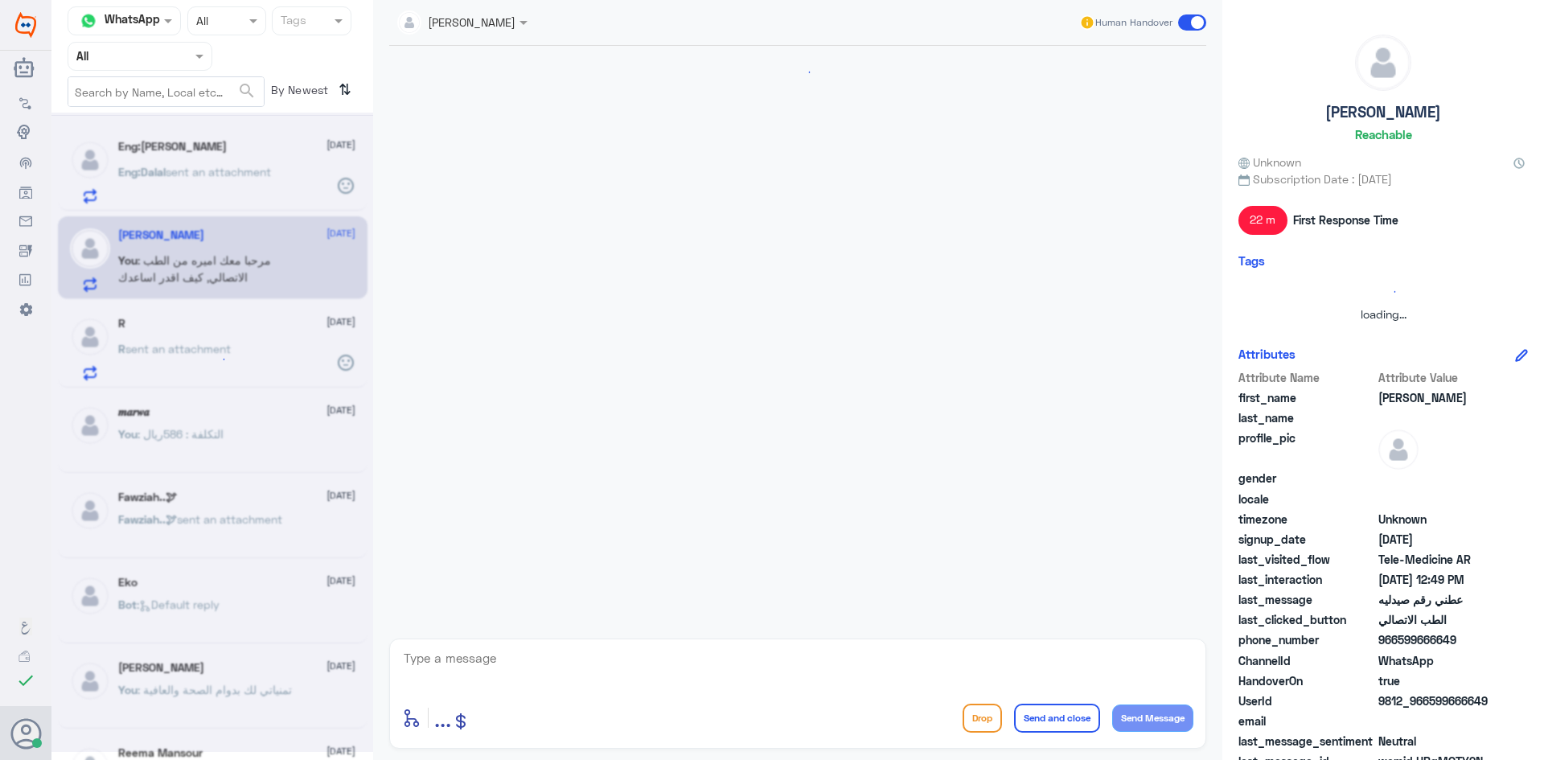
scroll to position [1020, 0]
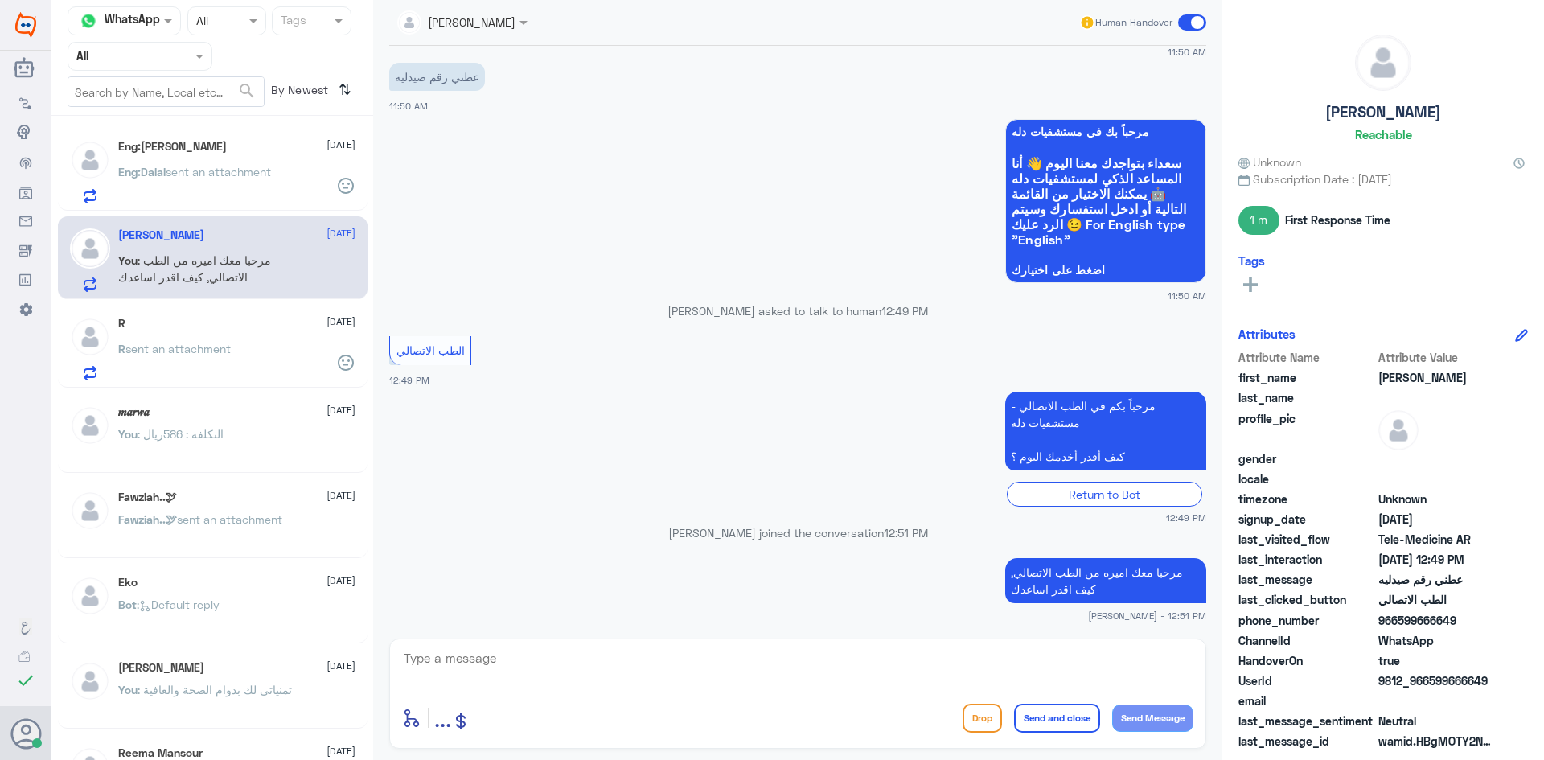
click at [204, 170] on span "sent an attachment" at bounding box center [218, 172] width 105 height 14
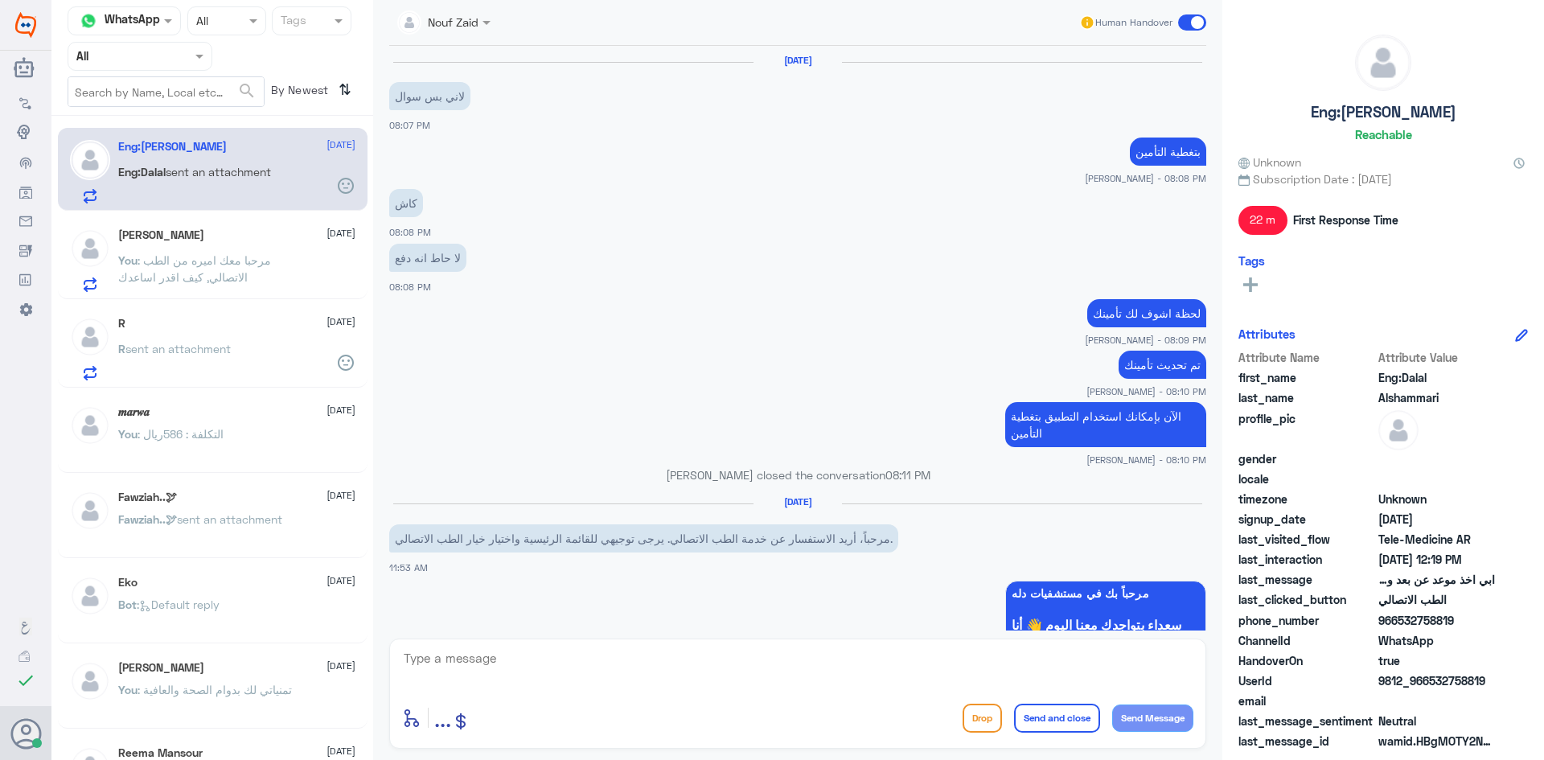
scroll to position [635, 0]
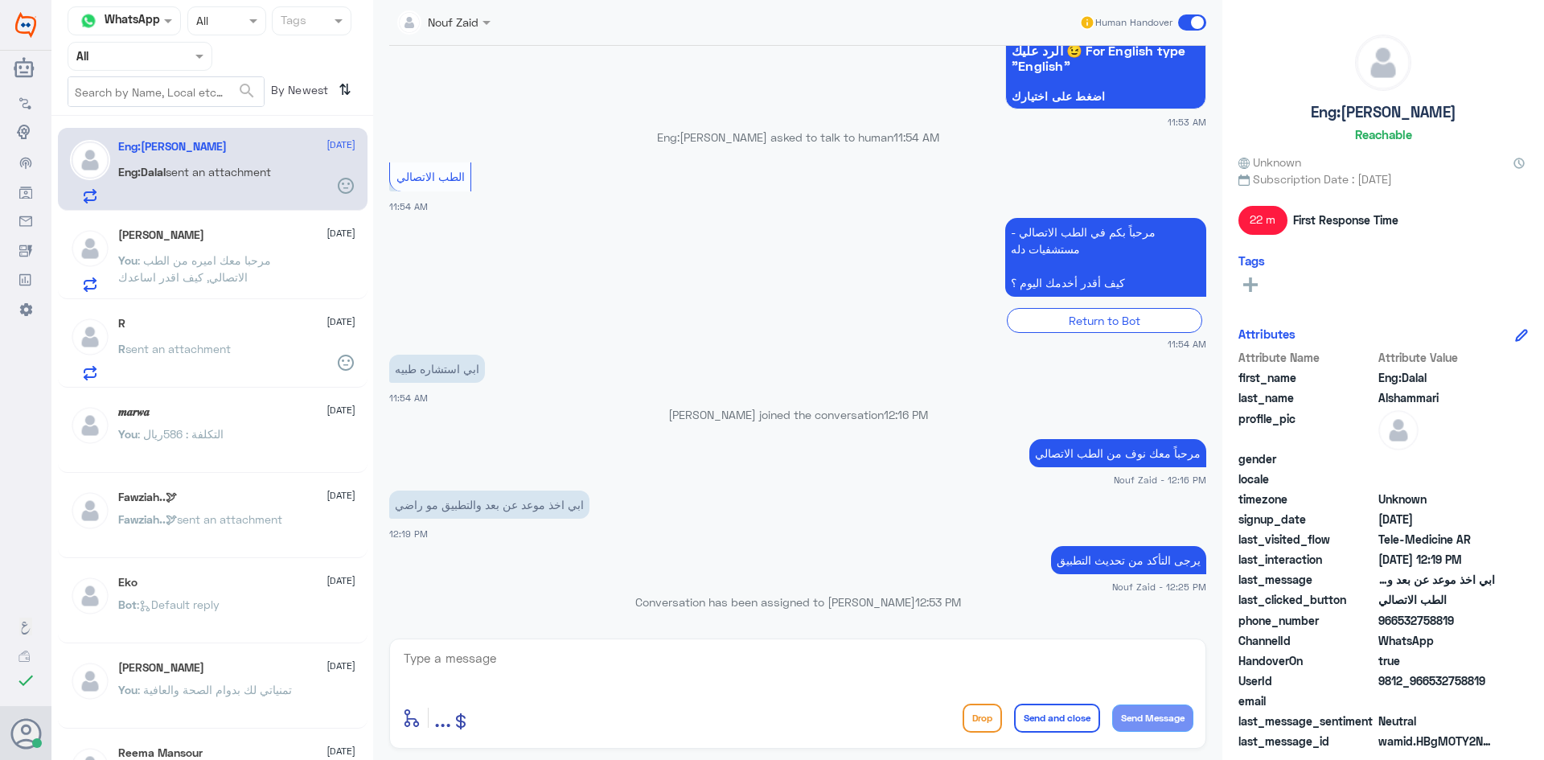
click at [773, 497] on app-msgs-text "ابي اخذ موعد عن بعد والتطبيق مو راضي" at bounding box center [797, 505] width 817 height 30
click at [244, 169] on span "sent an attachment" at bounding box center [218, 172] width 105 height 14
click at [183, 45] on div "Agent Filter All" at bounding box center [140, 56] width 145 height 29
click at [173, 94] on div "All" at bounding box center [140, 94] width 145 height 30
click at [183, 55] on div at bounding box center [139, 56] width 143 height 18
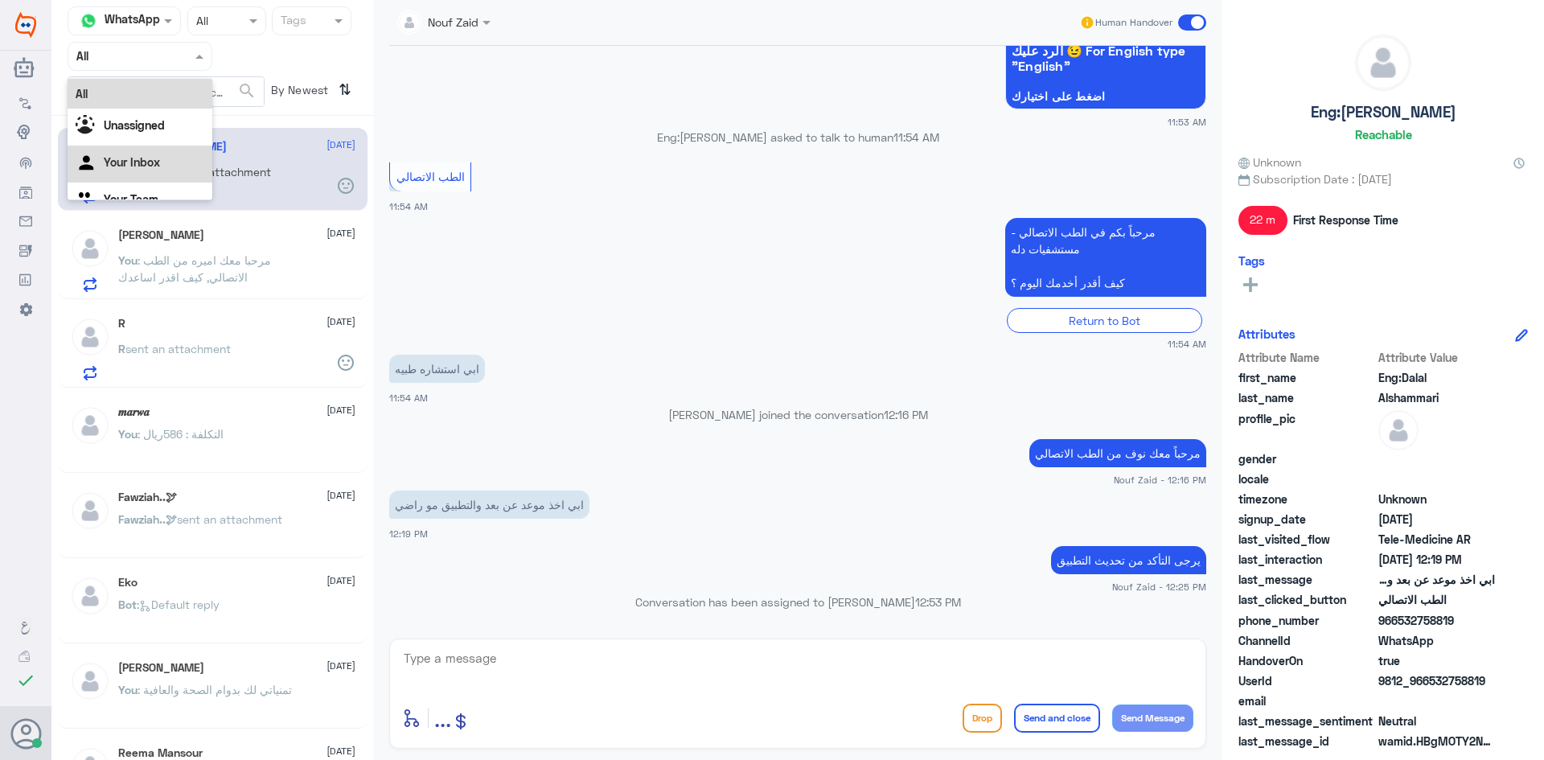
click at [161, 154] on div "Your Inbox" at bounding box center [140, 164] width 145 height 37
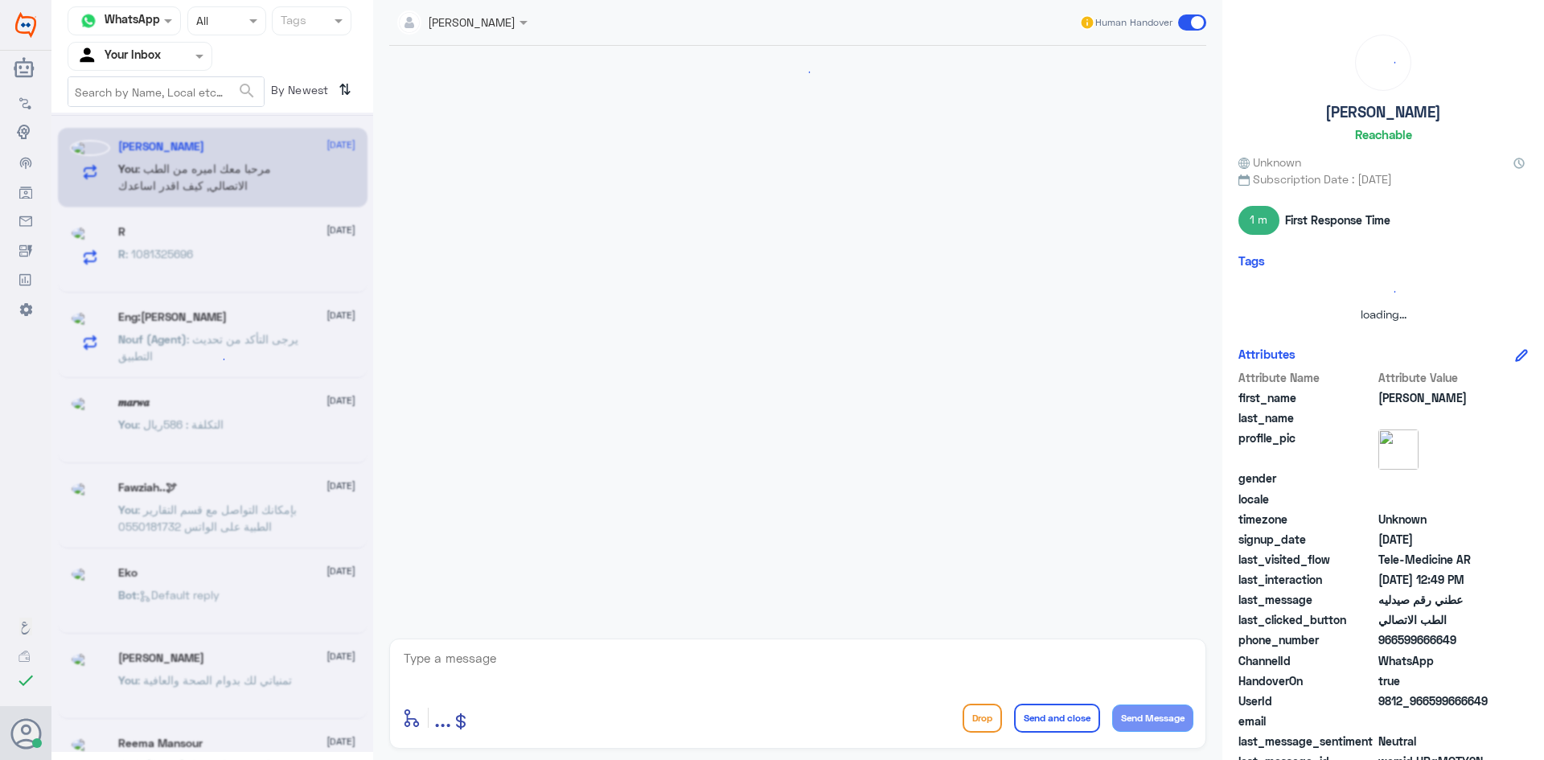
scroll to position [1020, 0]
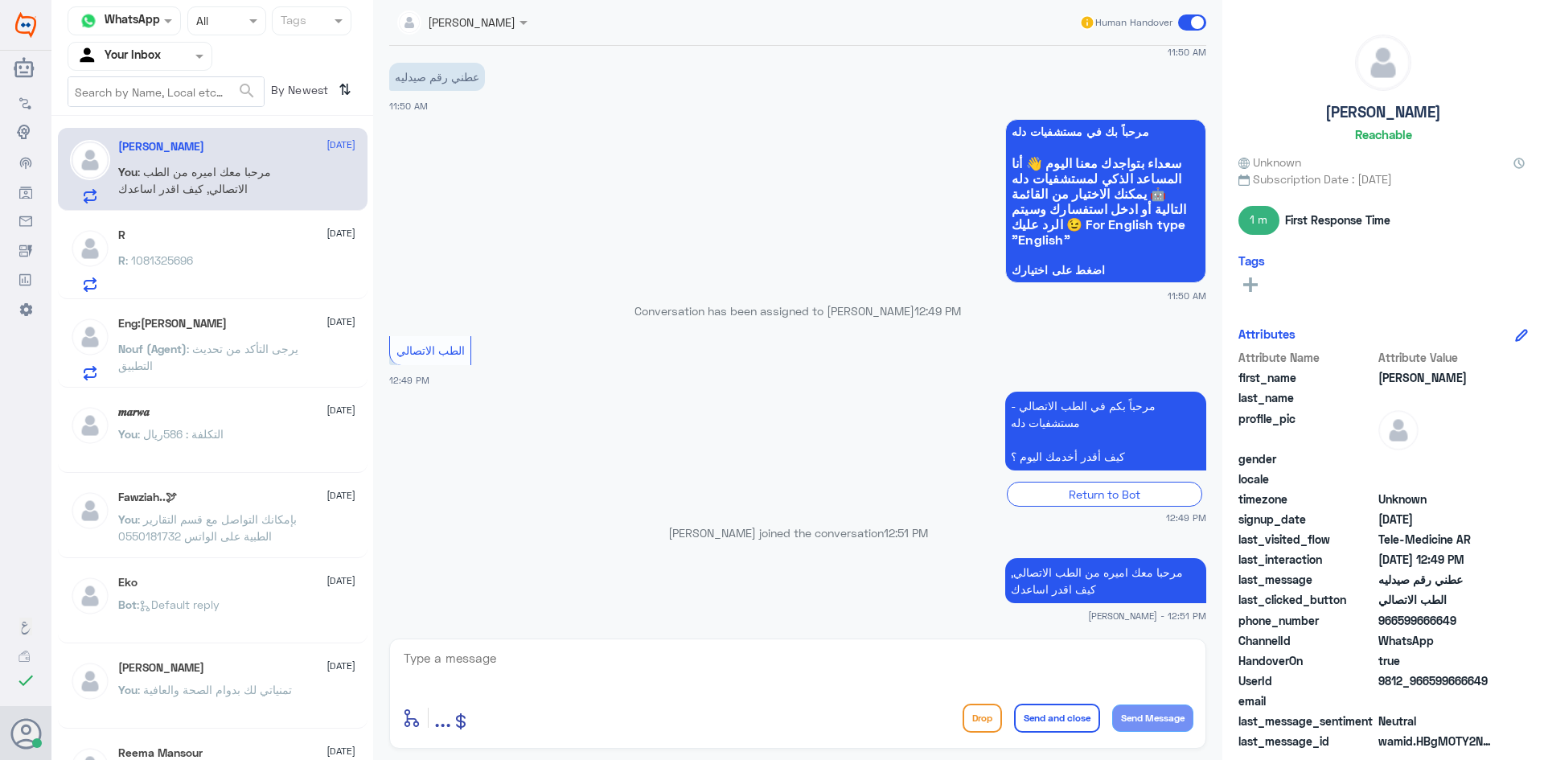
click at [270, 175] on p "You : مرحبا معك اميره من الطب الاتصالي, كيف اقدر اساعدك" at bounding box center [208, 183] width 181 height 40
click at [248, 266] on div "R : 1081325696" at bounding box center [236, 274] width 237 height 36
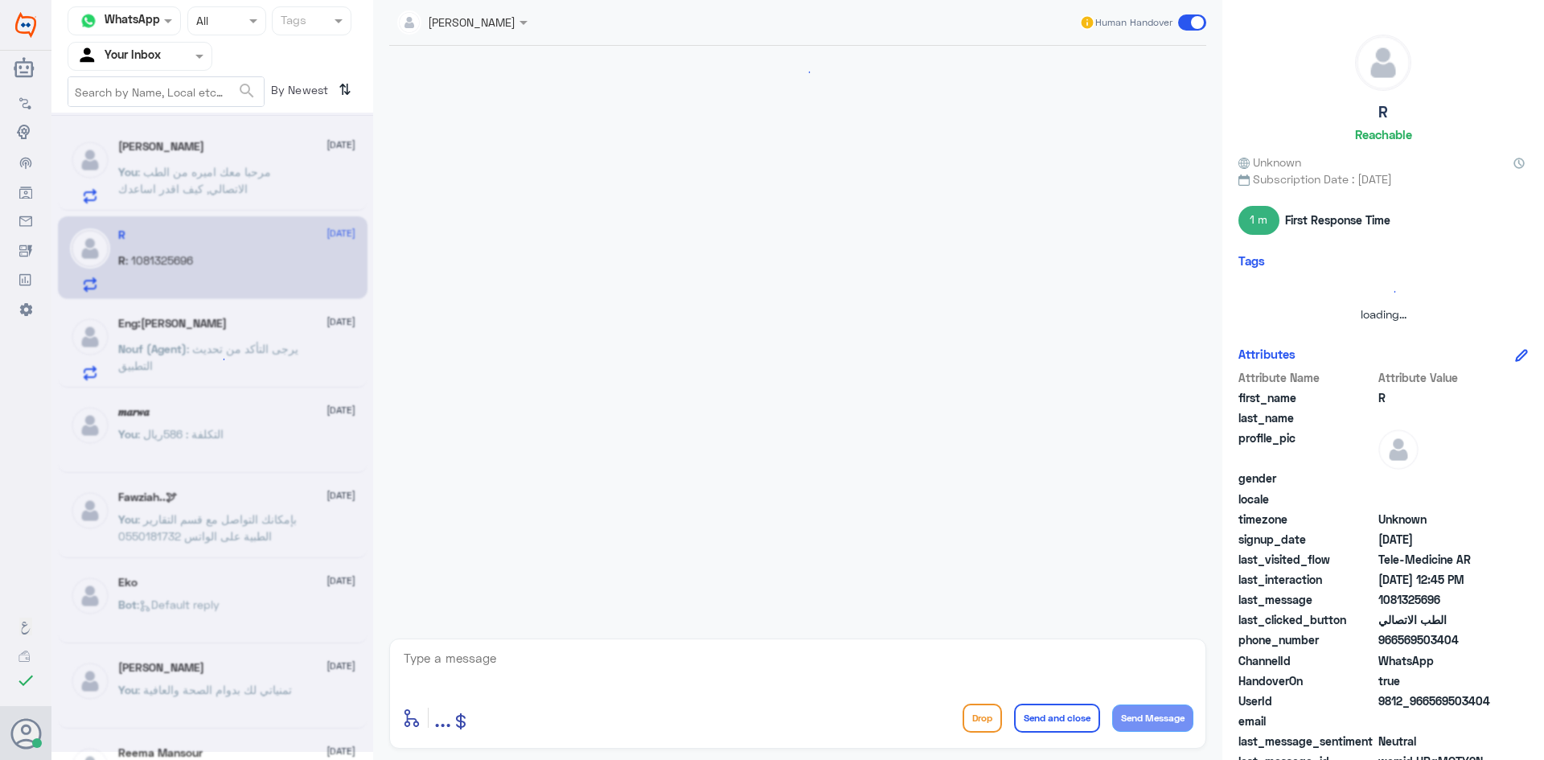
scroll to position [765, 0]
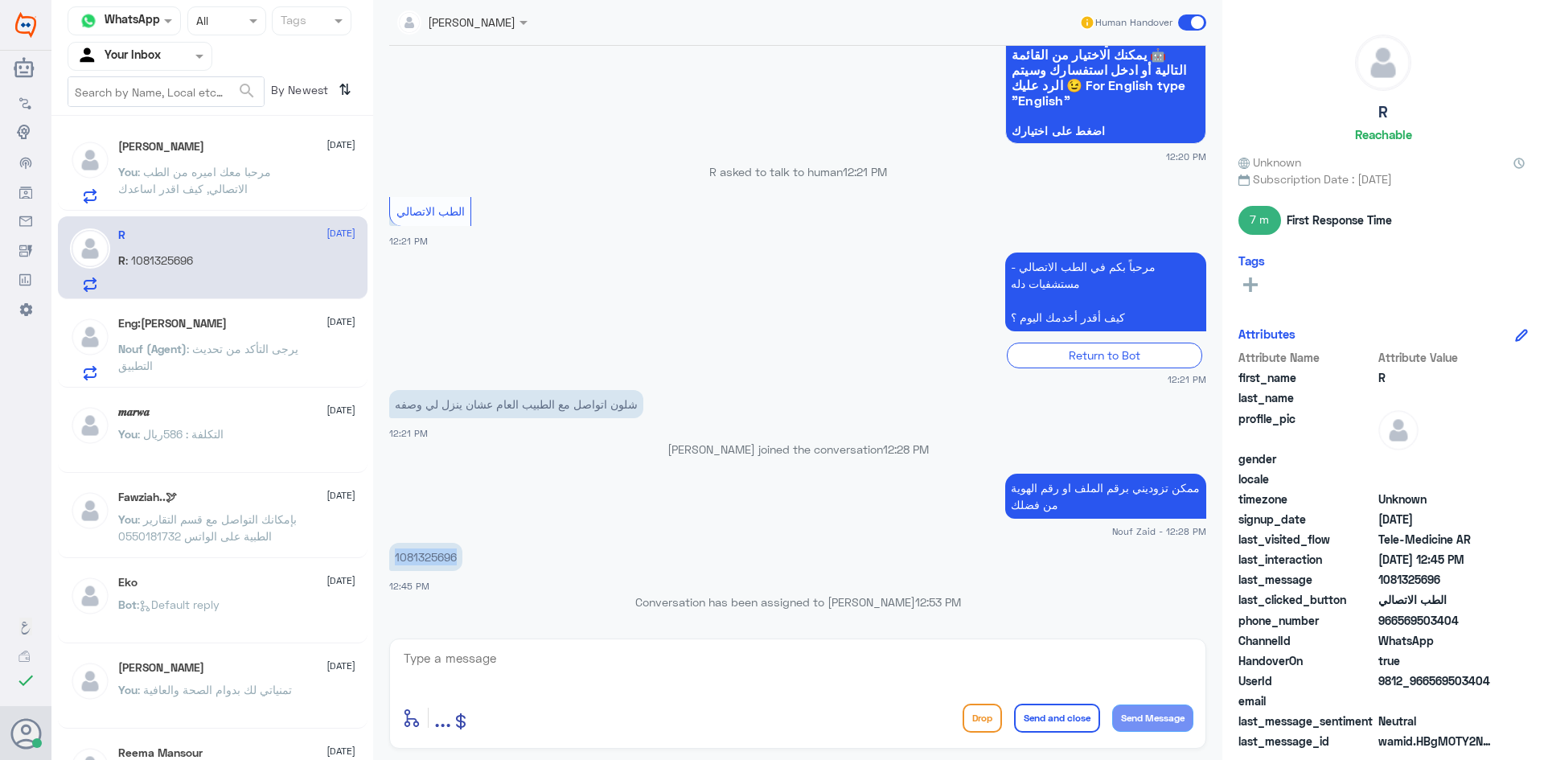
drag, startPoint x: 459, startPoint y: 559, endPoint x: 396, endPoint y: 559, distance: 63.5
click at [396, 559] on p "1081325696" at bounding box center [425, 557] width 73 height 28
copy p "1081325696"
click at [508, 659] on textarea at bounding box center [797, 666] width 791 height 39
type textarea "م"
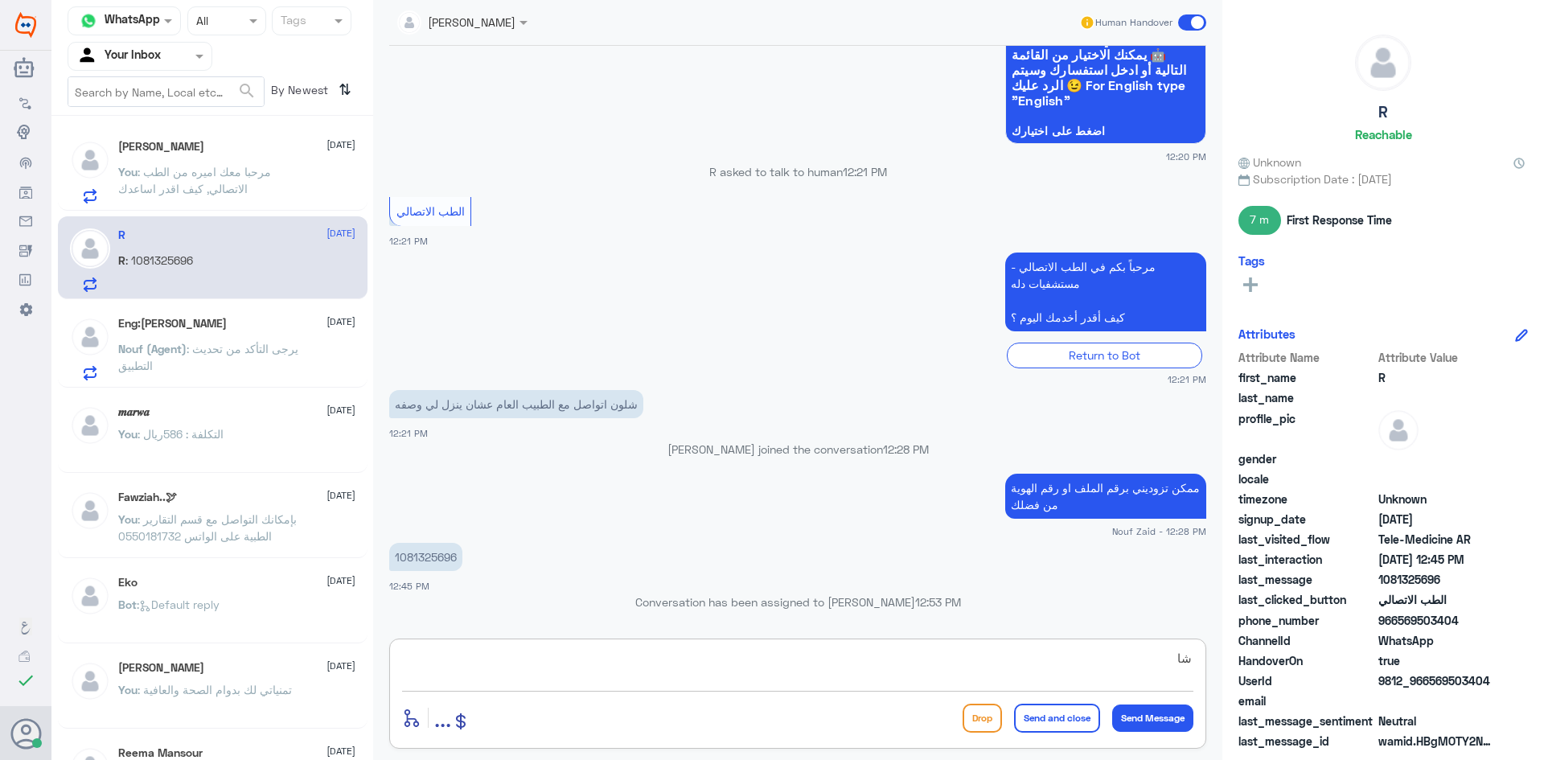
type textarea "ش"
type textarea "ا"
type textarea "ل"
click at [460, 557] on p "1081325696" at bounding box center [425, 557] width 73 height 28
click at [518, 662] on textarea at bounding box center [797, 666] width 791 height 39
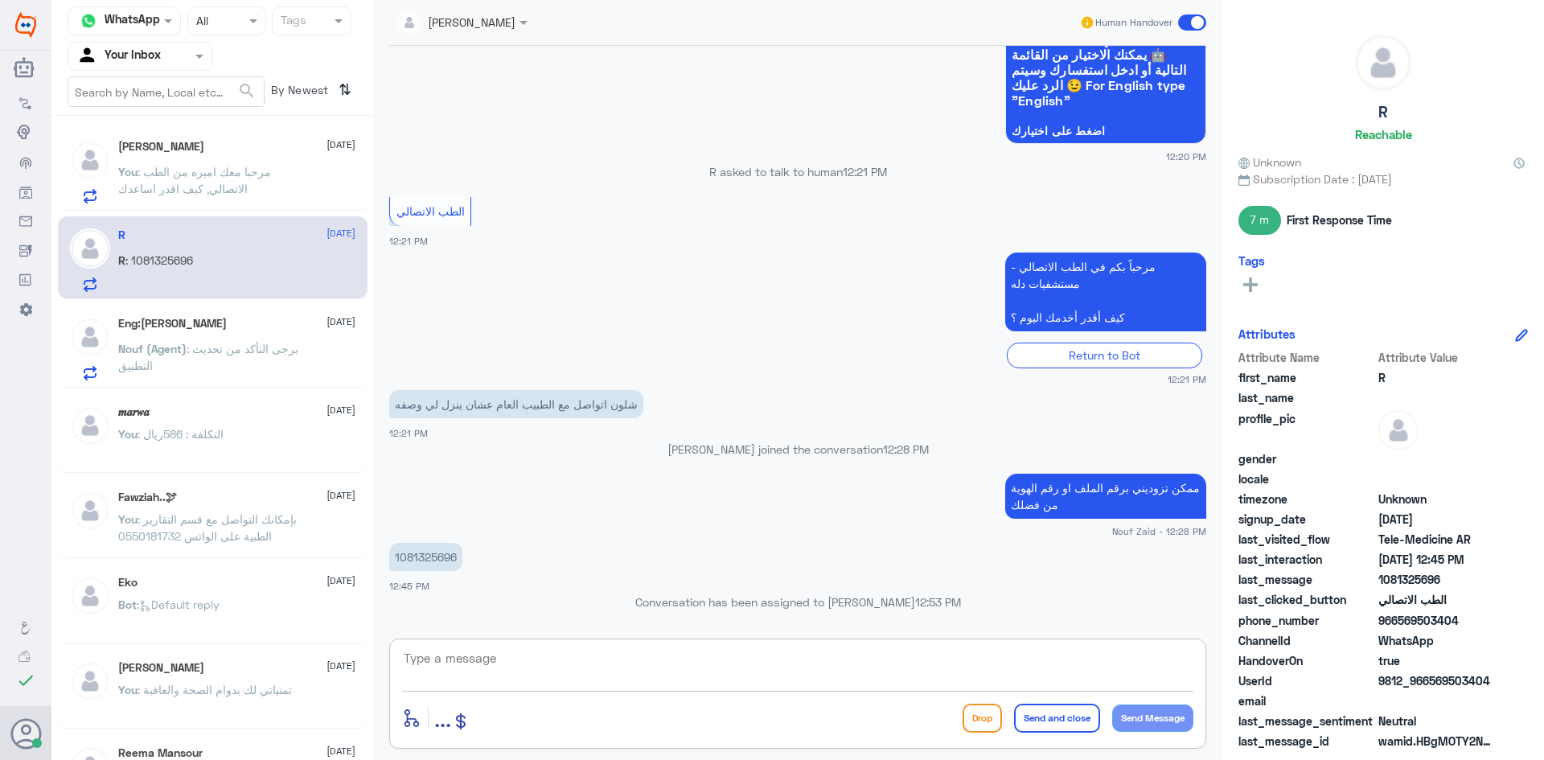
click at [506, 657] on textarea at bounding box center [797, 666] width 791 height 39
click at [539, 663] on textarea at bounding box center [797, 666] width 791 height 39
click at [478, 661] on textarea at bounding box center [797, 666] width 791 height 39
click at [215, 187] on span ": مرحبا معك اميره من الطب الاتصالي, كيف اقدر اساعدك" at bounding box center [194, 180] width 153 height 31
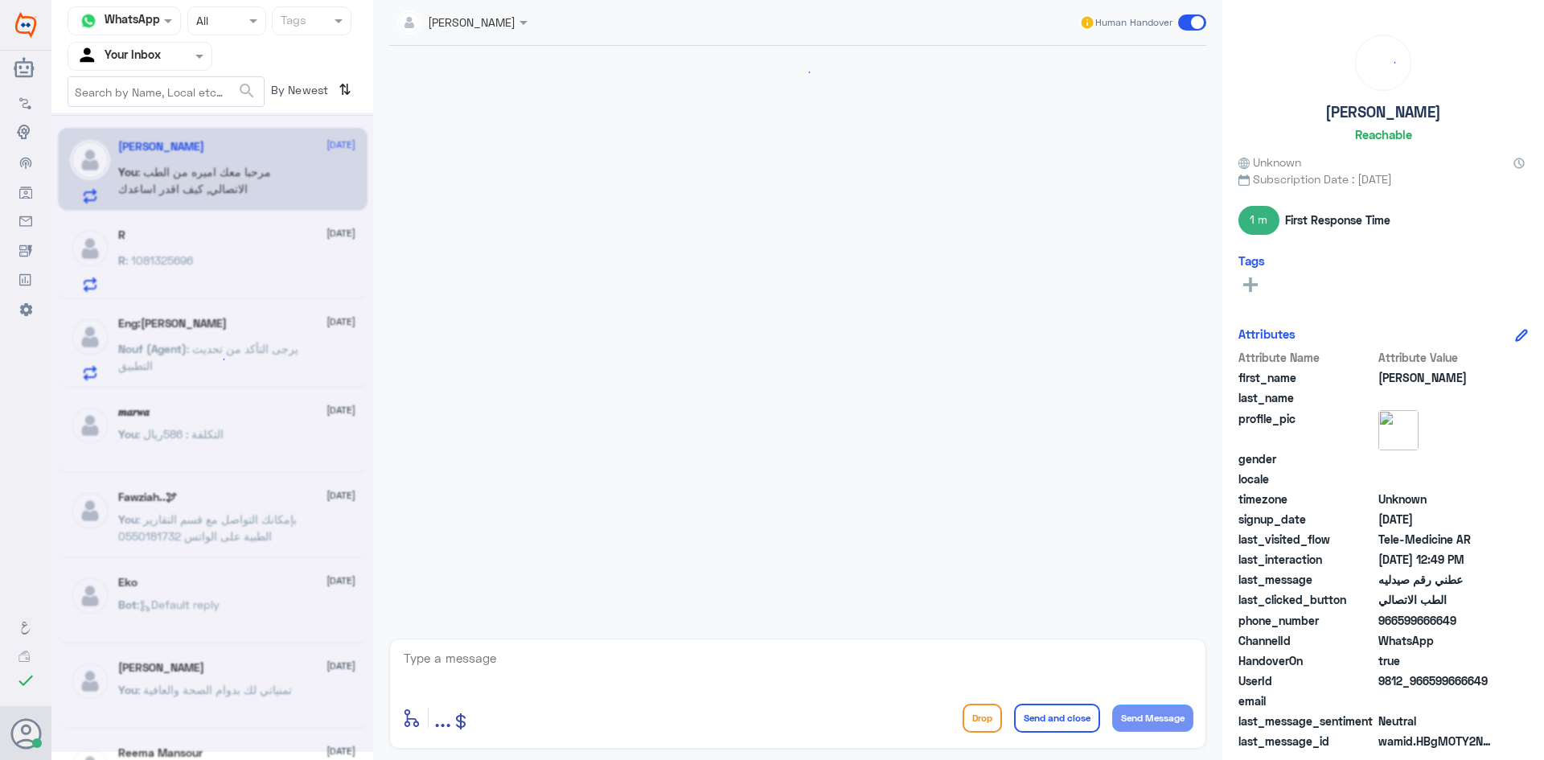
scroll to position [1020, 0]
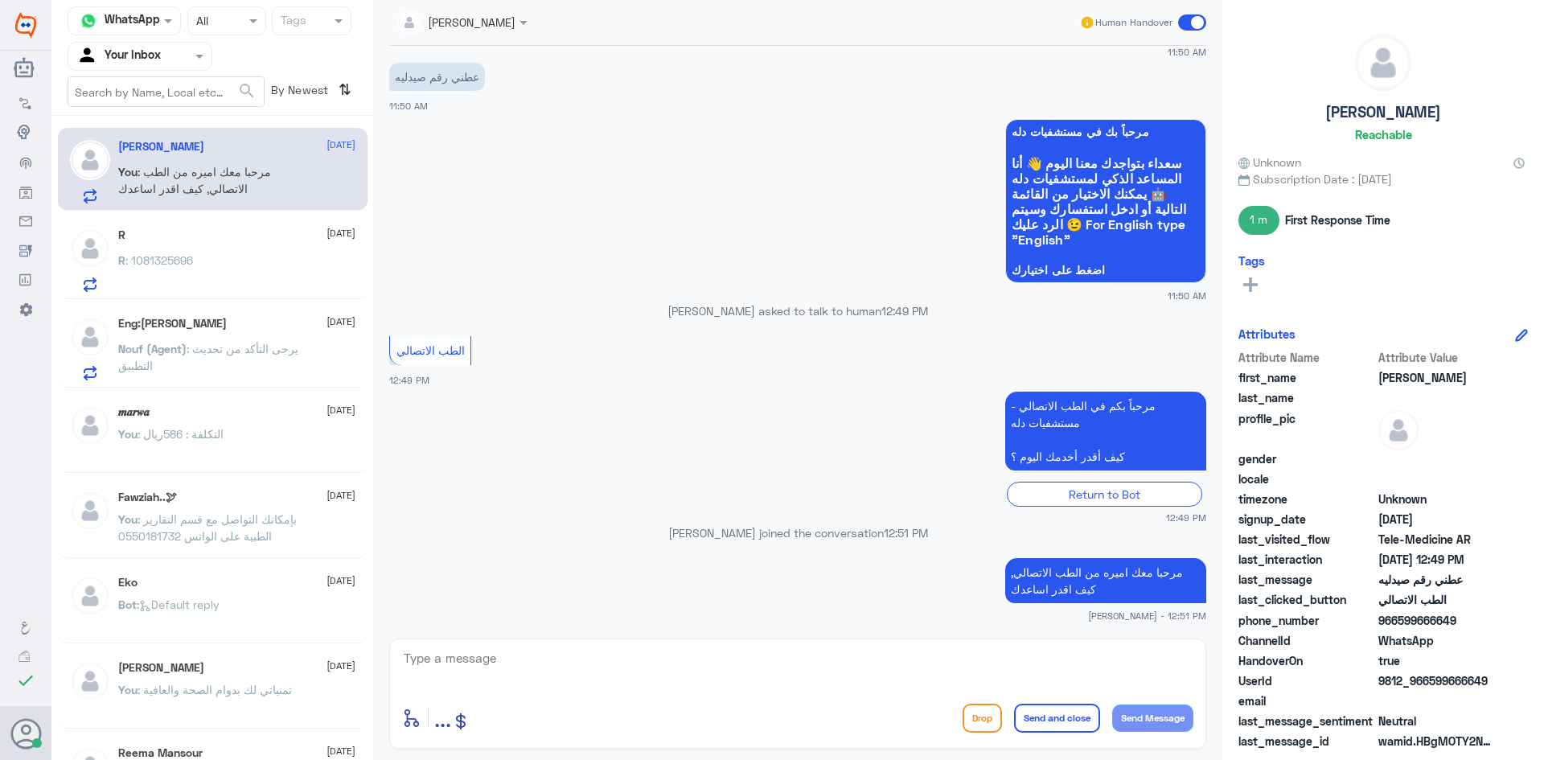
click at [277, 242] on div "R [DATE] R : 1081325696" at bounding box center [236, 260] width 237 height 64
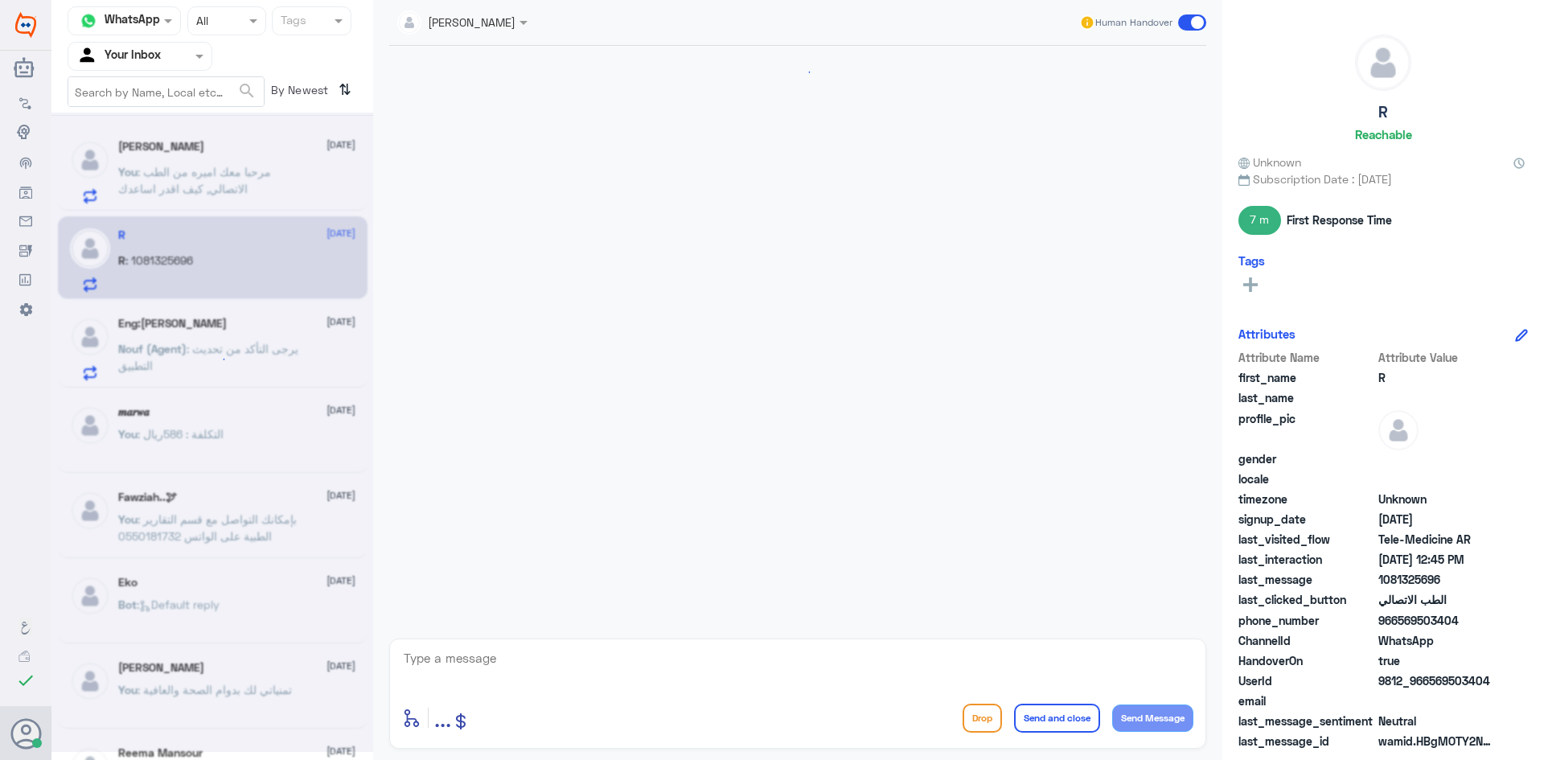
scroll to position [765, 0]
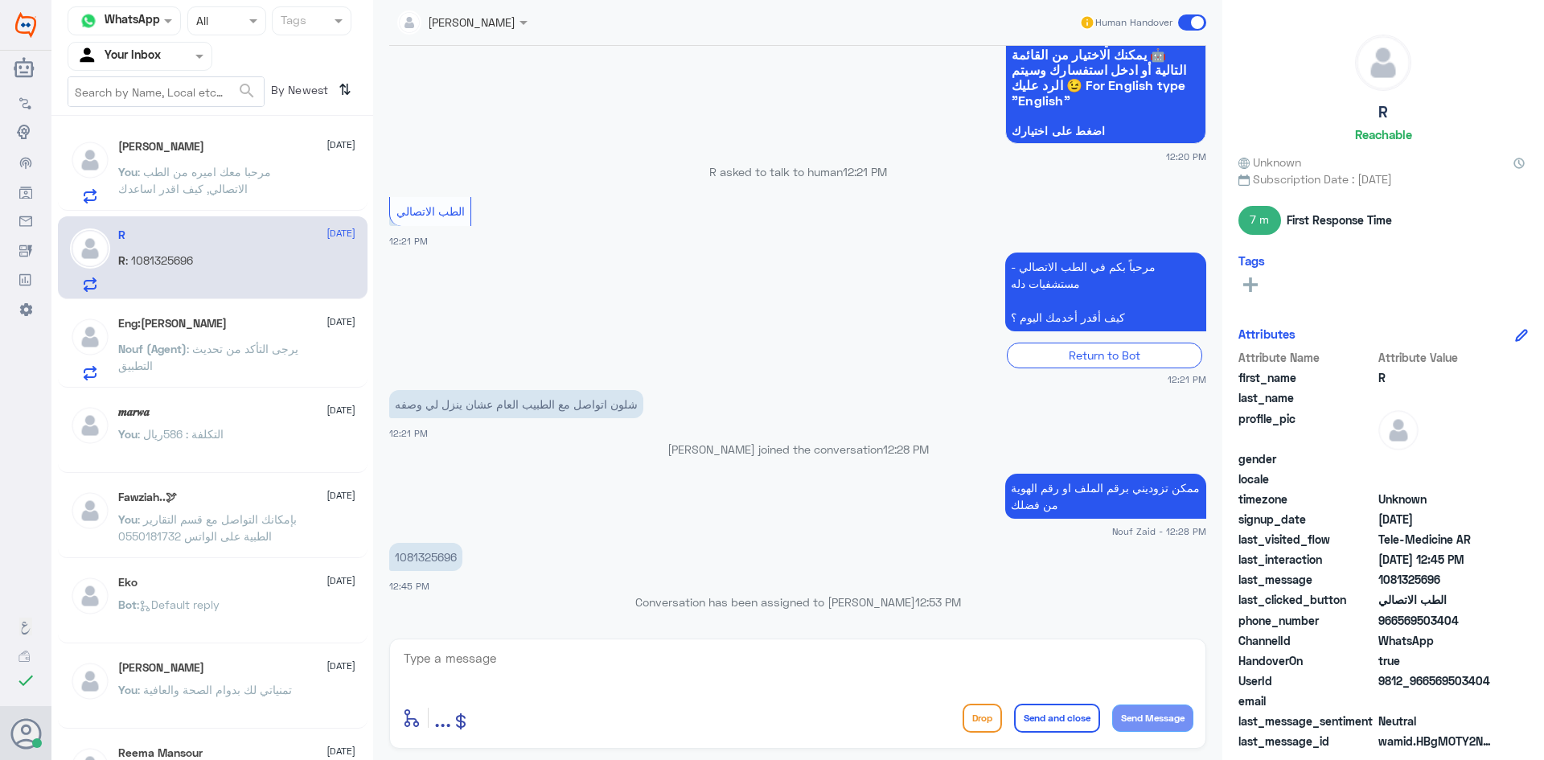
click at [572, 679] on textarea at bounding box center [797, 666] width 791 height 39
type textarea "تم التواصل من خلال الاتصال الهاتفي"
click at [1189, 713] on button "Send Message" at bounding box center [1152, 717] width 81 height 27
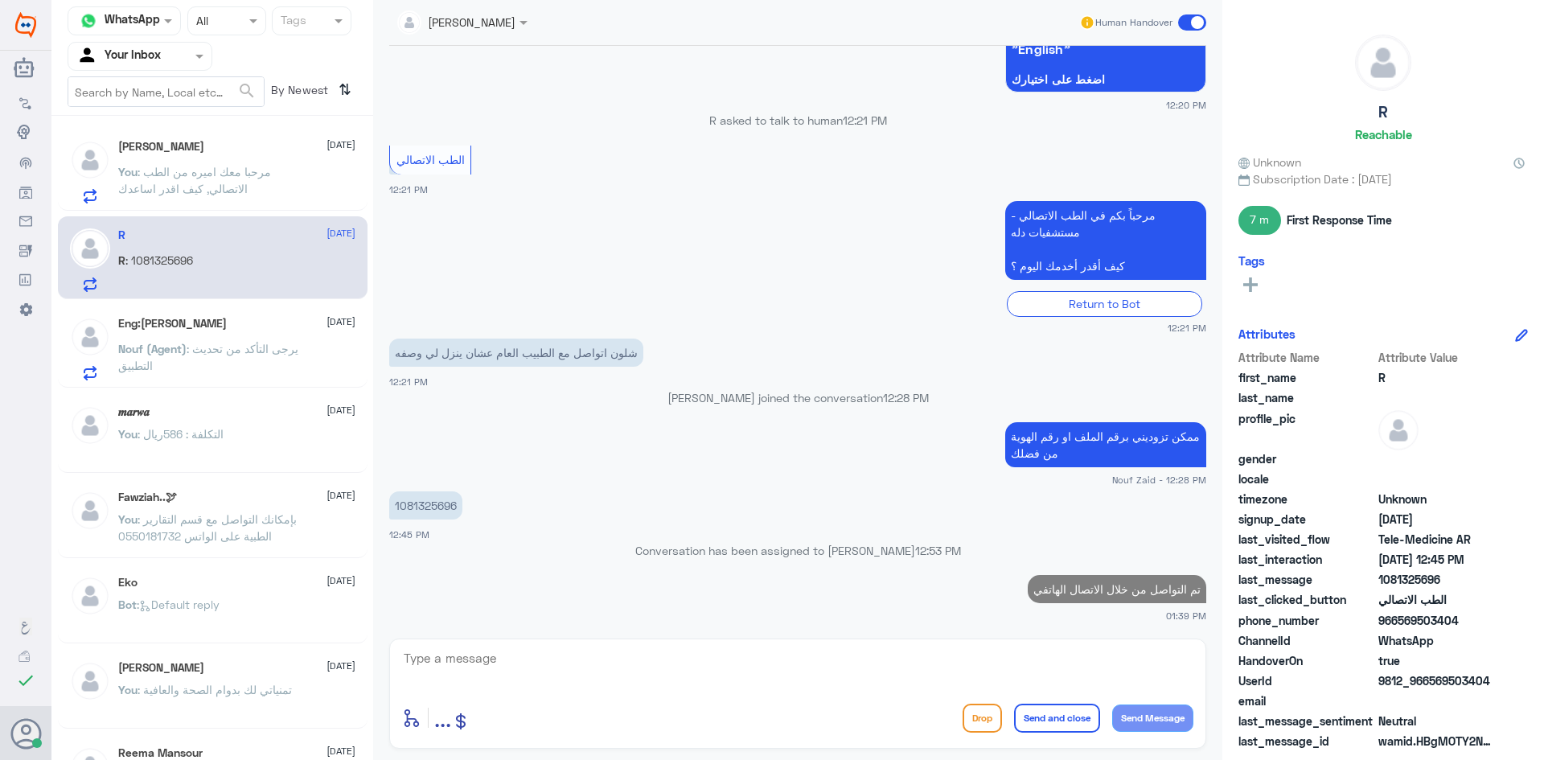
click at [1196, 23] on span at bounding box center [1192, 22] width 28 height 16
click at [0, 0] on input "checkbox" at bounding box center [0, 0] width 0 height 0
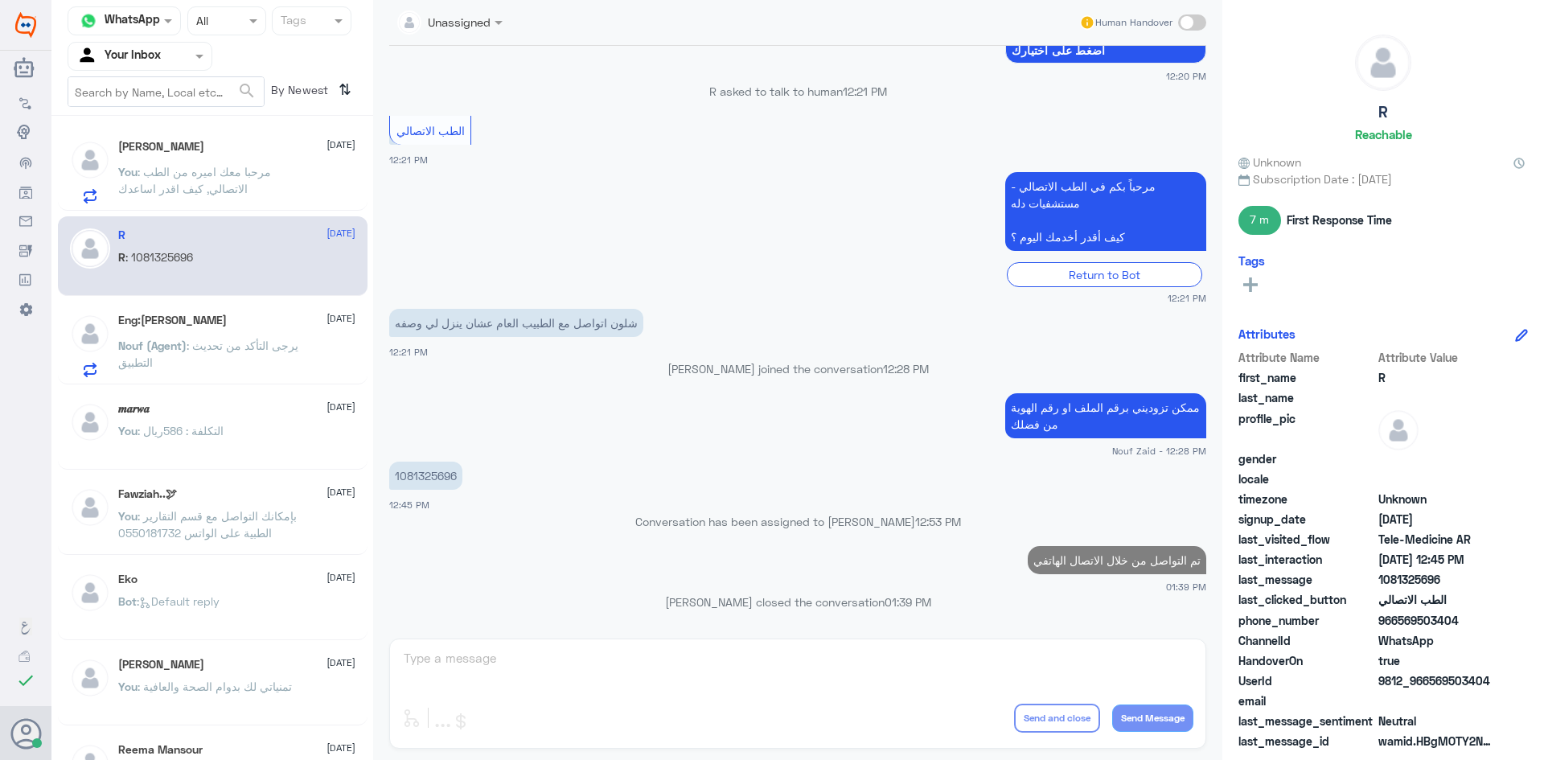
scroll to position [812, 0]
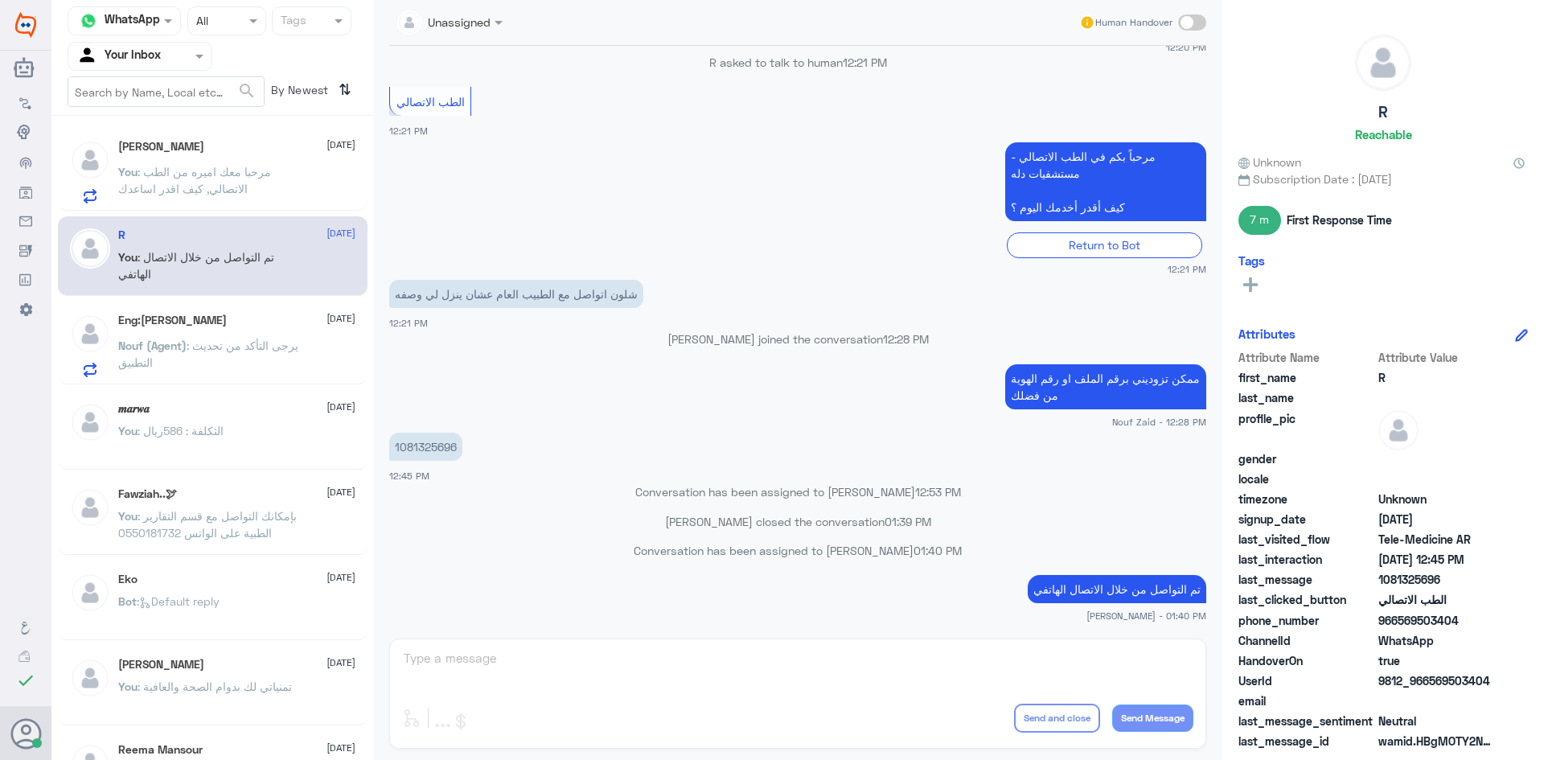
click at [224, 321] on h5 "Eng:[PERSON_NAME]" at bounding box center [172, 321] width 109 height 14
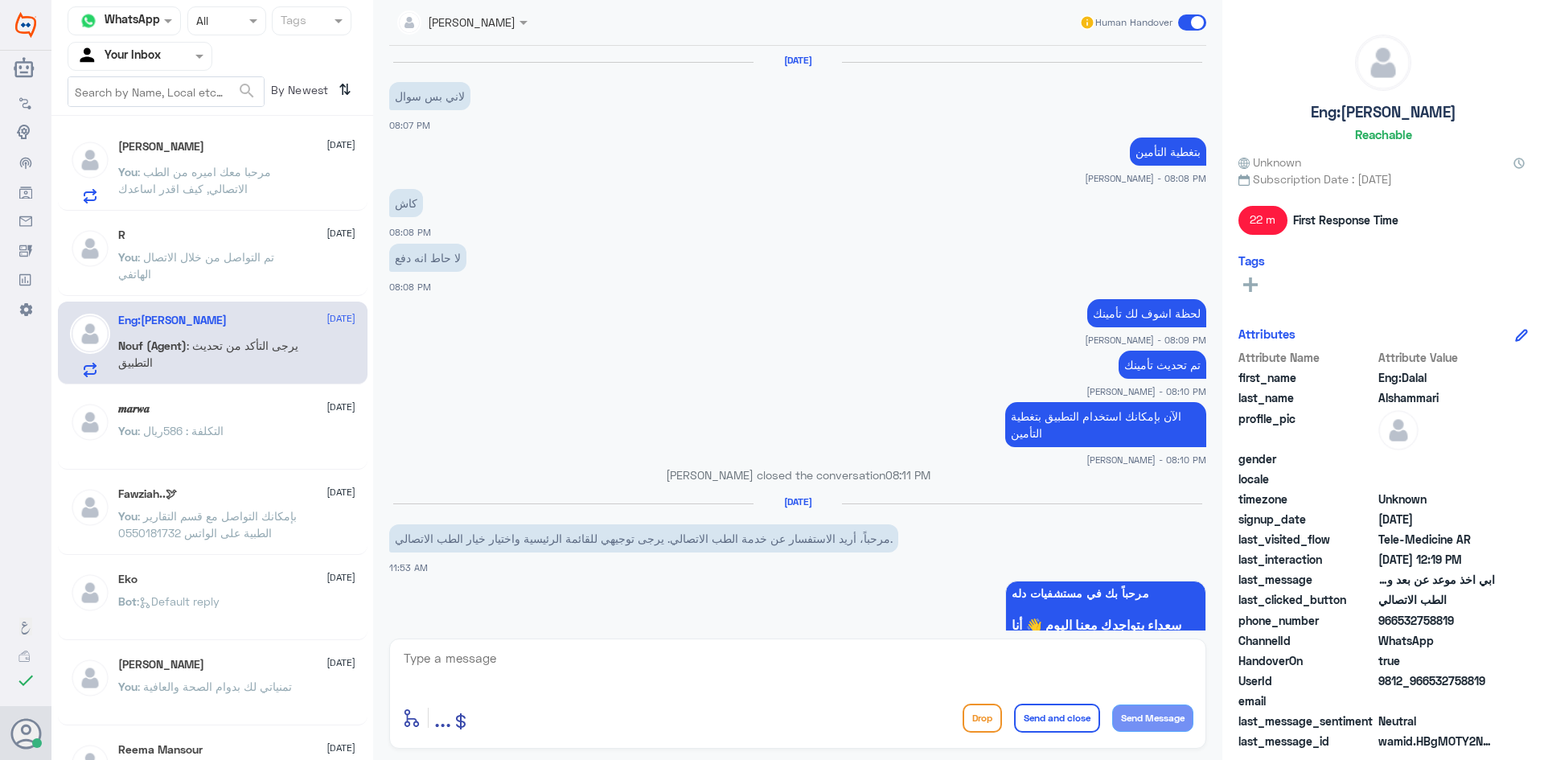
scroll to position [635, 0]
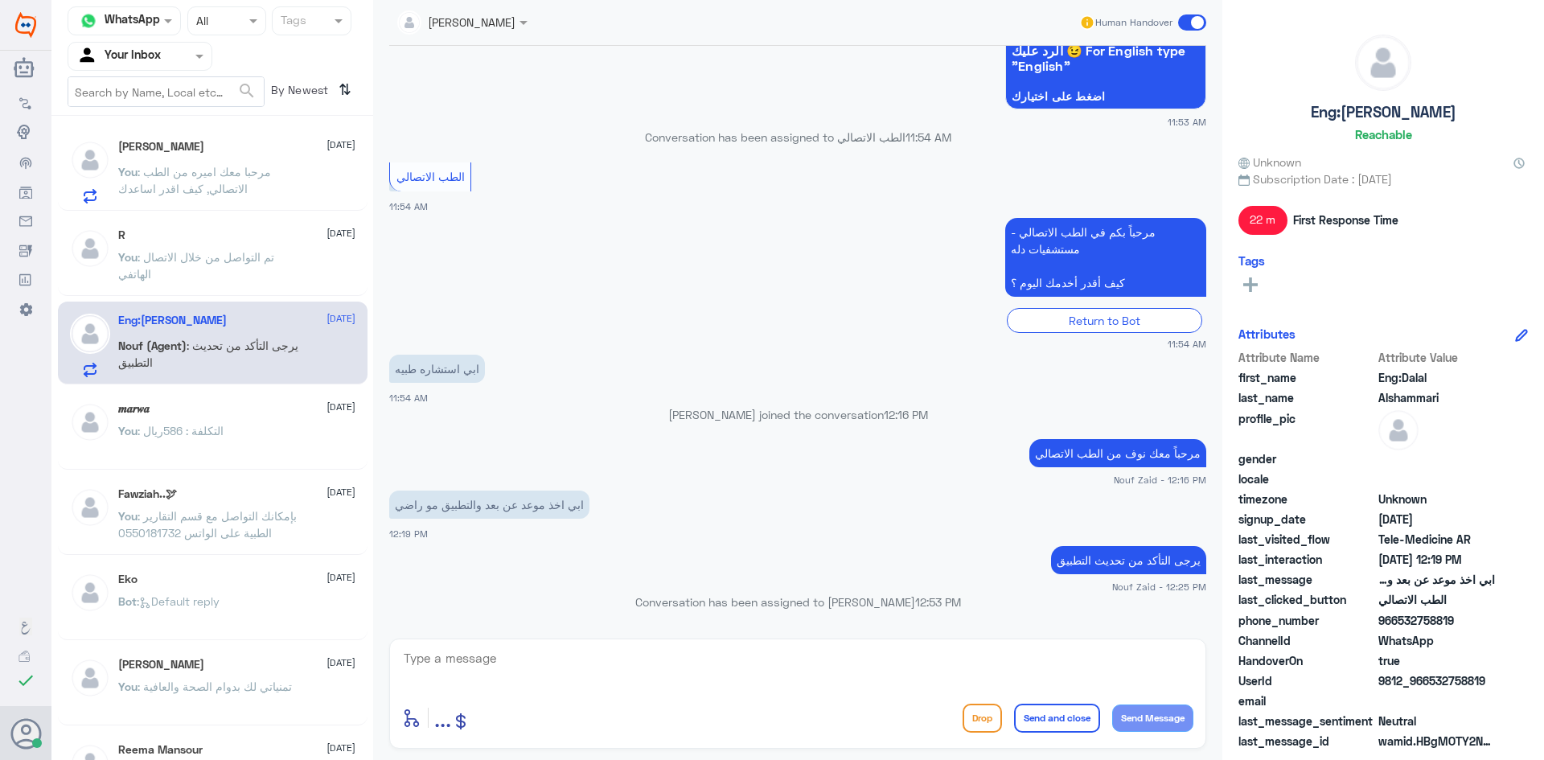
click at [244, 234] on div "R [DATE]" at bounding box center [236, 235] width 237 height 14
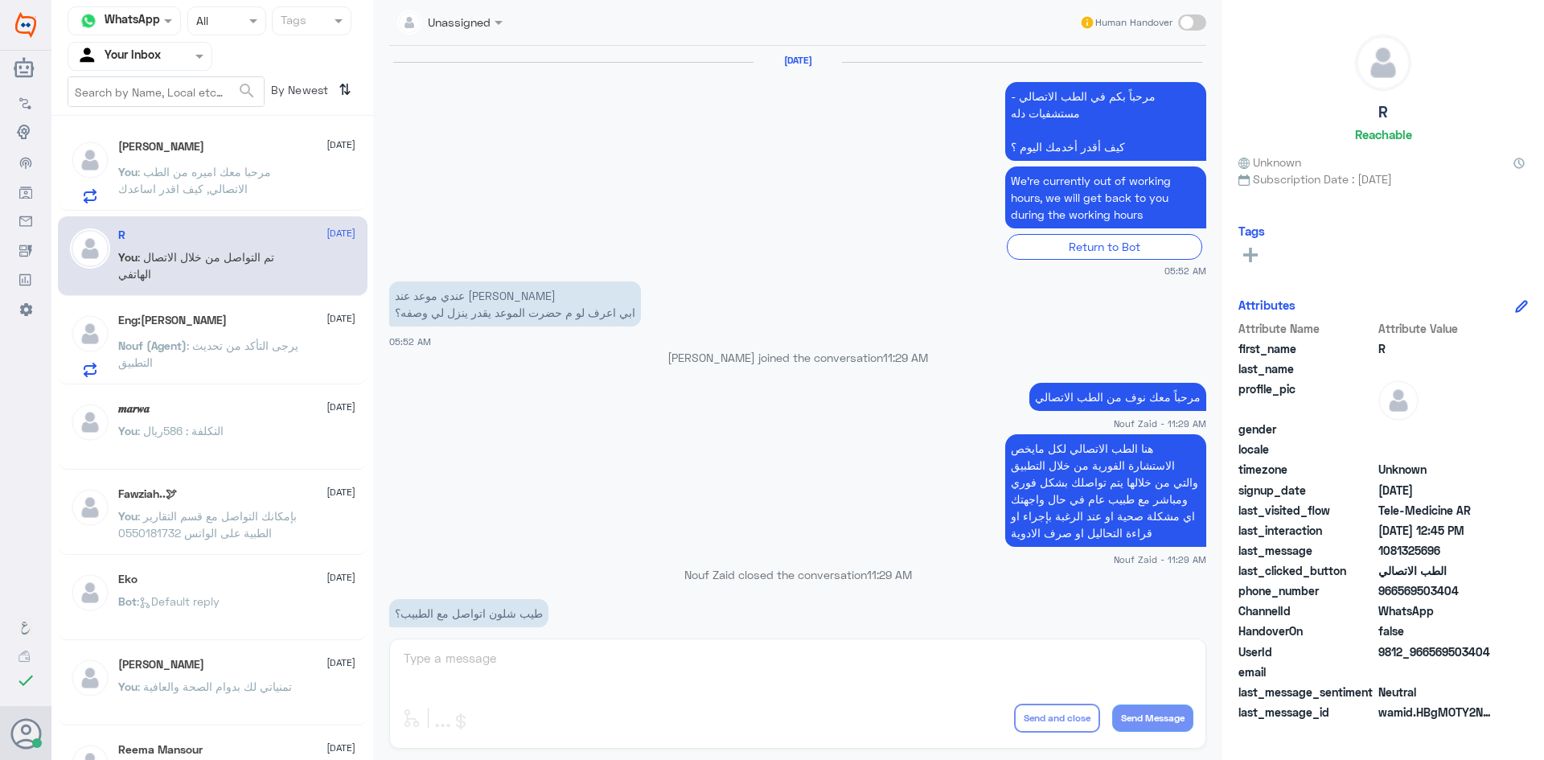
scroll to position [785, 0]
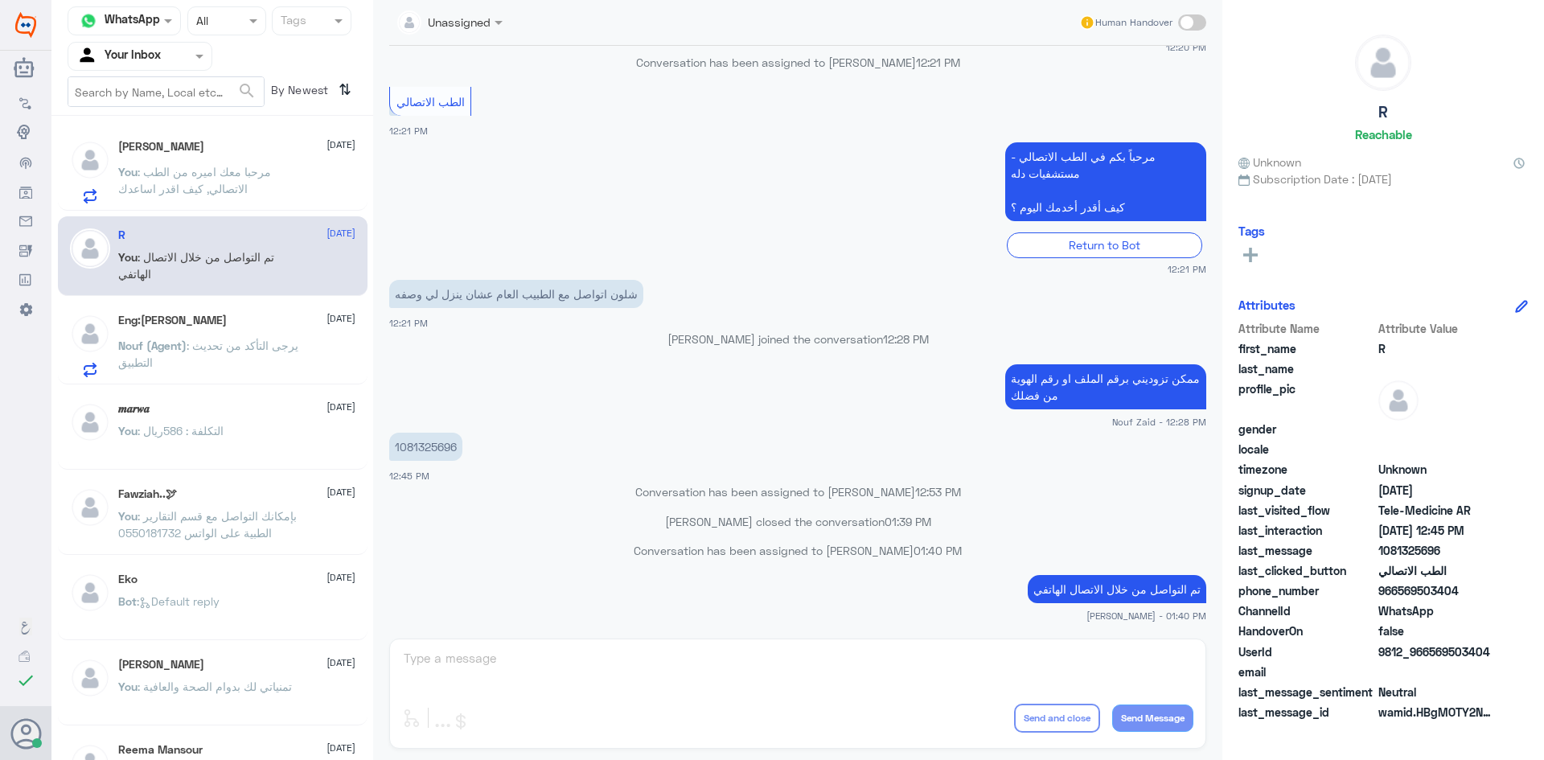
click at [218, 344] on span ": يرجى التأكد من تحديث التطبيق" at bounding box center [208, 353] width 180 height 31
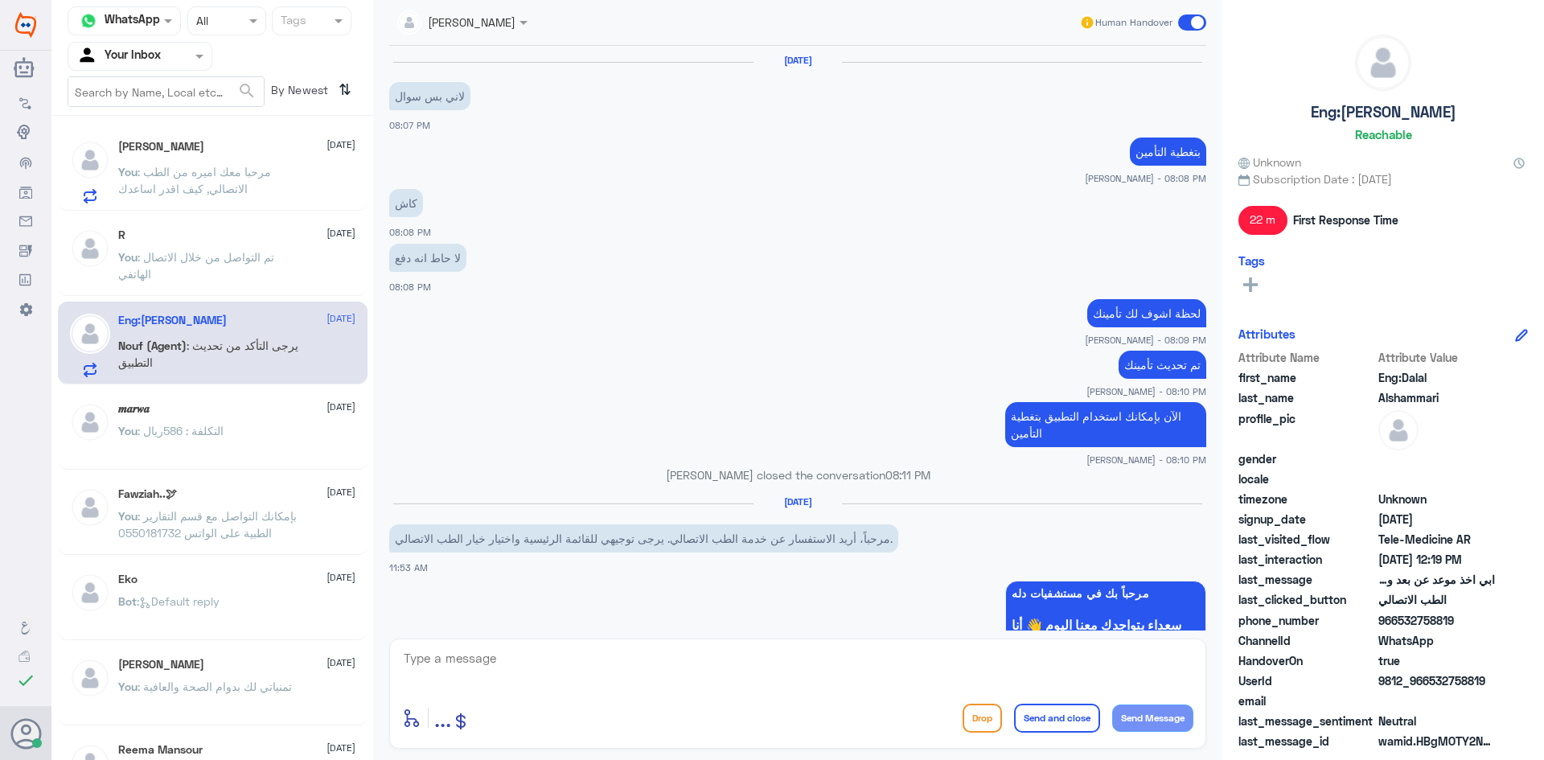
scroll to position [635, 0]
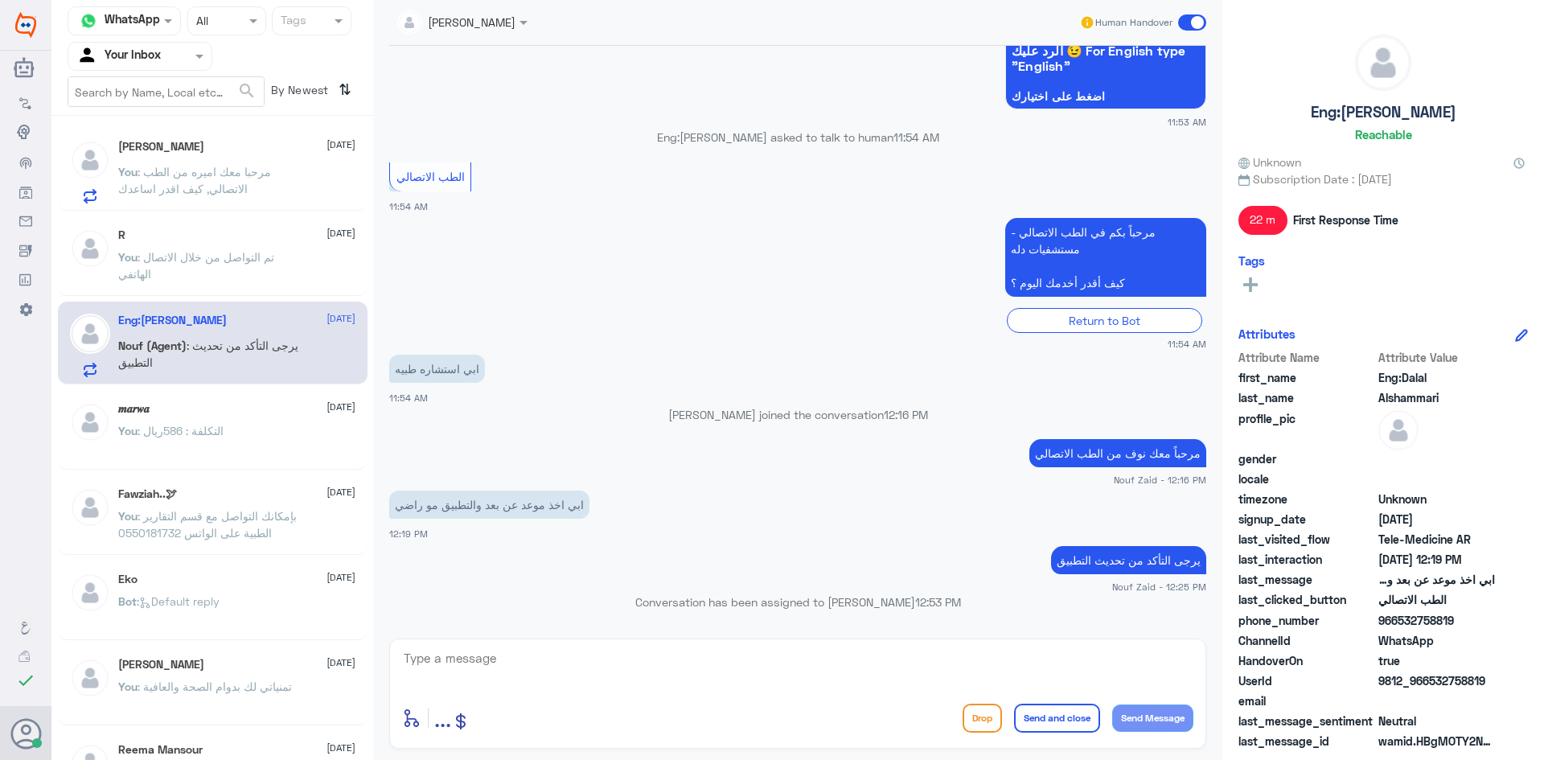
click at [1195, 20] on span at bounding box center [1192, 22] width 28 height 16
click at [0, 0] on input "checkbox" at bounding box center [0, 0] width 0 height 0
click at [1195, 16] on span at bounding box center [1192, 22] width 28 height 16
click at [0, 0] on input "checkbox" at bounding box center [0, 0] width 0 height 0
click at [1204, 19] on span at bounding box center [1192, 22] width 28 height 16
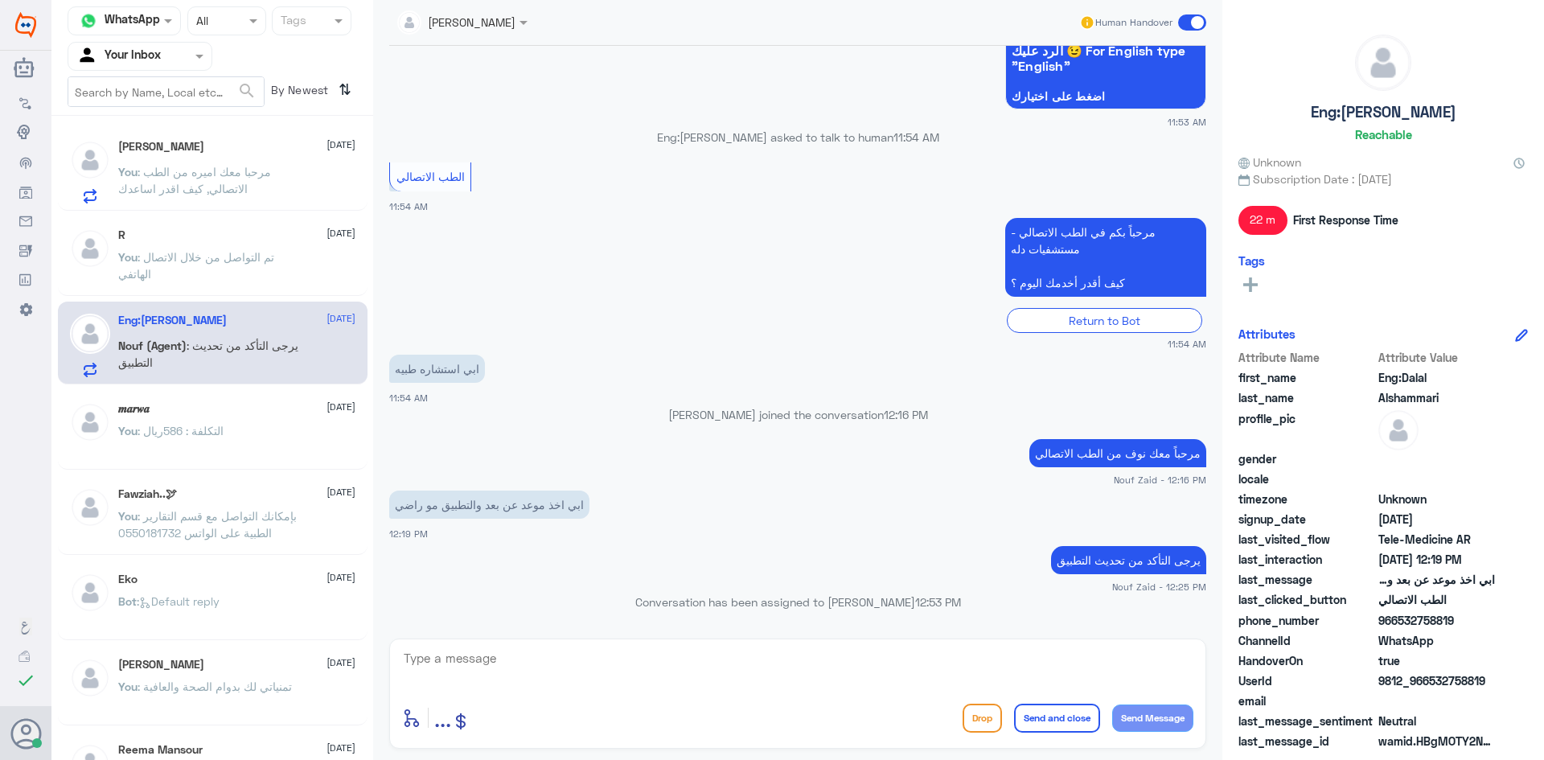
click at [0, 0] on input "checkbox" at bounding box center [0, 0] width 0 height 0
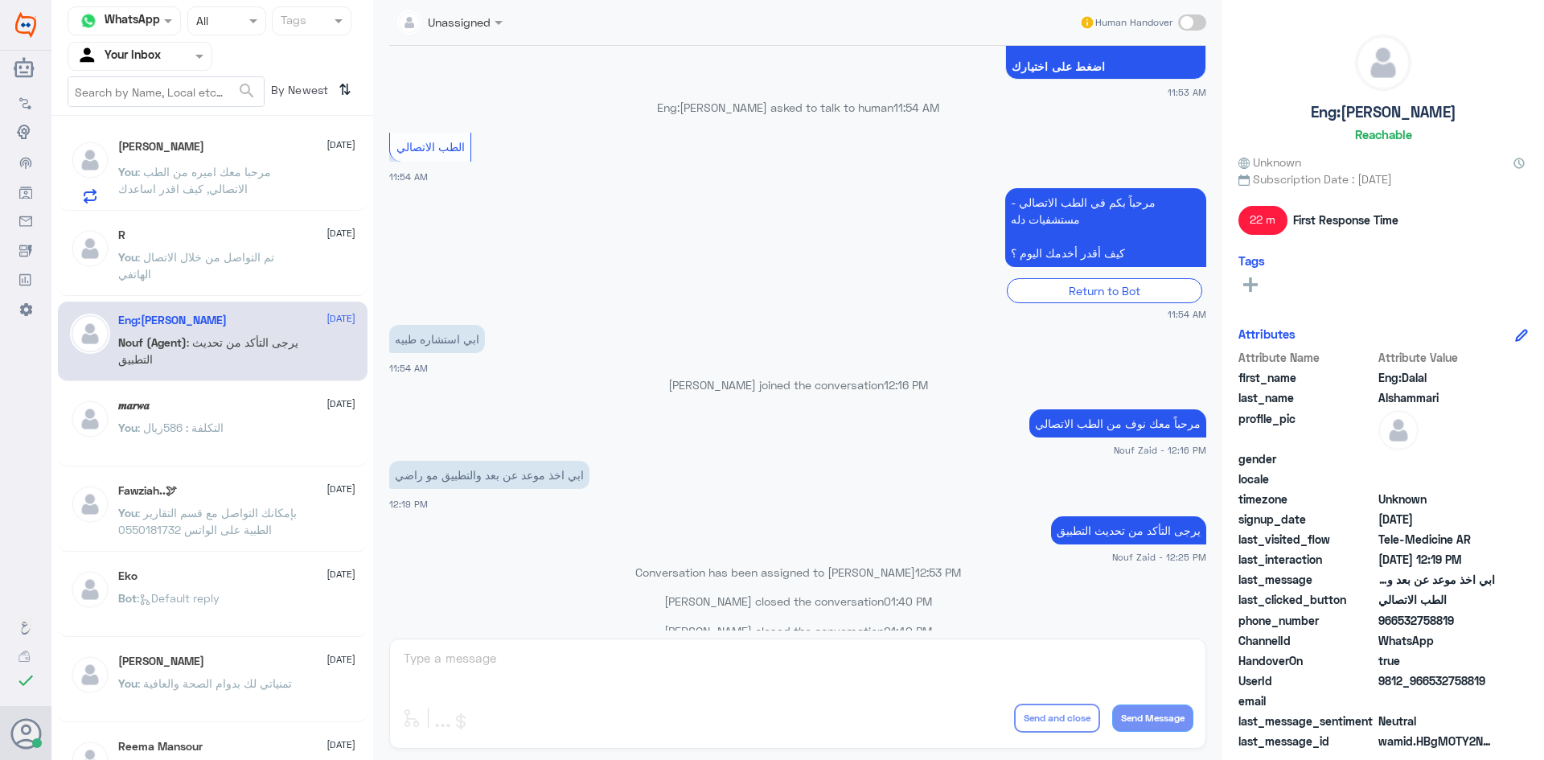
scroll to position [723, 0]
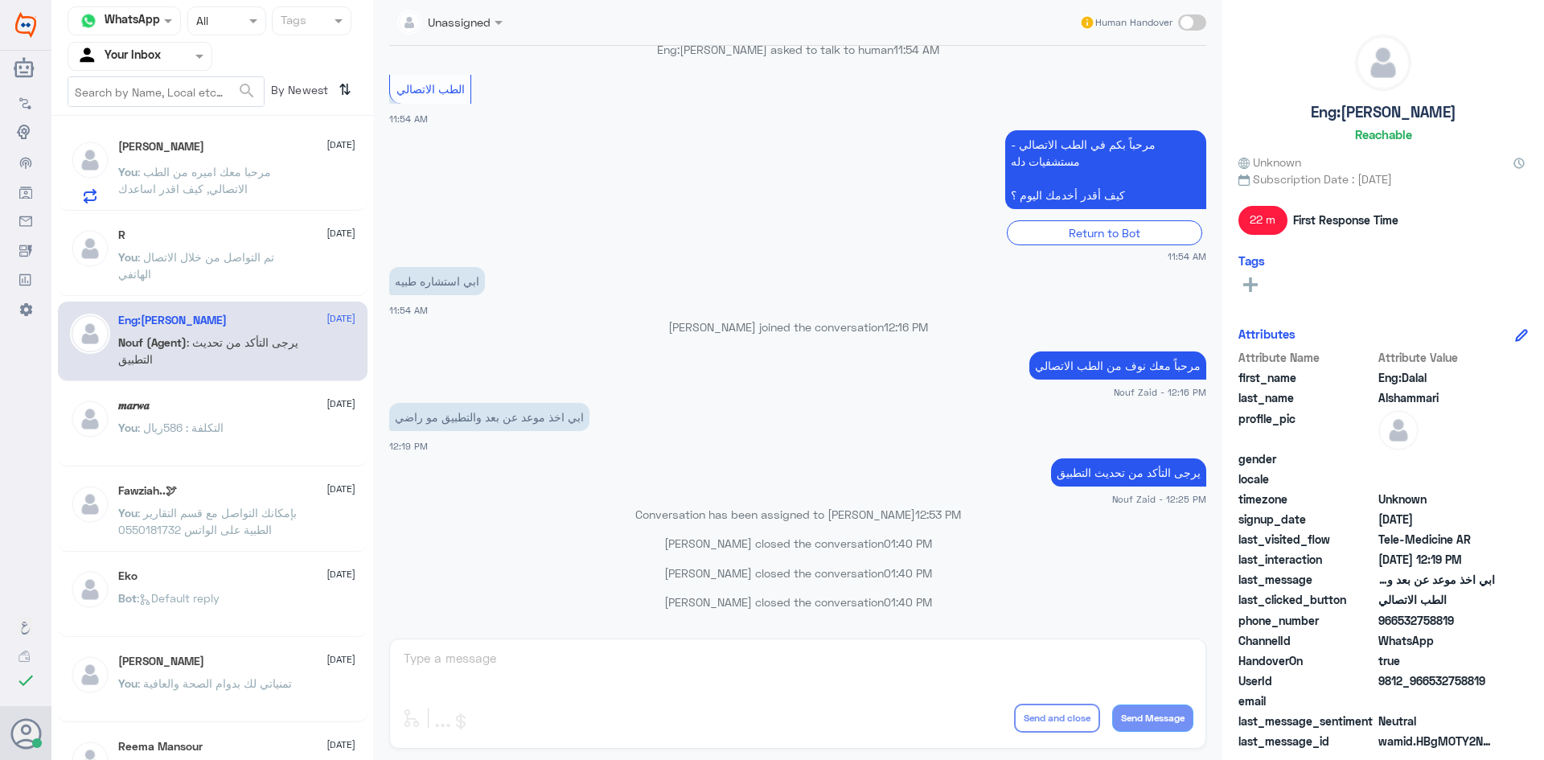
click at [195, 147] on div "[PERSON_NAME] [DATE]" at bounding box center [236, 147] width 237 height 14
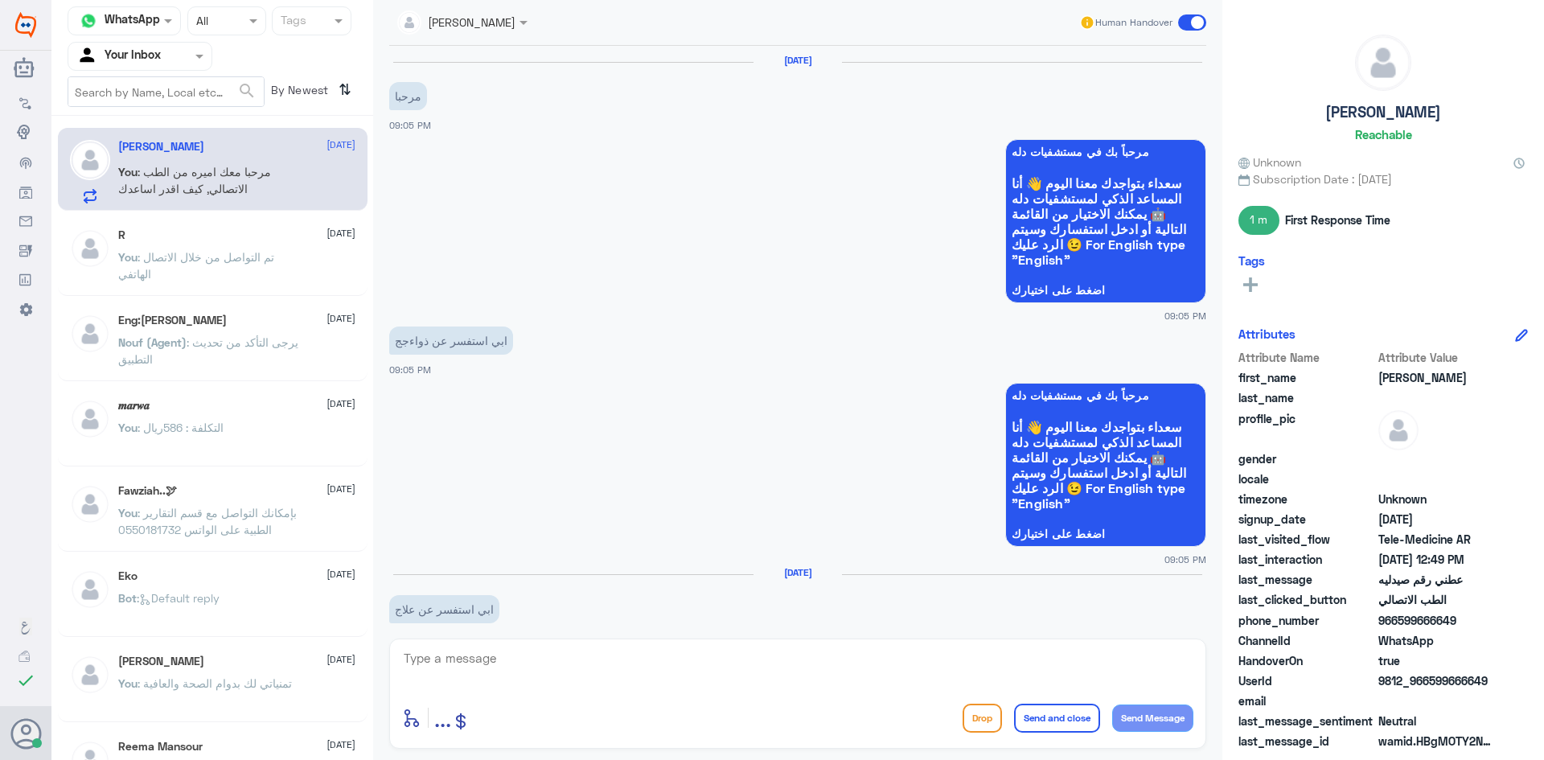
scroll to position [1020, 0]
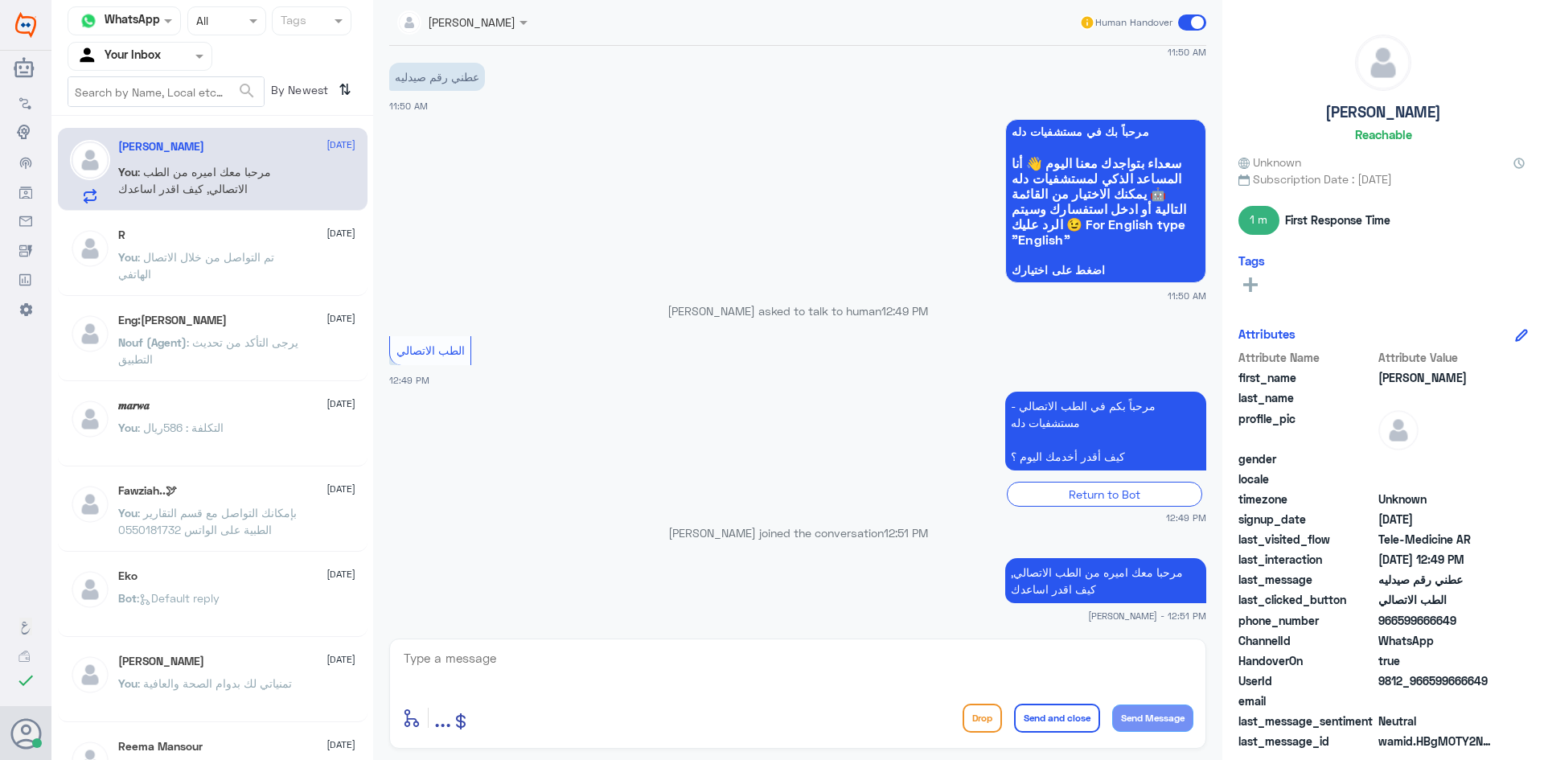
click at [1195, 20] on span at bounding box center [1192, 22] width 28 height 16
click at [0, 0] on input "checkbox" at bounding box center [0, 0] width 0 height 0
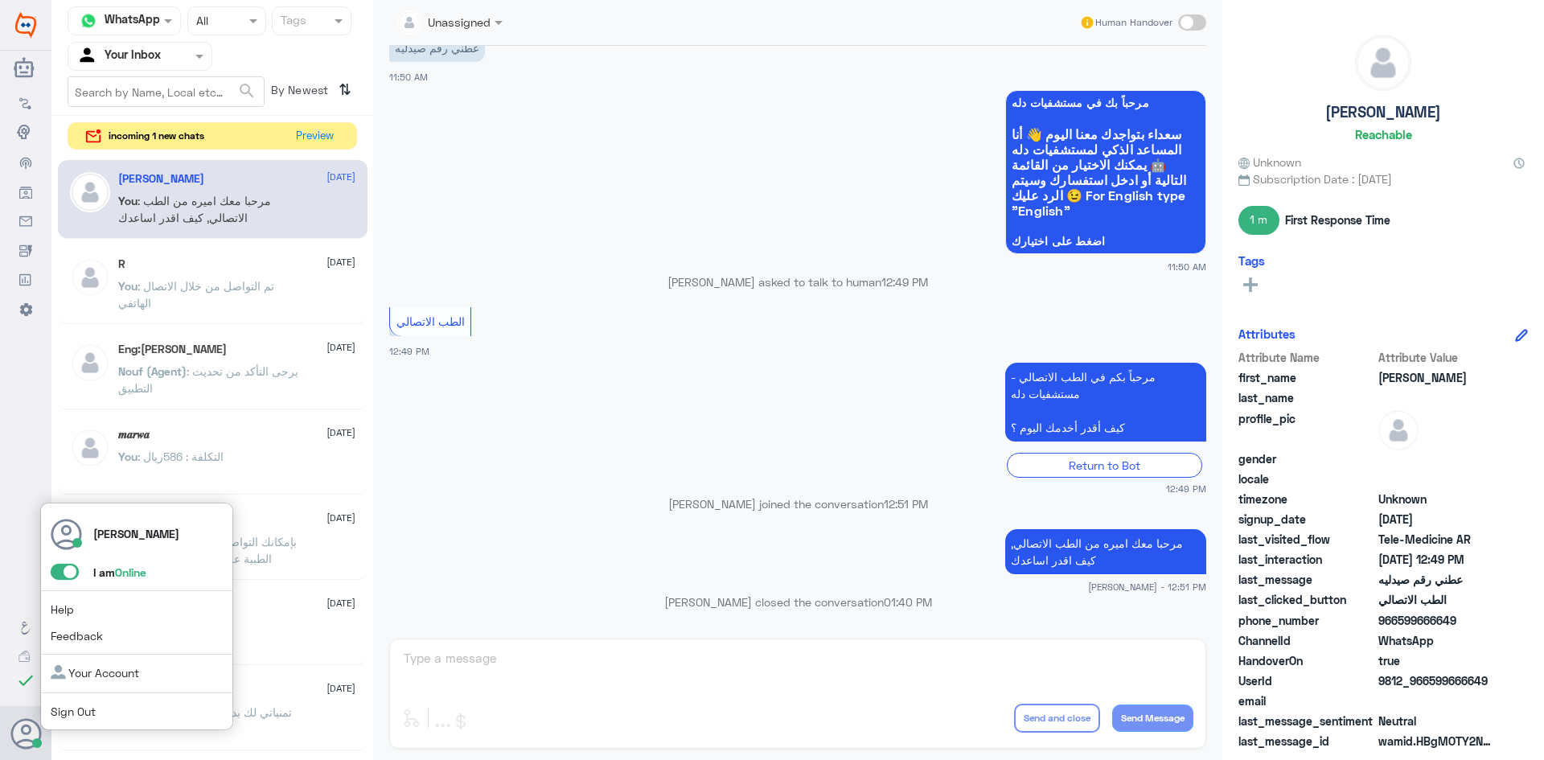
click at [47, 732] on div "[PERSON_NAME] I am Online Help Feedback Your Account Sign Out" at bounding box center [25, 733] width 51 height 55
click at [70, 568] on span at bounding box center [65, 572] width 28 height 16
click at [0, 0] on input "checkbox" at bounding box center [0, 0] width 0 height 0
